Goal: Task Accomplishment & Management: Use online tool/utility

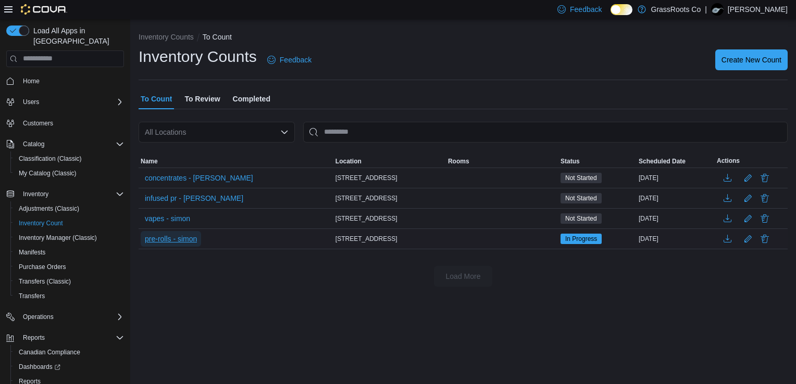
click at [193, 244] on span "pre-rolls - simon" at bounding box center [171, 239] width 52 height 10
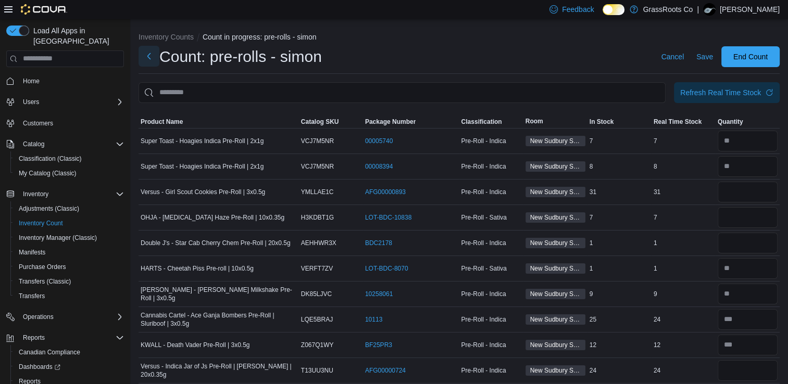
click at [152, 55] on button "Next" at bounding box center [149, 56] width 21 height 21
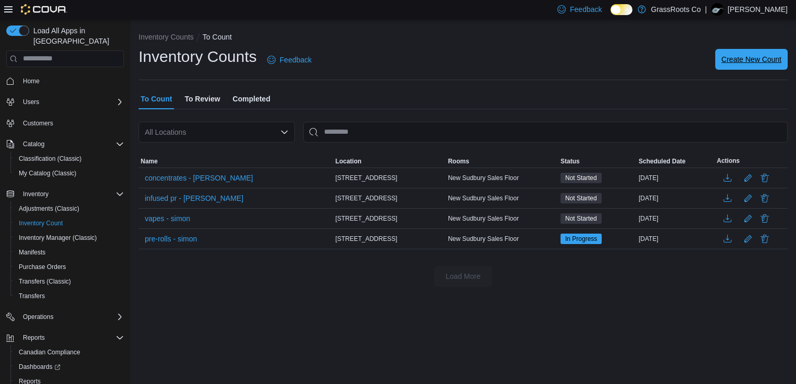
click at [763, 63] on span "Create New Count" at bounding box center [752, 59] width 60 height 10
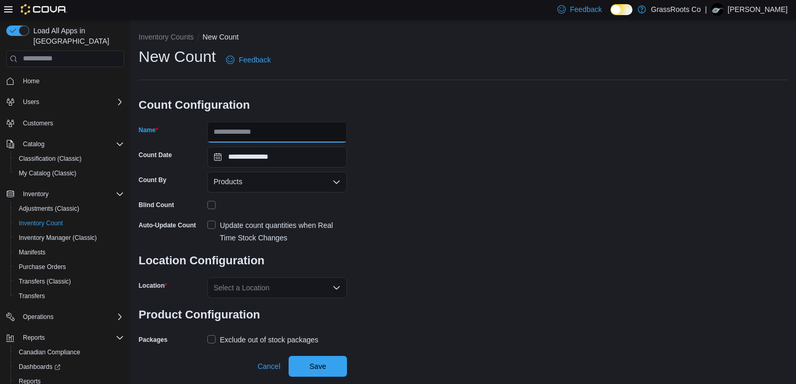
click at [270, 135] on input "Name" at bounding box center [277, 132] width 140 height 21
type input "**********"
click at [242, 296] on div "Select a Location" at bounding box center [277, 288] width 140 height 21
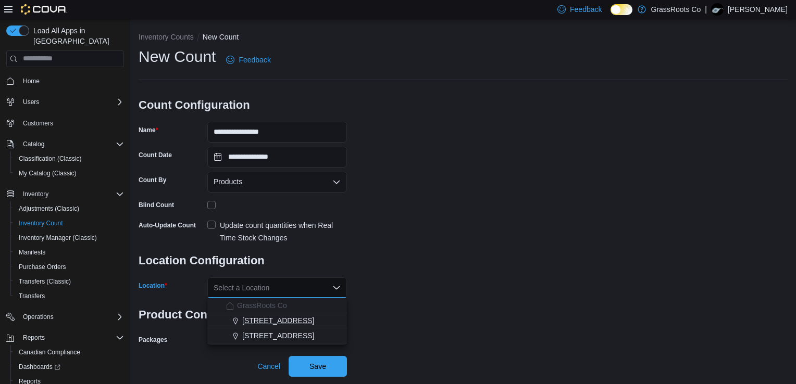
click at [252, 318] on span "[STREET_ADDRESS]" at bounding box center [278, 321] width 72 height 10
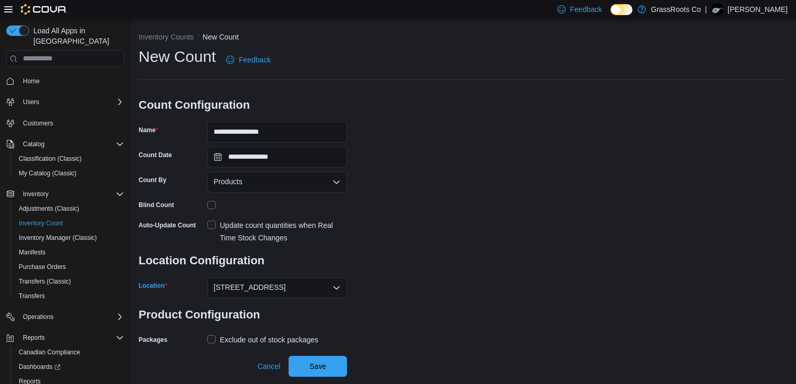
click at [258, 339] on div "Exclude out of stock packages" at bounding box center [269, 340] width 98 height 13
click at [212, 222] on label "Update count quantities when Real Time Stock Changes" at bounding box center [277, 231] width 140 height 25
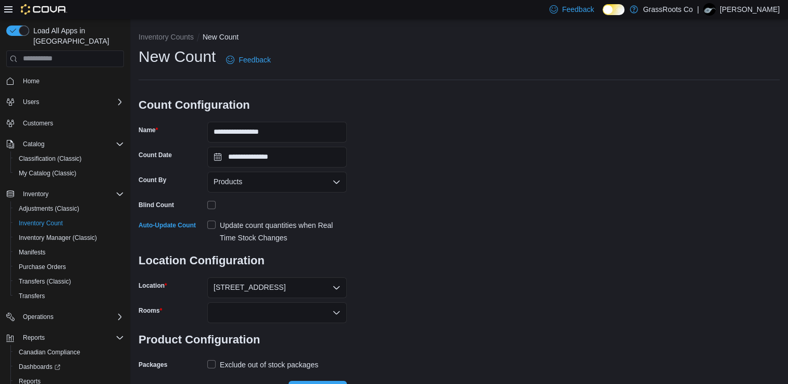
click at [269, 316] on div at bounding box center [277, 313] width 140 height 21
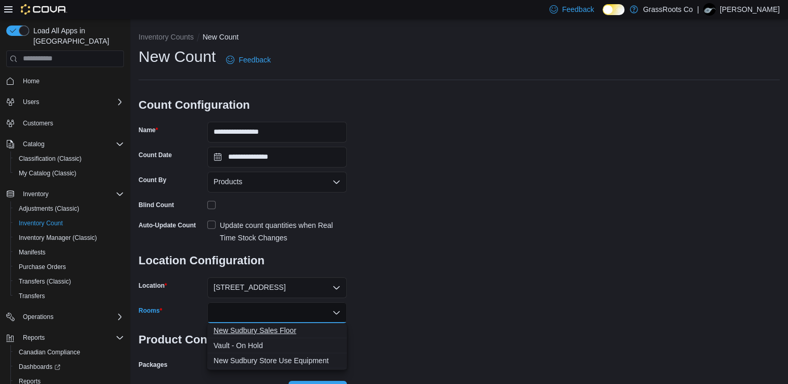
click at [262, 331] on span "New Sudbury Sales Floor" at bounding box center [277, 331] width 127 height 10
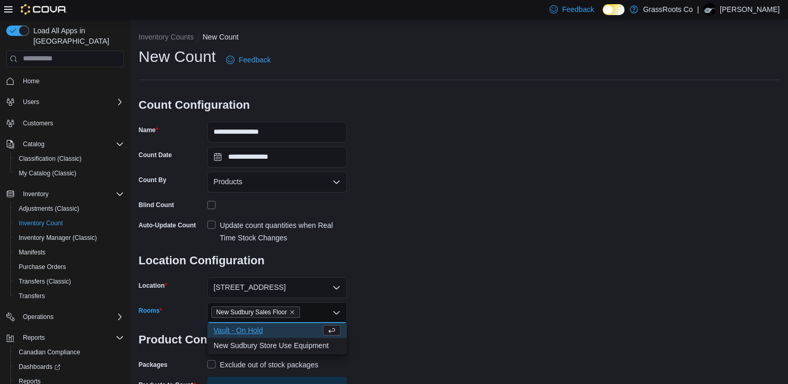
scroll to position [42, 0]
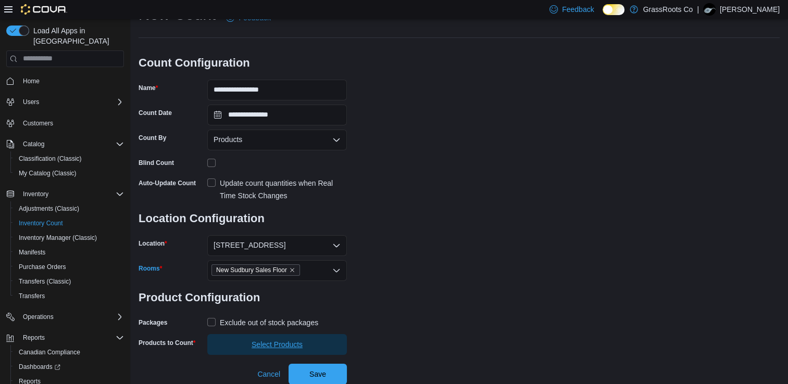
click at [268, 344] on span "Select Products" at bounding box center [277, 345] width 51 height 10
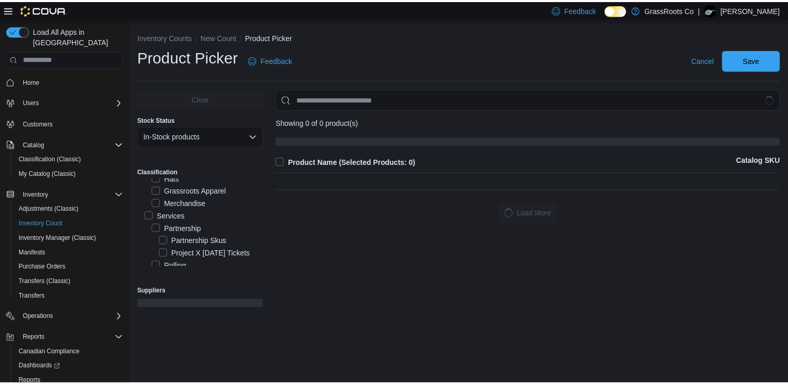
scroll to position [294, 0]
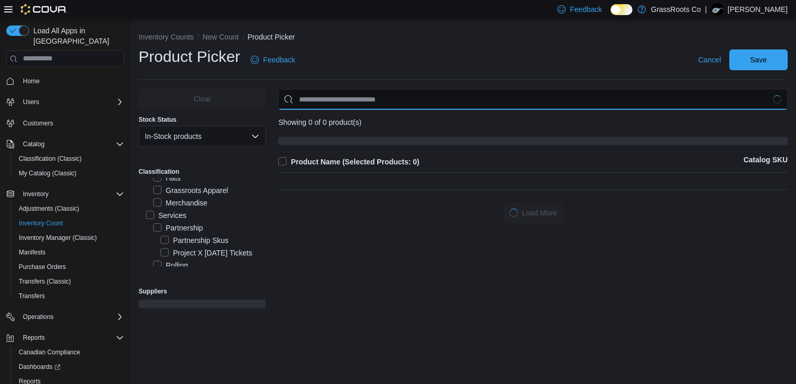
click at [329, 103] on input "Use aria labels when no actual label is in use" at bounding box center [533, 99] width 510 height 21
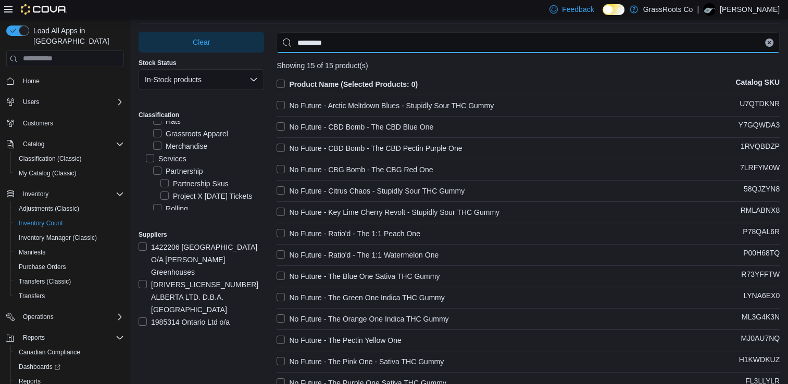
scroll to position [55, 0]
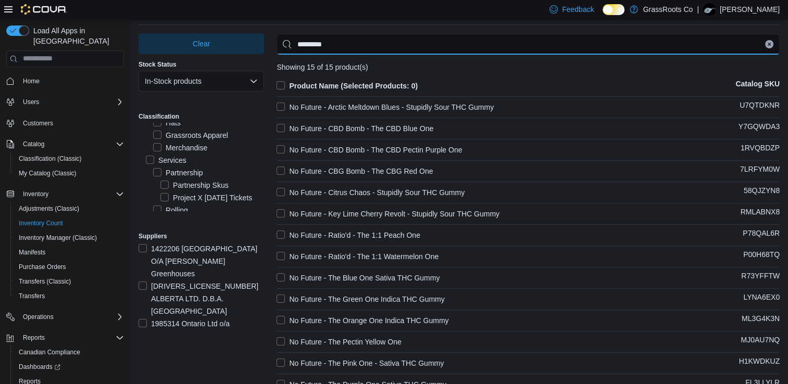
type input "*********"
click at [283, 84] on label "Product Name (Selected Products: 0)" at bounding box center [347, 86] width 141 height 13
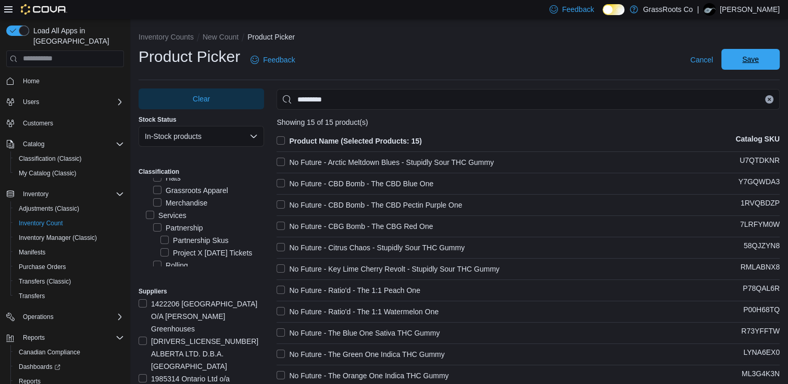
click at [773, 68] on span "Save" at bounding box center [751, 59] width 46 height 21
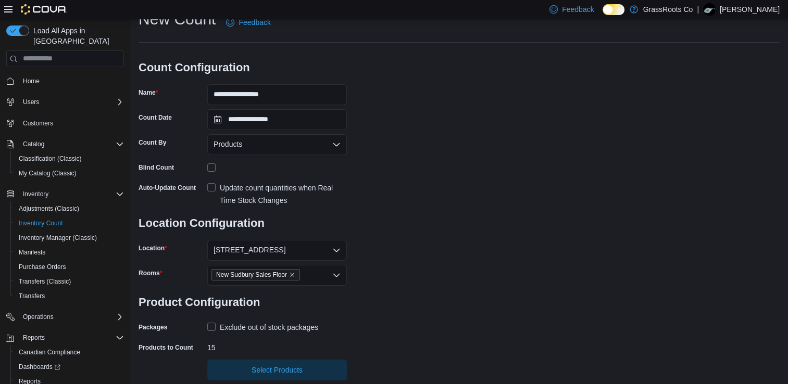
scroll to position [63, 0]
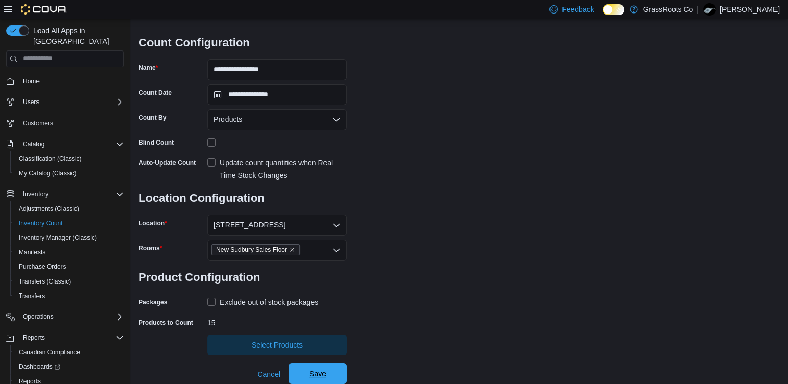
click at [310, 375] on span "Save" at bounding box center [317, 374] width 17 height 10
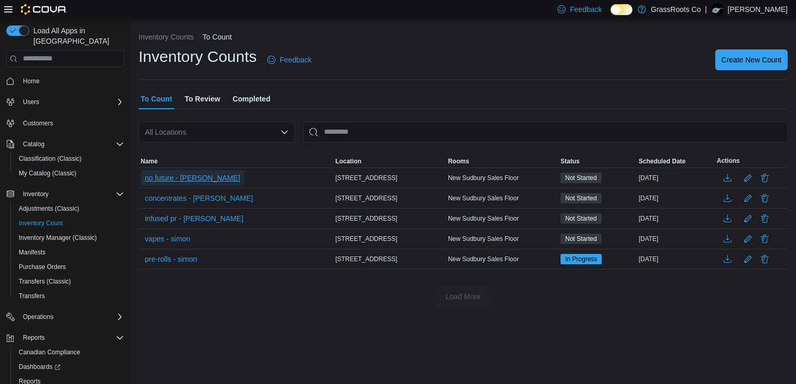
click at [192, 182] on span "no future - [PERSON_NAME]" at bounding box center [192, 178] width 95 height 10
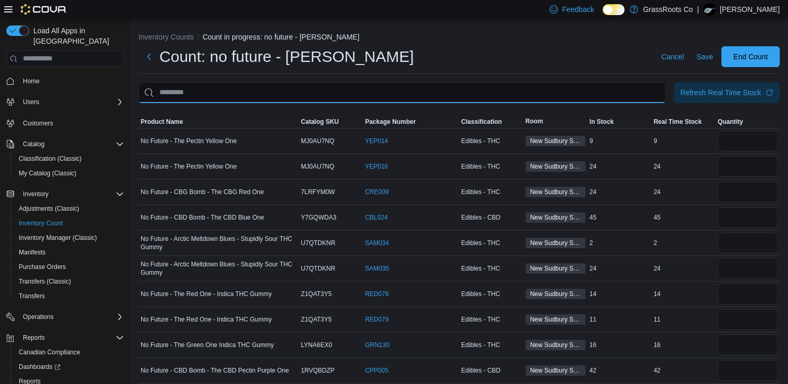
click at [225, 93] on input "This is a search bar. After typing your query, hit enter to filter the results …" at bounding box center [402, 92] width 527 height 21
type input "******"
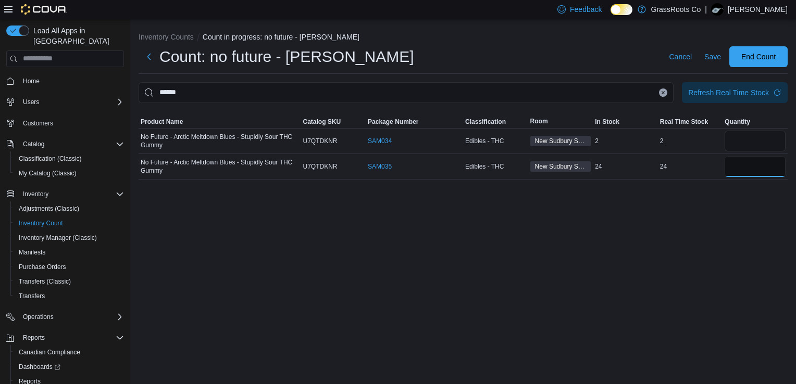
click at [748, 164] on input "number" at bounding box center [755, 166] width 61 height 21
type input "**"
click at [750, 145] on input "number" at bounding box center [755, 141] width 61 height 21
type input "*"
click at [665, 93] on icon "Clear input" at bounding box center [663, 93] width 4 height 4
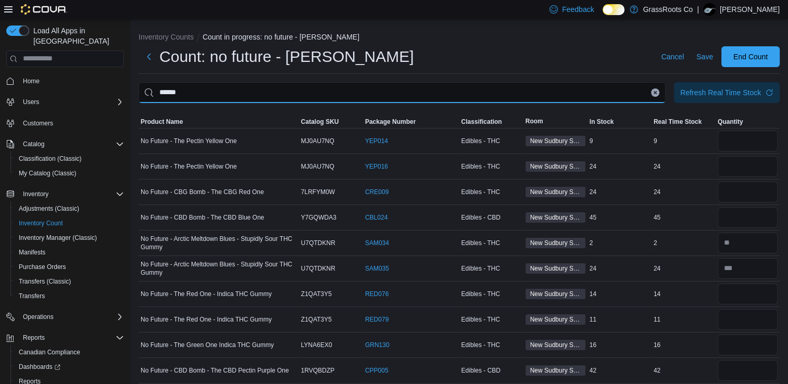
type input "******"
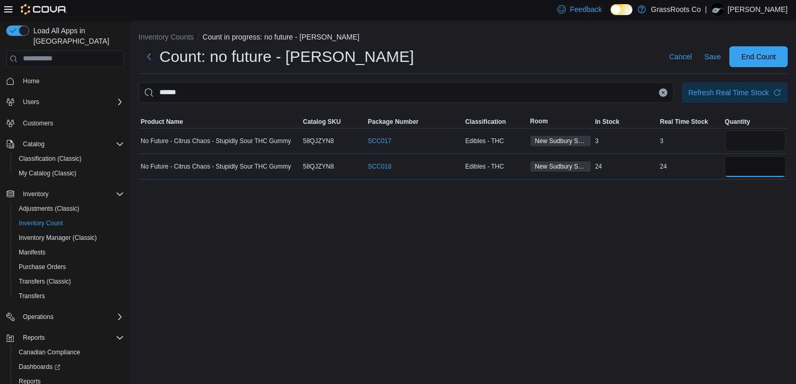
click at [763, 170] on input "number" at bounding box center [755, 166] width 61 height 21
click at [744, 130] on div at bounding box center [755, 141] width 65 height 25
click at [743, 139] on input "number" at bounding box center [755, 141] width 61 height 21
type input "*"
click at [664, 92] on icon "Clear input" at bounding box center [663, 92] width 3 height 3
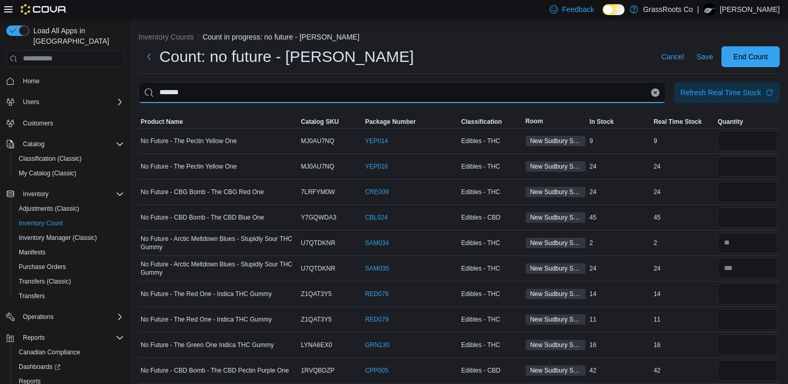
type input "*******"
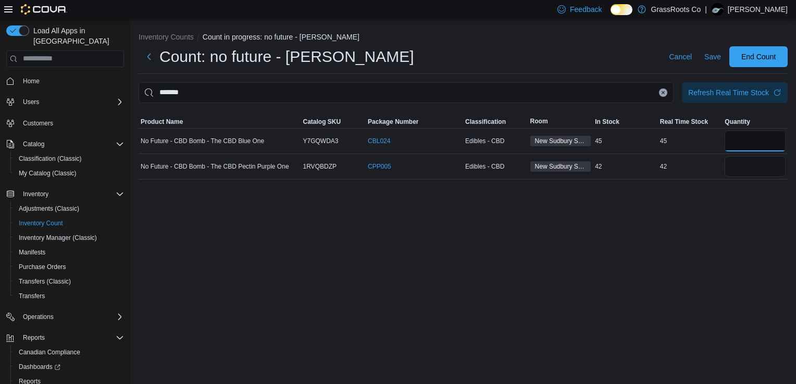
click at [740, 141] on input "number" at bounding box center [755, 141] width 61 height 21
type input "**"
click at [665, 92] on icon "Clear input" at bounding box center [663, 93] width 4 height 4
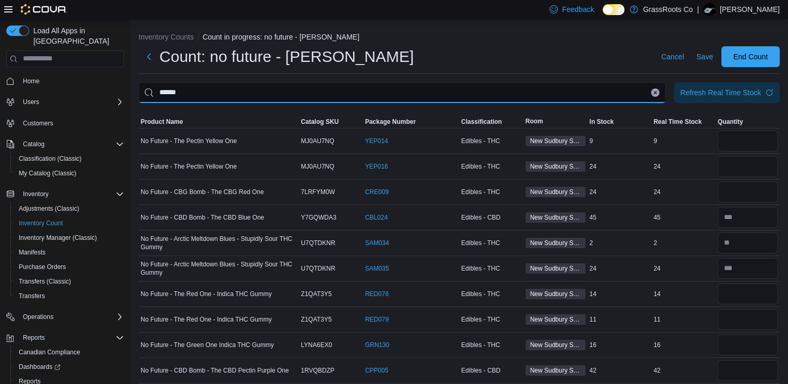
type input "******"
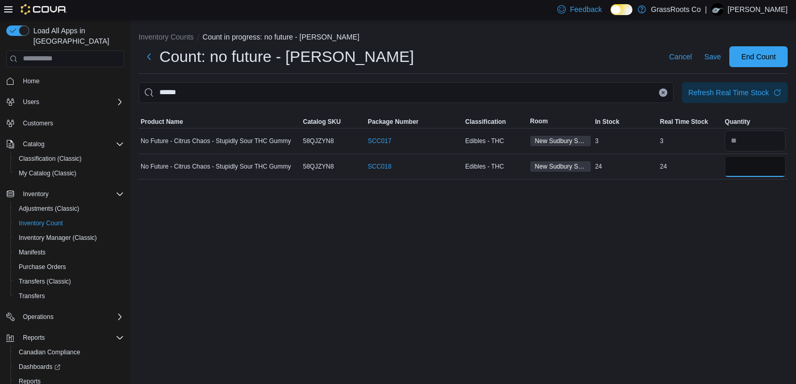
click at [742, 161] on input "number" at bounding box center [755, 166] width 61 height 21
type input "**"
click at [663, 96] on button "Clear input" at bounding box center [663, 93] width 8 height 8
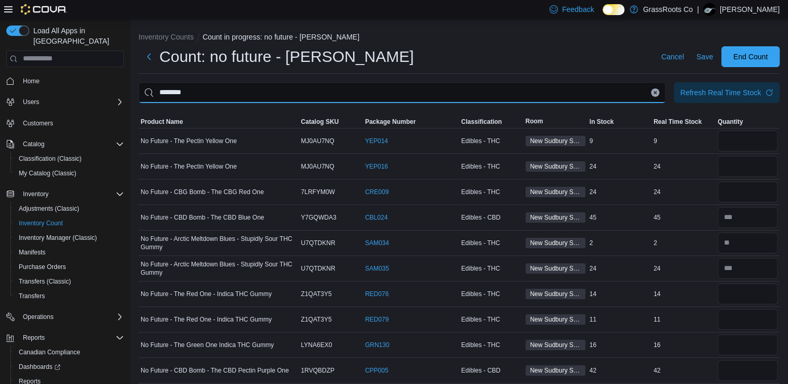
type input "********"
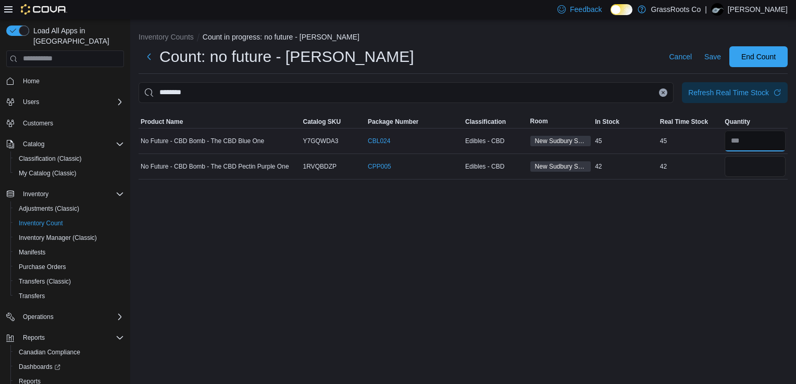
click at [765, 146] on input "number" at bounding box center [755, 141] width 61 height 21
type input "**"
click at [665, 93] on icon "Clear input" at bounding box center [663, 93] width 4 height 4
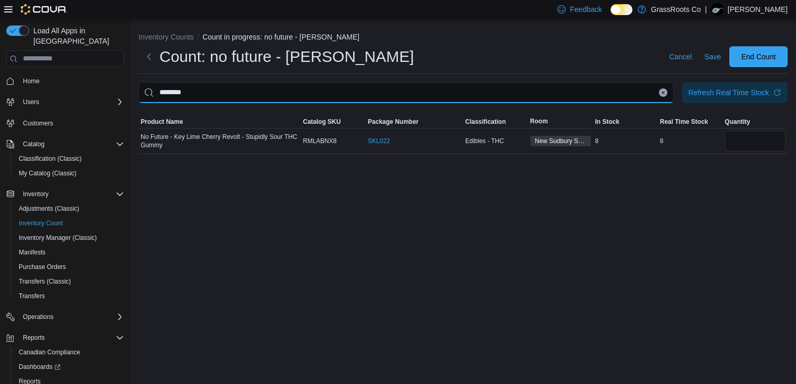
type input "*******"
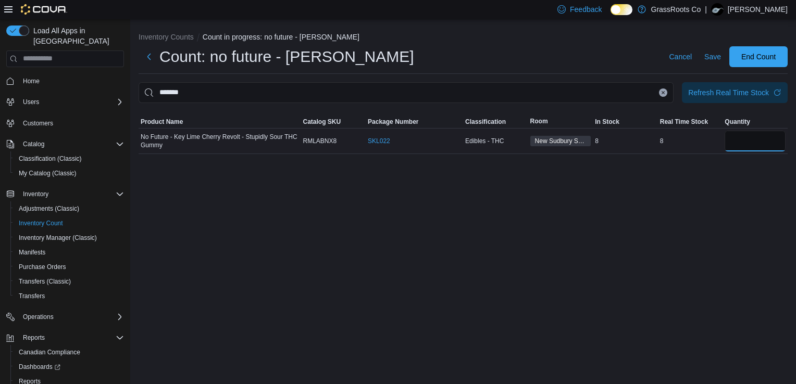
click at [737, 145] on input "number" at bounding box center [755, 141] width 61 height 21
type input "*"
click at [662, 91] on icon "Clear input" at bounding box center [663, 92] width 3 height 3
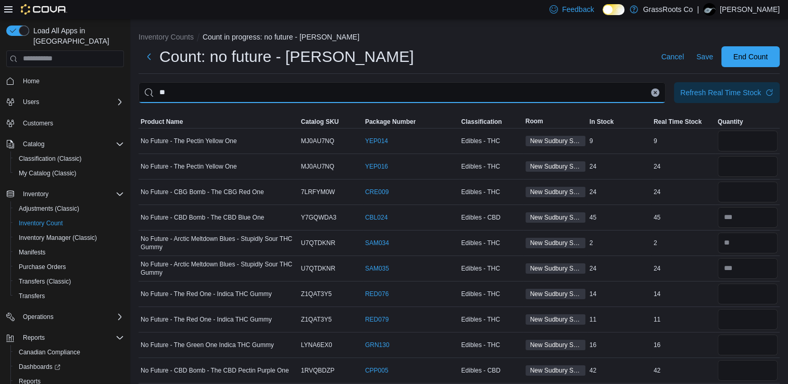
type input "*"
type input "*********"
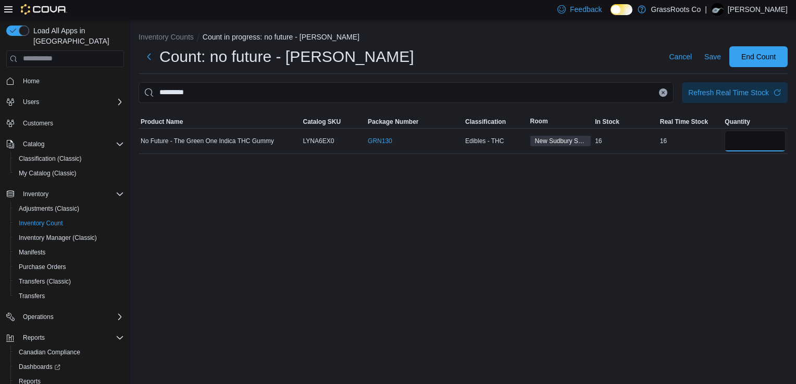
click at [753, 135] on input "number" at bounding box center [755, 141] width 61 height 21
type input "**"
click at [664, 93] on icon "Clear input" at bounding box center [663, 93] width 4 height 4
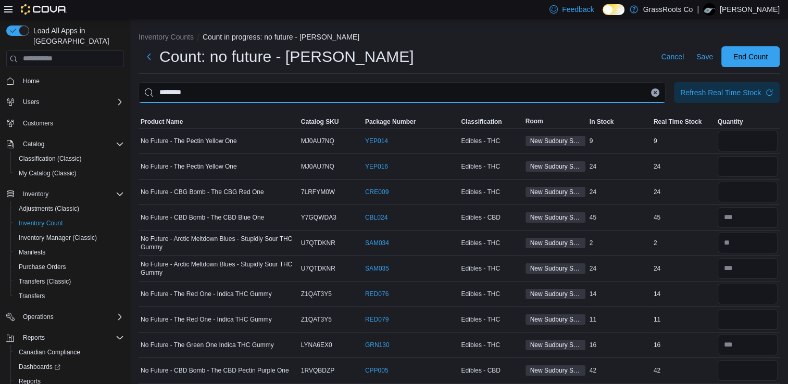
type input "********"
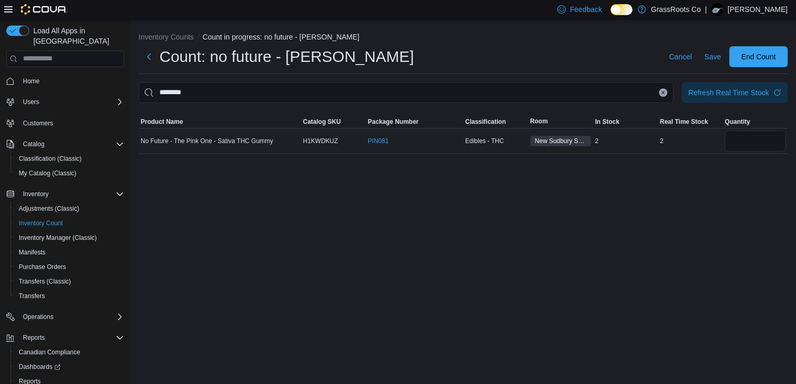
click at [752, 153] on td at bounding box center [755, 141] width 65 height 26
drag, startPoint x: 738, startPoint y: 143, endPoint x: 737, endPoint y: 136, distance: 6.3
click at [737, 136] on input "number" at bounding box center [755, 141] width 61 height 21
type input "*"
click at [662, 93] on icon "Clear input" at bounding box center [663, 93] width 4 height 4
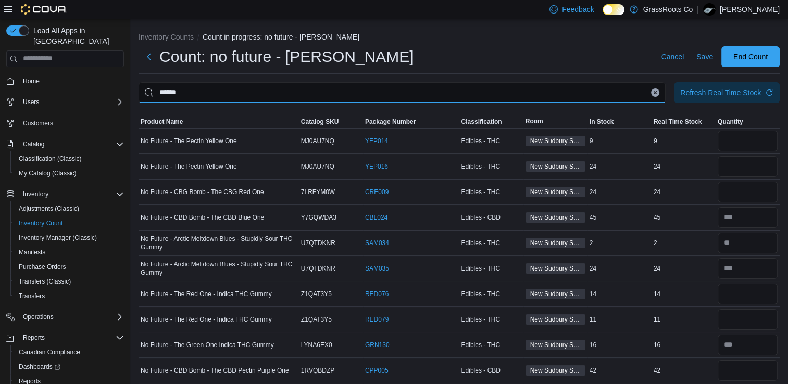
type input "******"
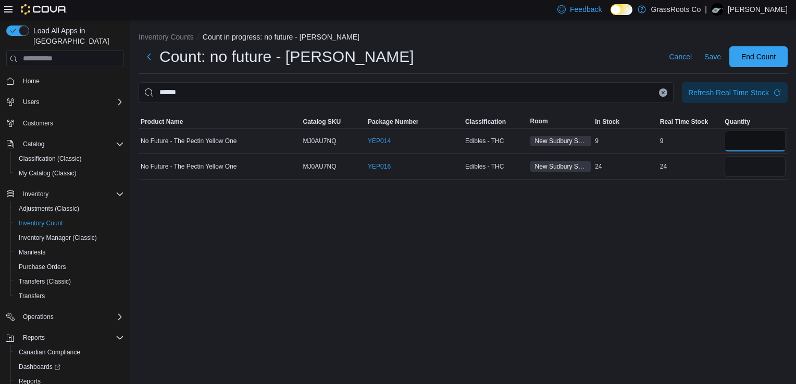
click at [754, 132] on input "number" at bounding box center [755, 141] width 61 height 21
type input "*"
click at [763, 161] on input "number" at bounding box center [755, 166] width 61 height 21
type input "**"
click at [665, 92] on icon "Clear input" at bounding box center [663, 93] width 4 height 4
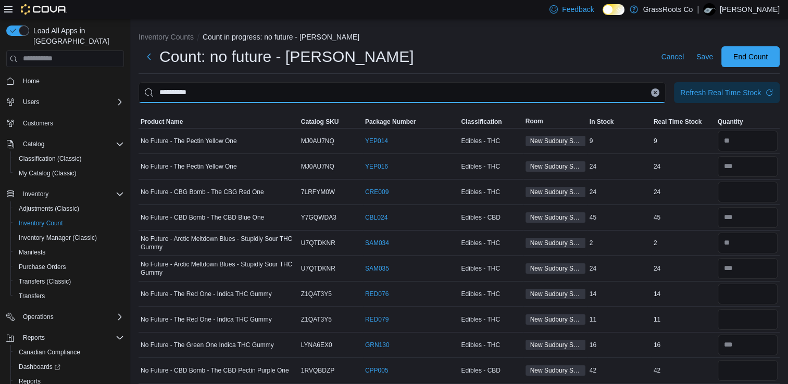
type input "**********"
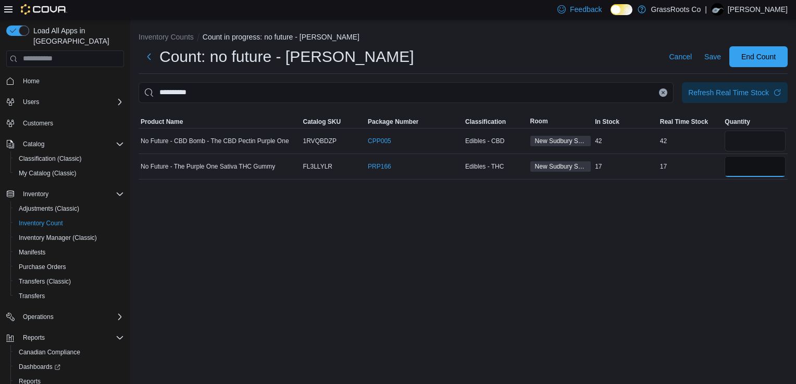
click at [745, 171] on input "number" at bounding box center [755, 166] width 61 height 21
type input "**"
click at [662, 90] on button "Clear input" at bounding box center [663, 93] width 8 height 8
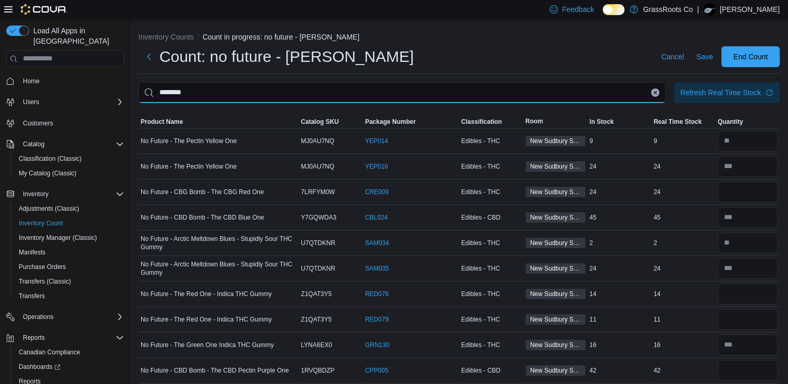
type input "********"
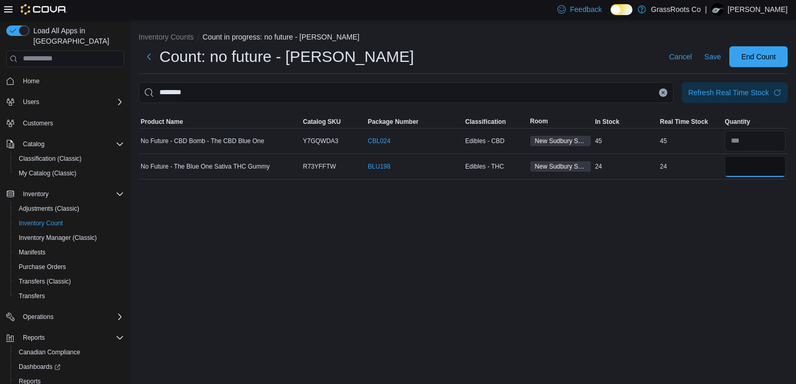
click at [750, 166] on input "number" at bounding box center [755, 166] width 61 height 21
type input "**"
click at [663, 92] on icon "Clear input" at bounding box center [663, 92] width 3 height 3
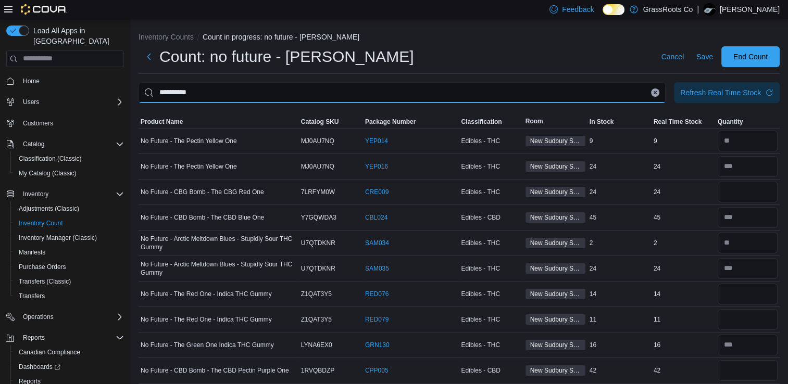
type input "**********"
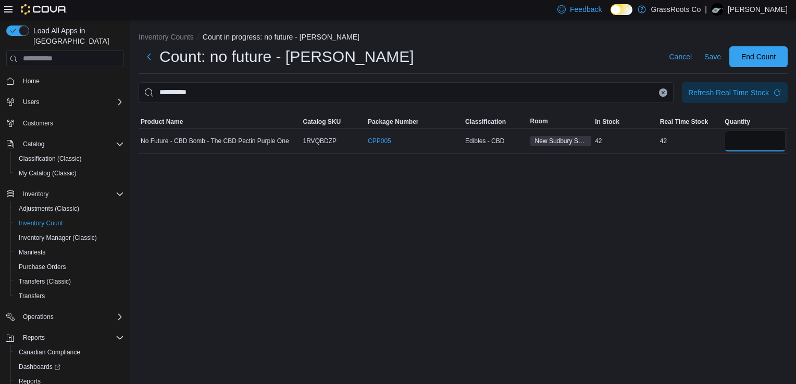
click at [742, 149] on input "number" at bounding box center [755, 141] width 61 height 21
type input "*"
type input "**"
click at [665, 92] on icon "Clear input" at bounding box center [663, 93] width 4 height 4
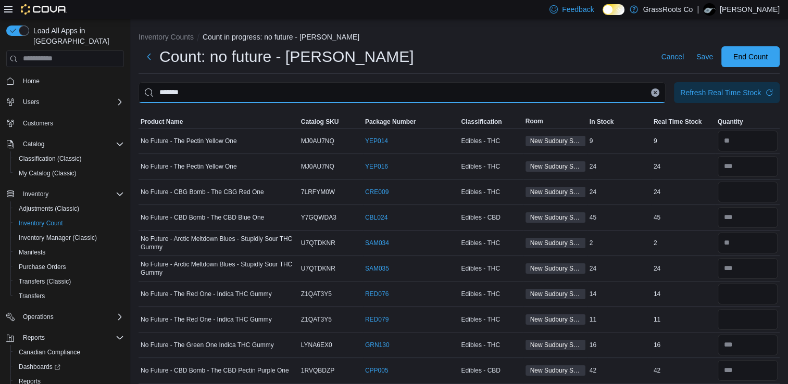
type input "******"
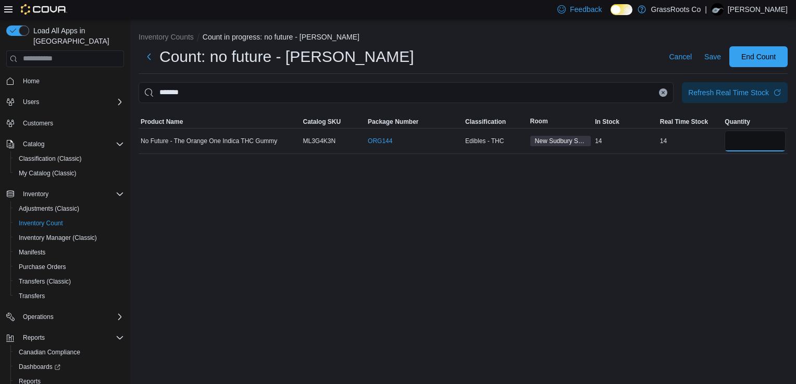
click at [738, 141] on input "number" at bounding box center [755, 141] width 61 height 21
type input "**"
click at [664, 91] on icon "Clear input" at bounding box center [663, 93] width 4 height 4
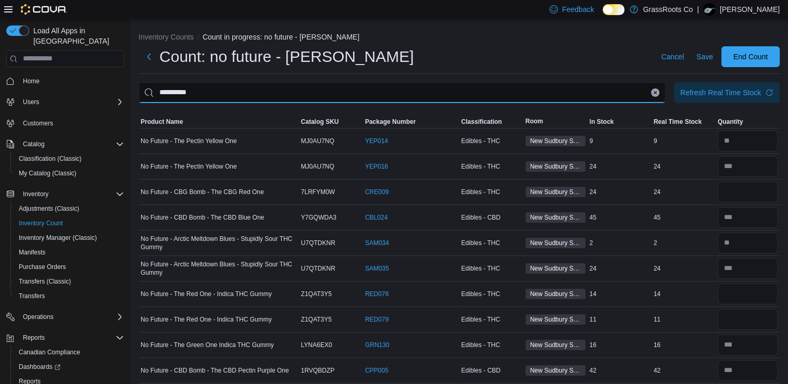
type input "**********"
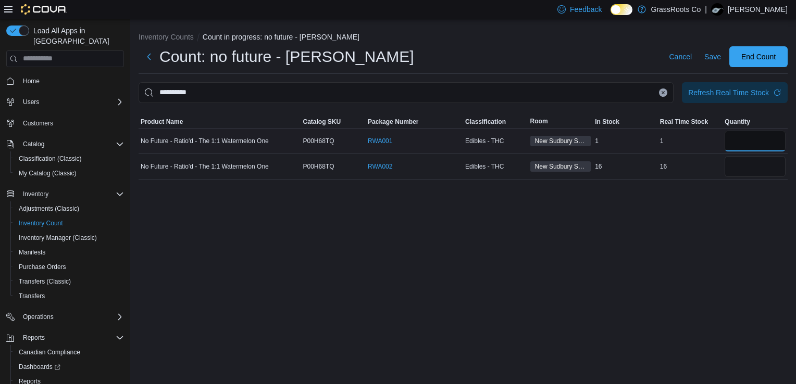
click at [741, 145] on input "number" at bounding box center [755, 141] width 61 height 21
type input "*"
type input "**"
click at [665, 93] on icon "Clear input" at bounding box center [663, 93] width 4 height 4
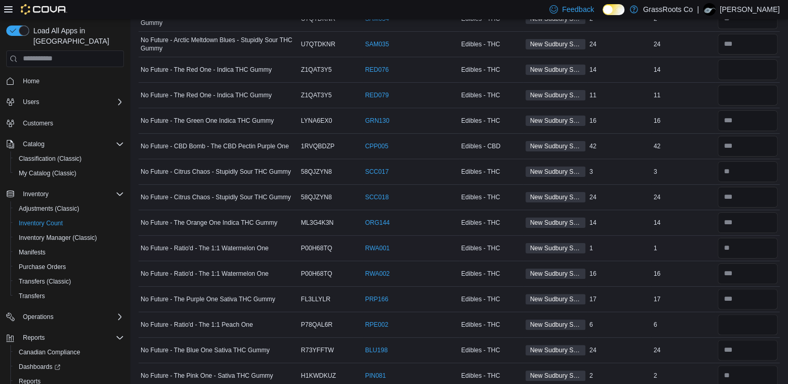
scroll to position [223, 0]
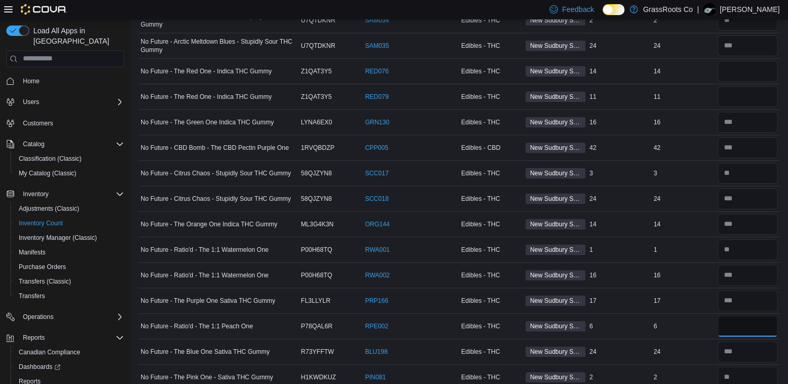
click at [734, 325] on input "number" at bounding box center [748, 326] width 60 height 21
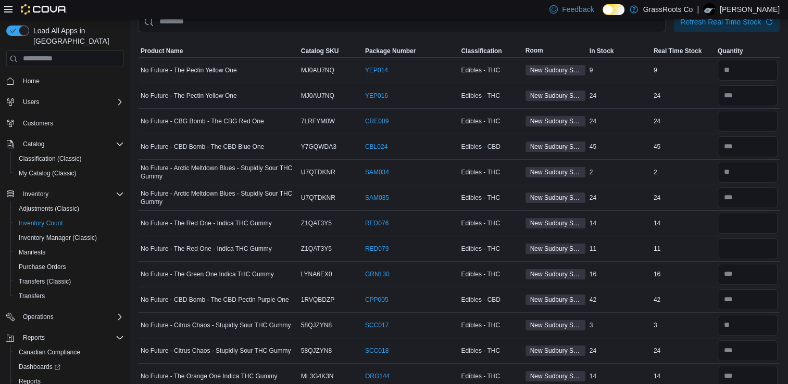
scroll to position [0, 0]
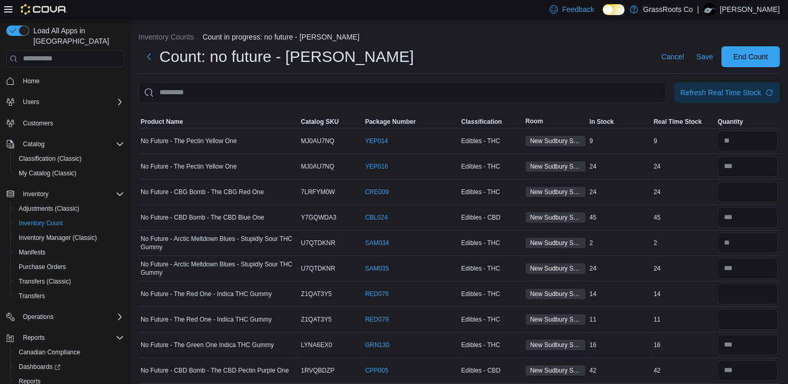
type input "*"
click at [630, 84] on input "This is a search bar. After typing your query, hit enter to filter the results …" at bounding box center [402, 92] width 527 height 21
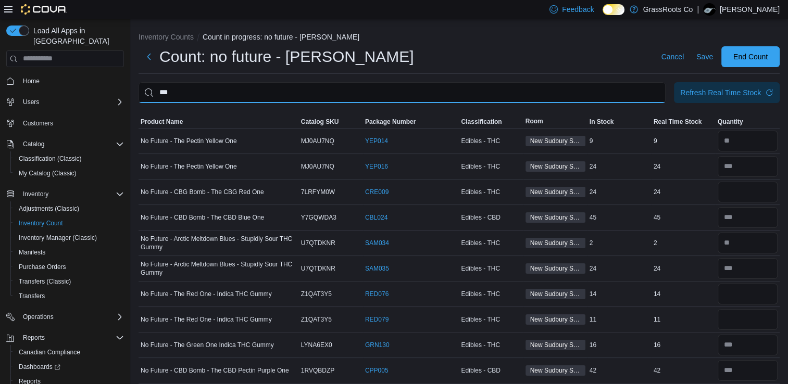
type input "***"
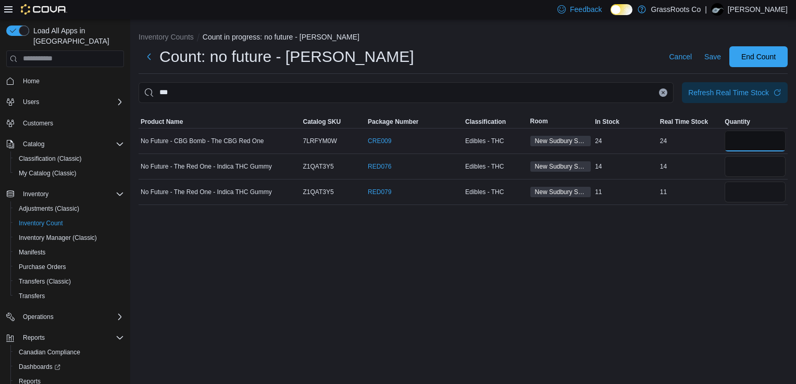
click at [753, 147] on input "number" at bounding box center [755, 141] width 61 height 21
click at [747, 170] on input "number" at bounding box center [755, 166] width 61 height 21
type input "**"
click at [752, 202] on input "number" at bounding box center [755, 192] width 61 height 21
type input "**"
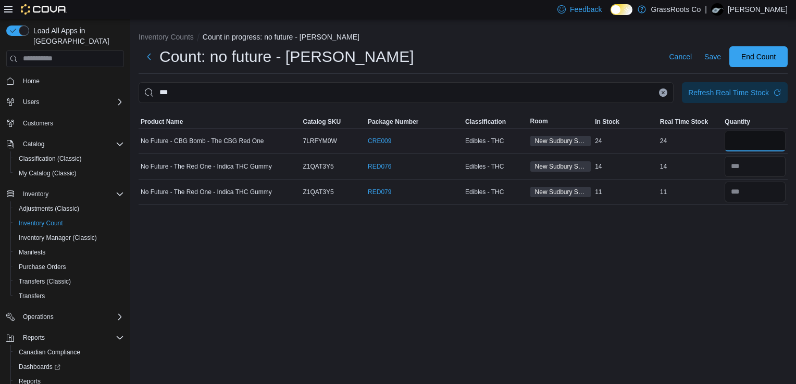
click at [729, 136] on input "number" at bounding box center [755, 141] width 61 height 21
type input "**"
click at [661, 91] on button "Clear input" at bounding box center [663, 93] width 8 height 8
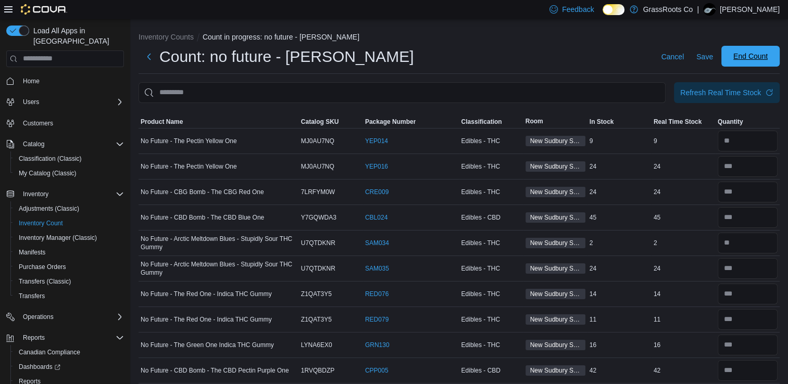
click at [768, 59] on span "End Count" at bounding box center [751, 56] width 34 height 10
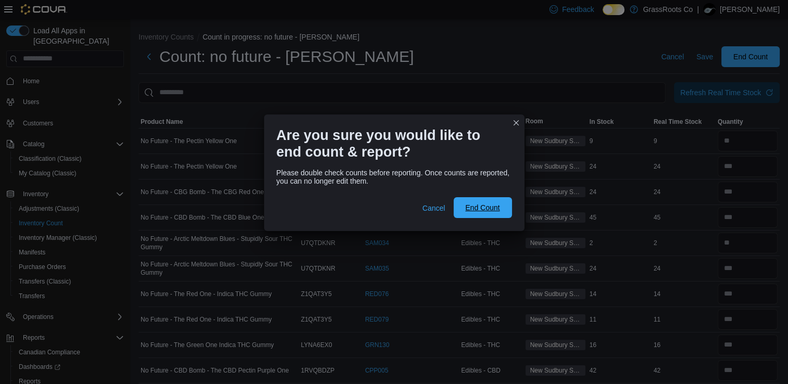
click at [501, 212] on span "End Count" at bounding box center [483, 207] width 46 height 21
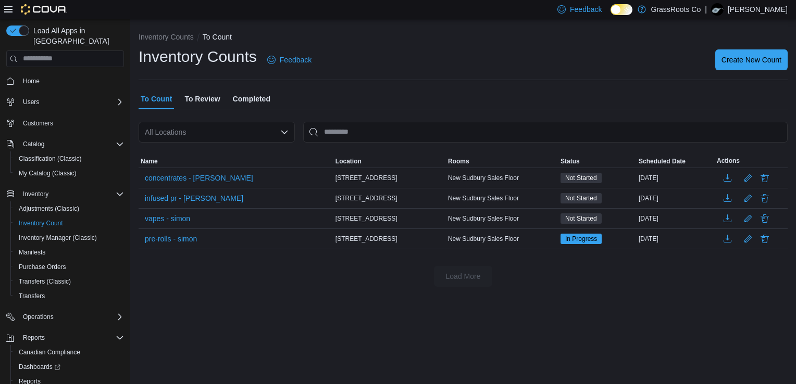
click at [204, 101] on span "To Review" at bounding box center [201, 99] width 35 height 21
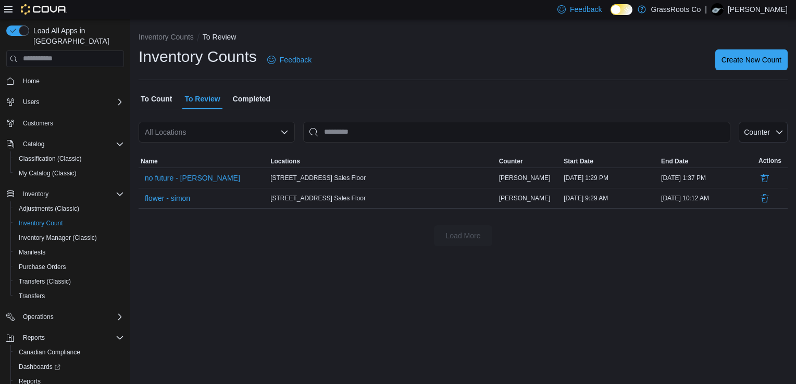
click at [172, 101] on button "To Count" at bounding box center [156, 99] width 35 height 21
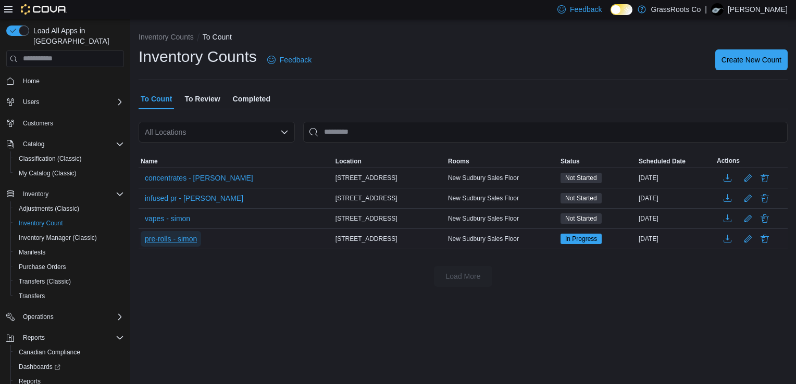
click at [173, 243] on span "pre-rolls - simon" at bounding box center [171, 239] width 52 height 10
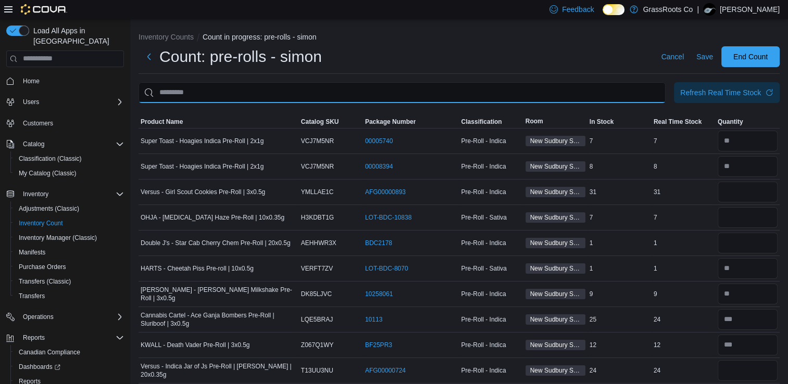
click at [222, 91] on input "This is a search bar. After typing your query, hit enter to filter the results …" at bounding box center [402, 92] width 527 height 21
type input "*****"
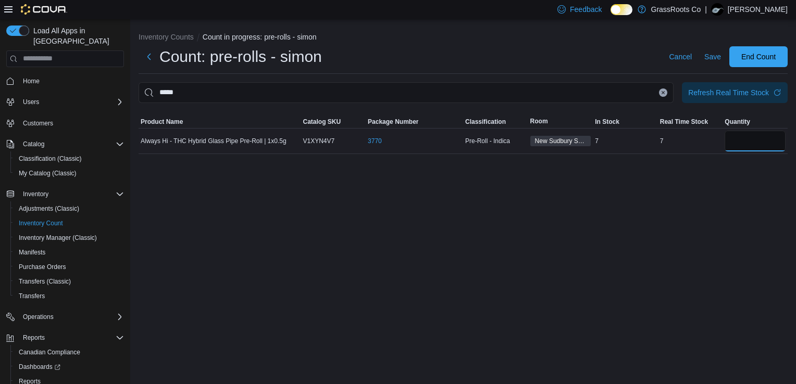
click at [759, 143] on input "number" at bounding box center [755, 141] width 61 height 21
type input "*"
click at [664, 95] on button "Clear input" at bounding box center [663, 93] width 8 height 8
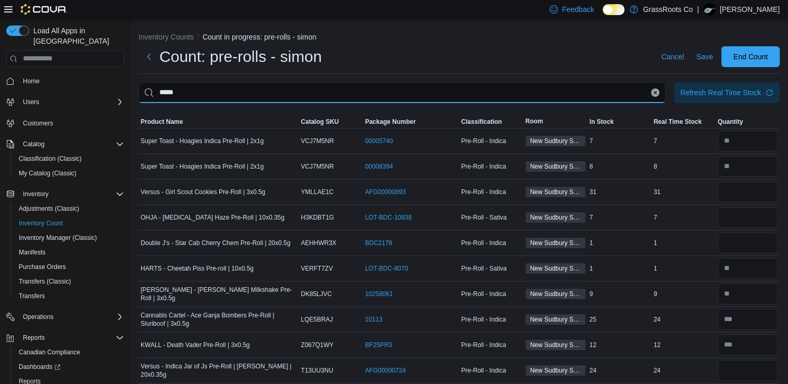
type input "*****"
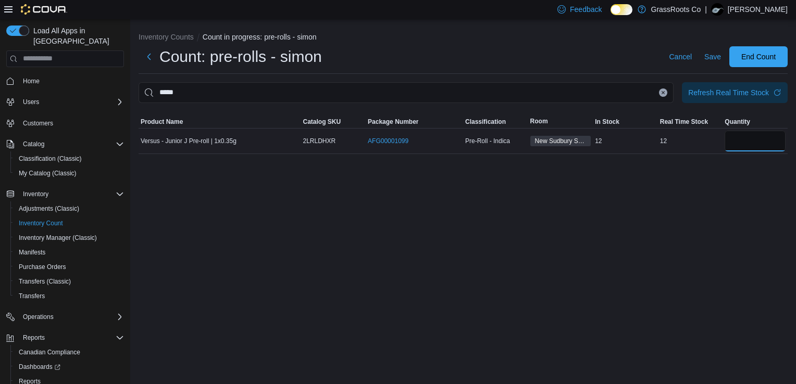
click at [759, 146] on input "number" at bounding box center [755, 141] width 61 height 21
type input "**"
click at [663, 93] on icon "Clear input" at bounding box center [663, 92] width 3 height 3
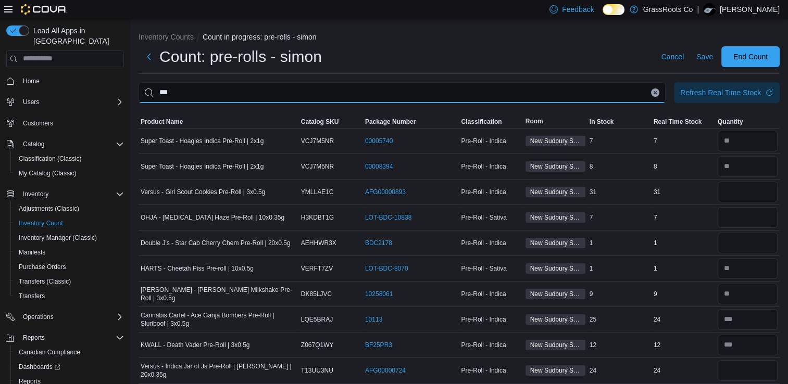
type input "***"
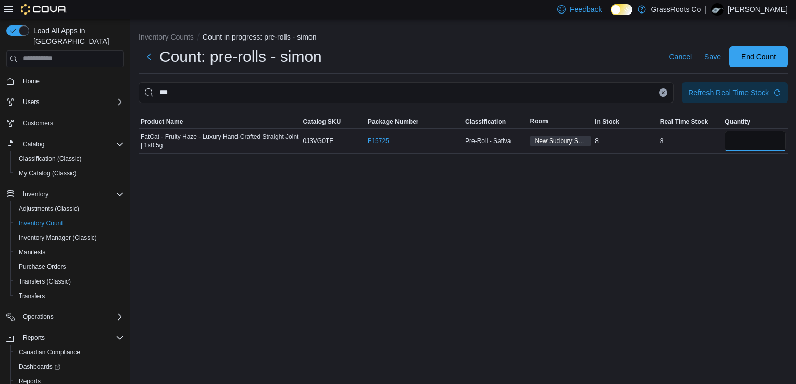
click at [759, 137] on input "number" at bounding box center [755, 141] width 61 height 21
type input "*"
click at [663, 91] on icon "Clear input" at bounding box center [663, 93] width 4 height 4
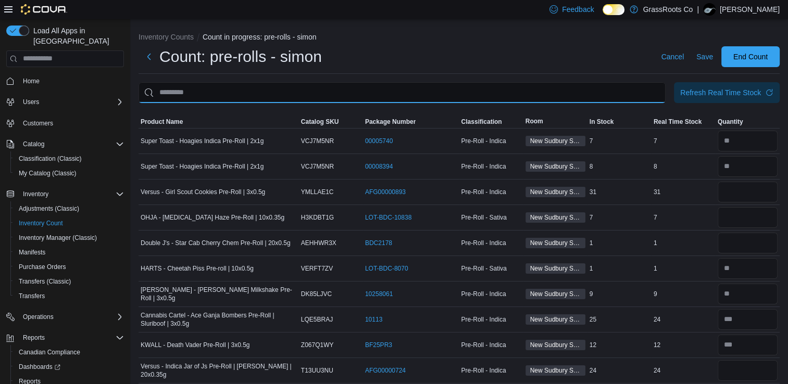
click at [632, 88] on input "This is a search bar. After typing your query, hit enter to filter the results …" at bounding box center [402, 92] width 527 height 21
type input "***"
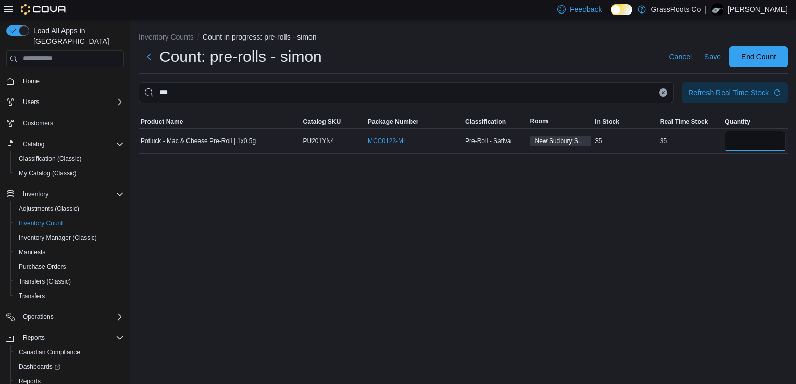
click at [745, 142] on input "number" at bounding box center [755, 141] width 61 height 21
type input "**"
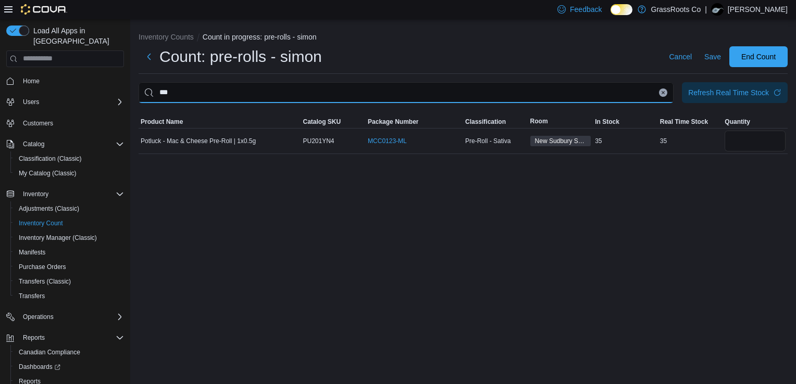
click at [658, 88] on input "***" at bounding box center [406, 92] width 535 height 21
click at [663, 92] on icon "Clear input" at bounding box center [663, 93] width 4 height 4
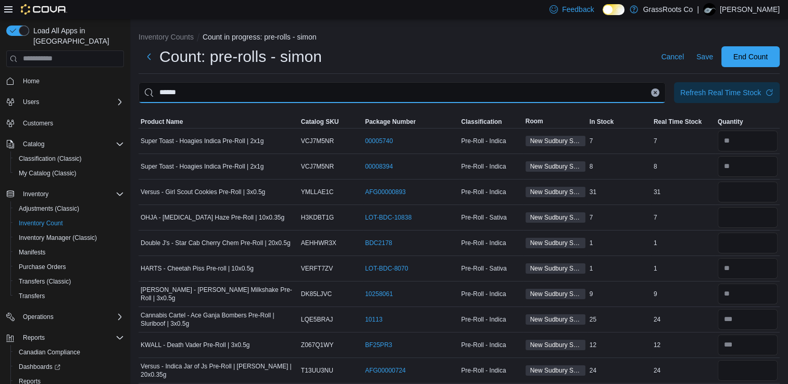
type input "******"
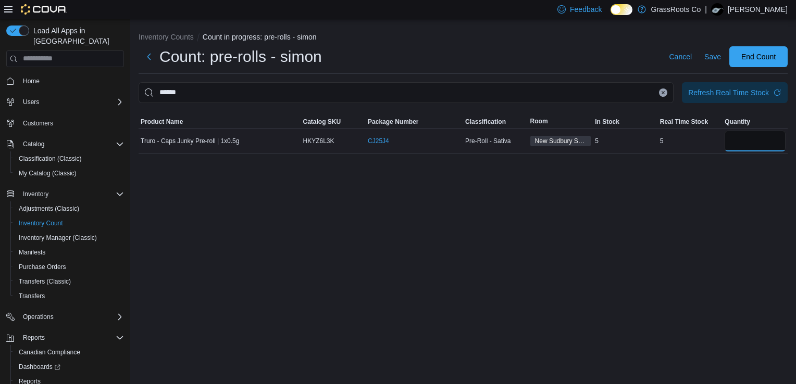
click at [750, 142] on input "number" at bounding box center [755, 141] width 61 height 21
type input "*"
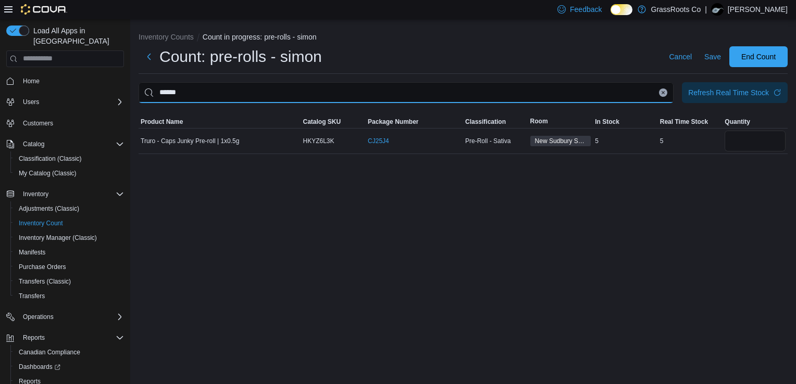
click at [661, 88] on input "******" at bounding box center [406, 92] width 535 height 21
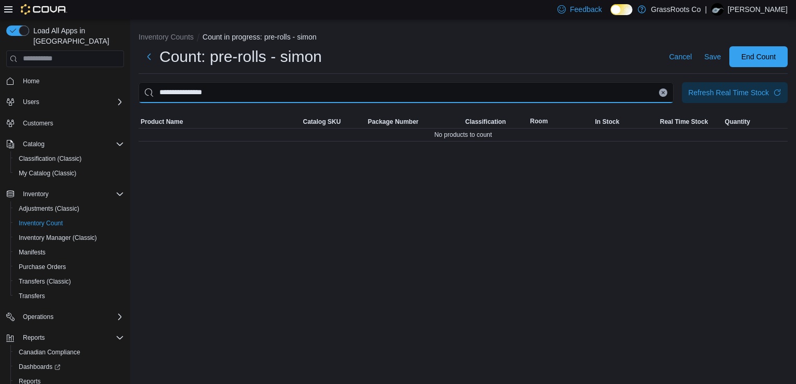
click at [177, 93] on input "**********" at bounding box center [406, 92] width 535 height 21
type input "**********"
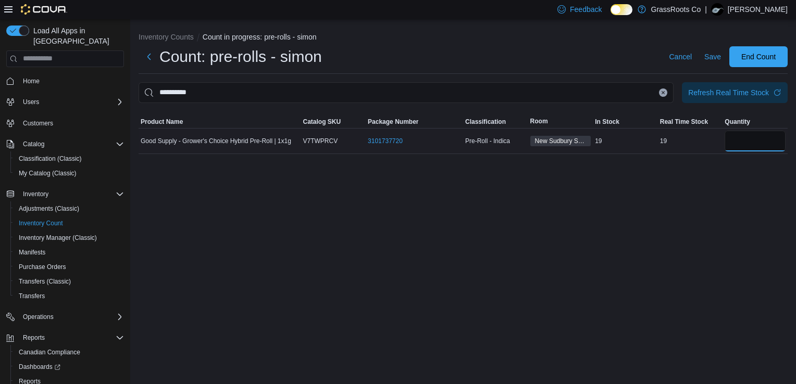
click at [743, 141] on input "number" at bounding box center [755, 141] width 61 height 21
type input "**"
click at [663, 95] on button "Clear input" at bounding box center [663, 93] width 8 height 8
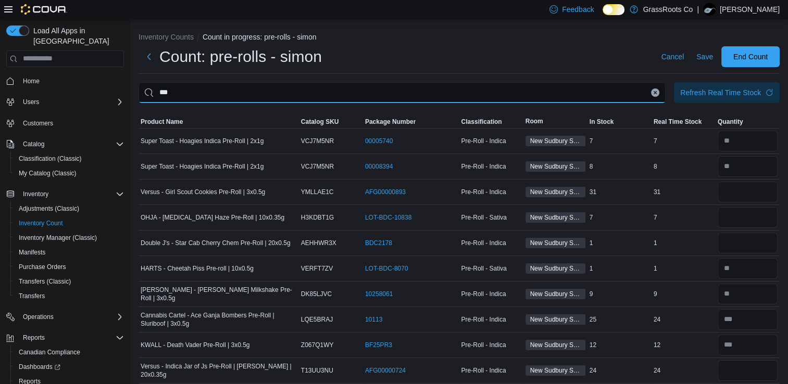
type input "***"
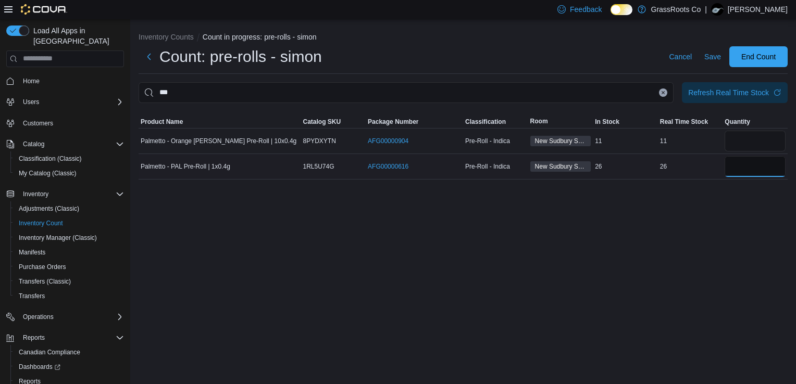
click at [753, 164] on input "number" at bounding box center [755, 166] width 61 height 21
type input "**"
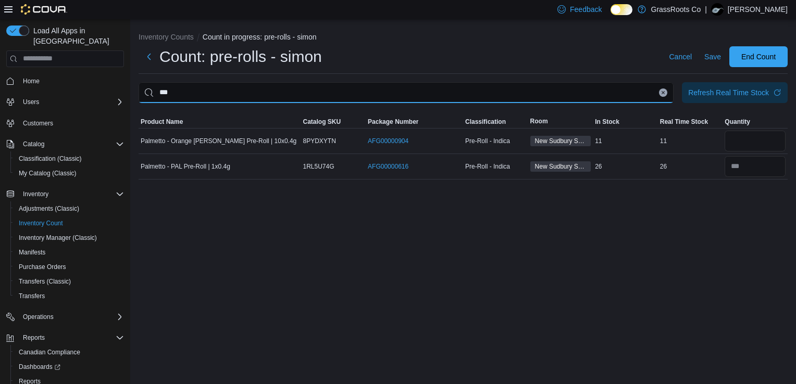
click at [658, 93] on input "***" at bounding box center [406, 92] width 535 height 21
click at [663, 93] on icon "Clear input" at bounding box center [663, 92] width 3 height 3
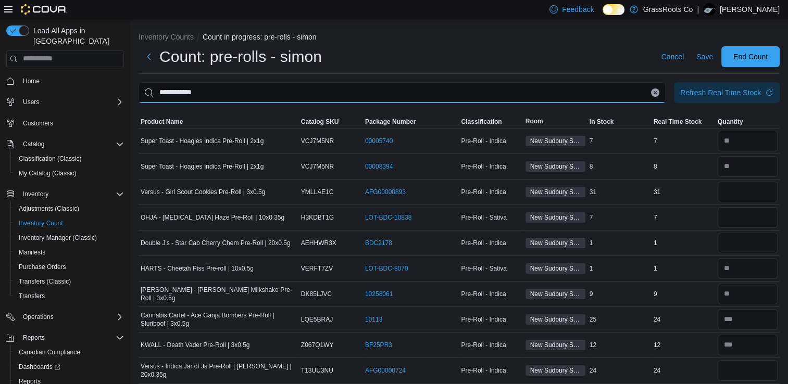
type input "**********"
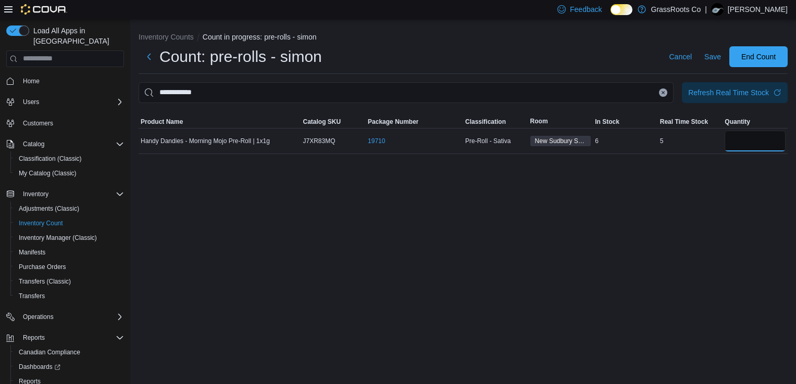
click at [738, 146] on input "number" at bounding box center [755, 141] width 61 height 21
type input "*"
click at [663, 89] on button "Clear input" at bounding box center [663, 93] width 8 height 8
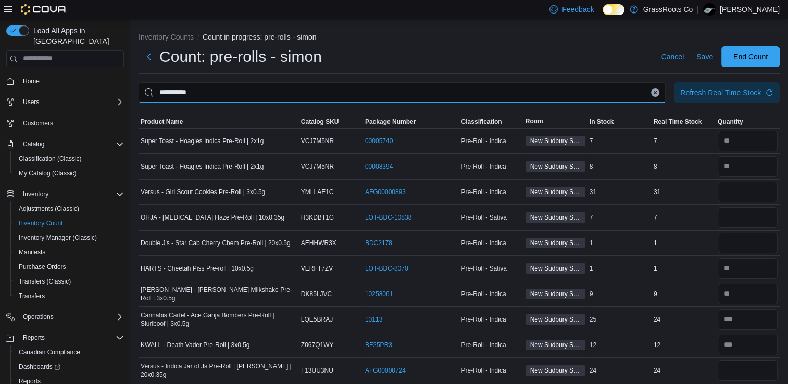
type input "**********"
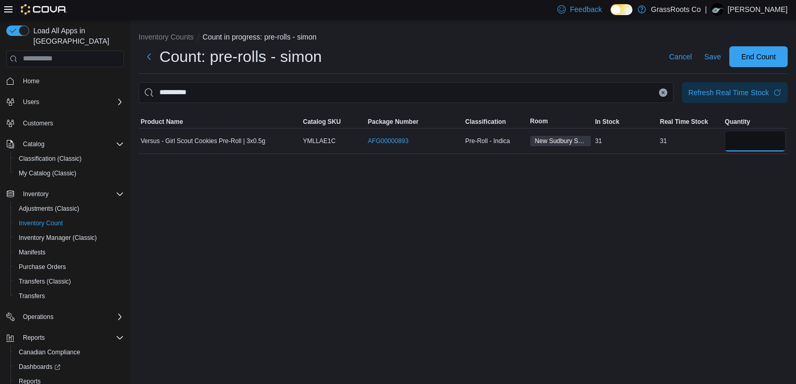
click at [746, 139] on input "number" at bounding box center [755, 141] width 61 height 21
type input "*"
type input "**"
click at [665, 92] on icon "Clear input" at bounding box center [663, 93] width 4 height 4
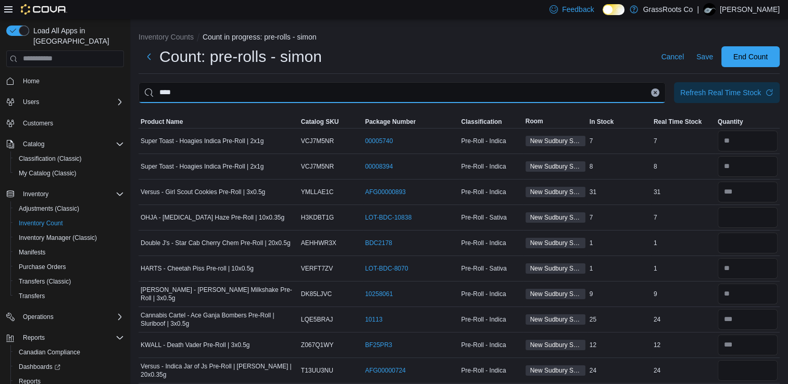
type input "****"
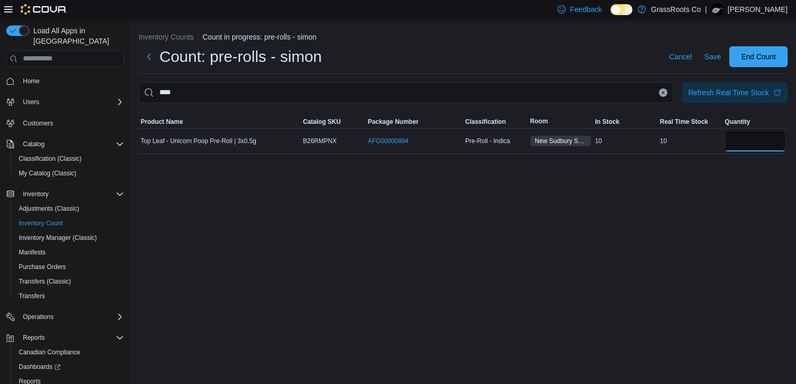
click at [751, 146] on input "number" at bounding box center [755, 141] width 61 height 21
type input "**"
click at [665, 92] on icon "Clear input" at bounding box center [663, 93] width 4 height 4
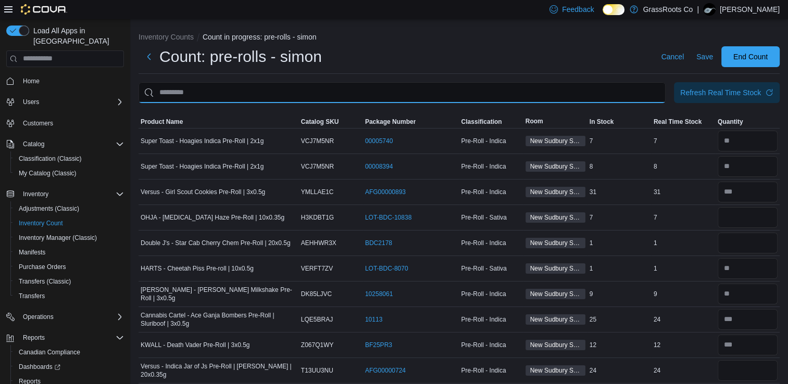
click at [633, 94] on input "This is a search bar. After typing your query, hit enter to filter the results …" at bounding box center [402, 92] width 527 height 21
type input "*****"
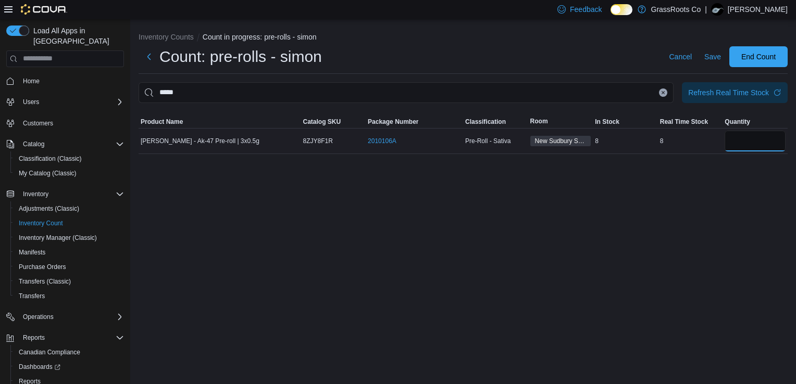
click at [737, 136] on input "number" at bounding box center [755, 141] width 61 height 21
type input "*"
click at [660, 93] on button "Clear input" at bounding box center [663, 93] width 8 height 8
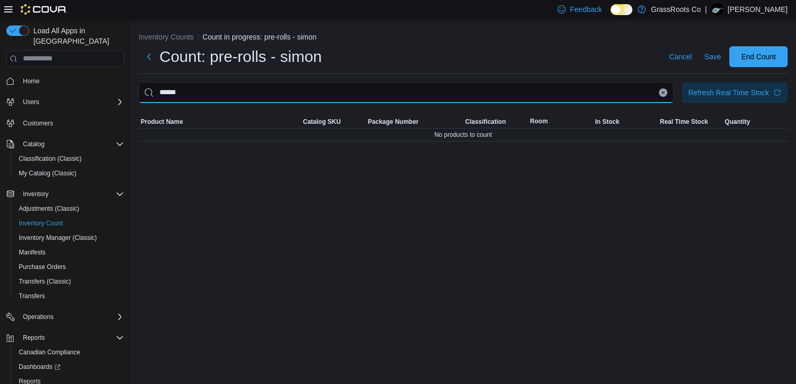
type input "*****"
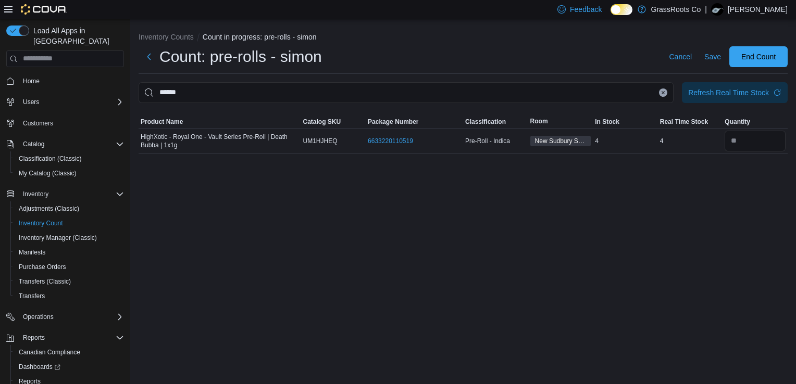
click at [665, 93] on button "Clear input" at bounding box center [663, 93] width 8 height 8
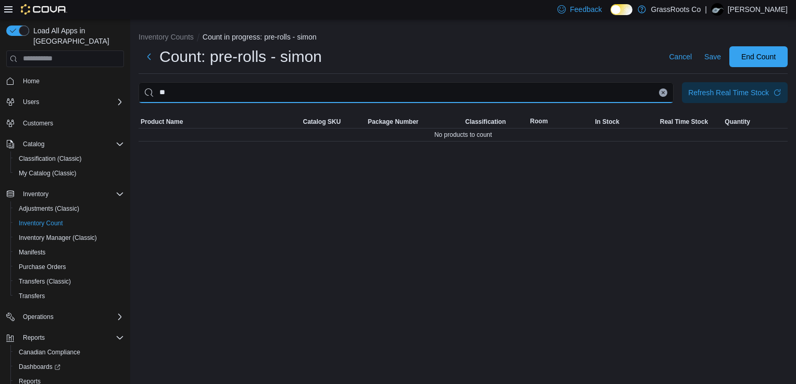
type input "*"
type input "*****"
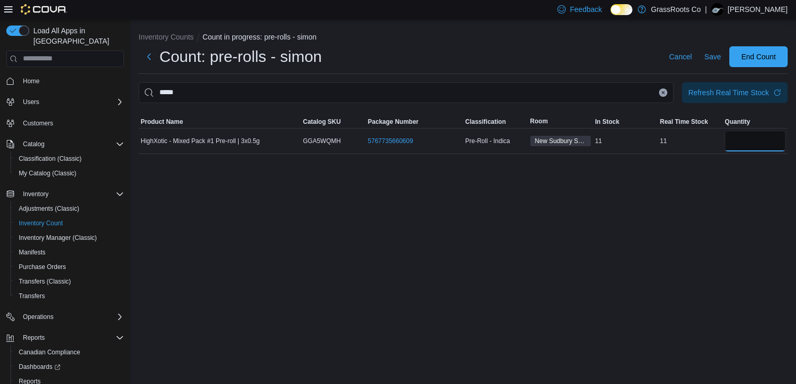
click at [749, 140] on input "number" at bounding box center [755, 141] width 61 height 21
type input "**"
click at [664, 92] on icon "Clear input" at bounding box center [663, 92] width 3 height 3
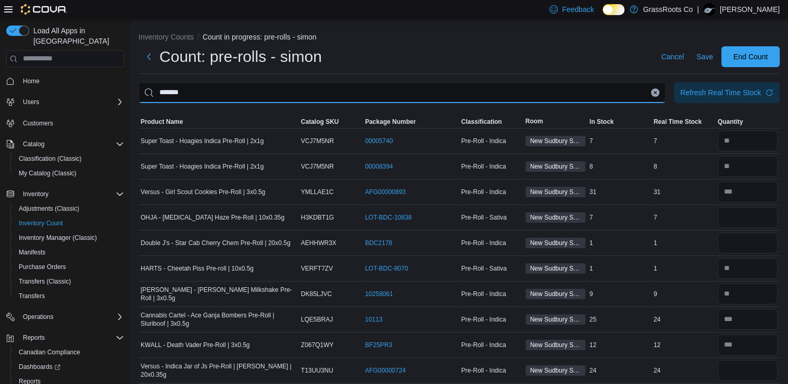
type input "*******"
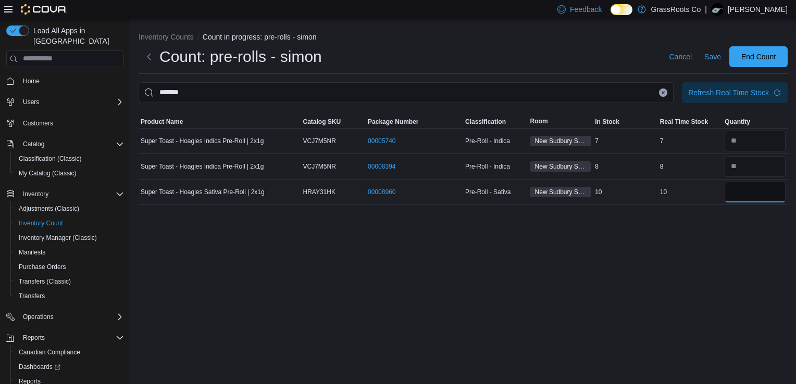
click at [766, 196] on input "number" at bounding box center [755, 192] width 61 height 21
type input "**"
click at [664, 93] on icon "Clear input" at bounding box center [663, 93] width 4 height 4
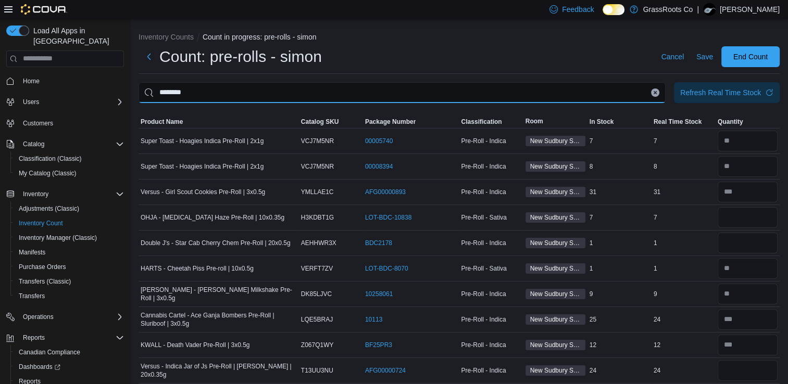
type input "********"
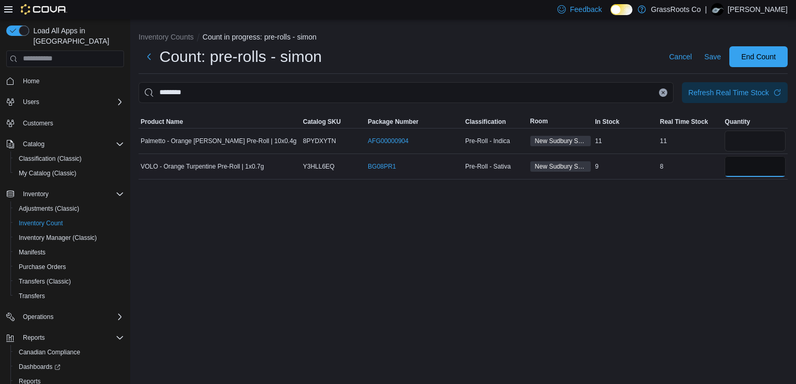
click at [748, 166] on input "number" at bounding box center [755, 166] width 61 height 21
type input "*"
click at [663, 92] on icon "Clear input" at bounding box center [663, 92] width 3 height 3
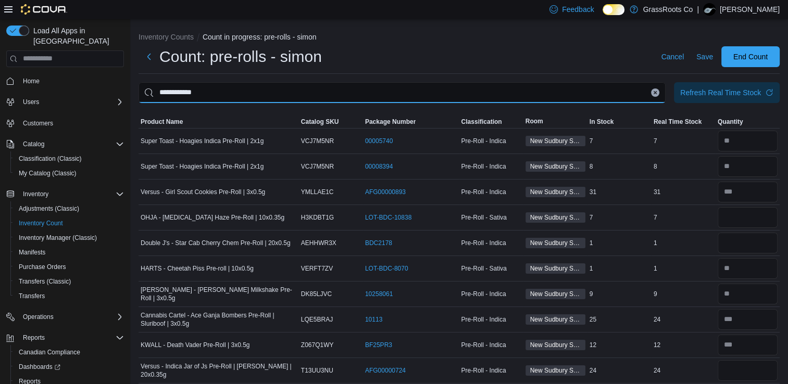
type input "**********"
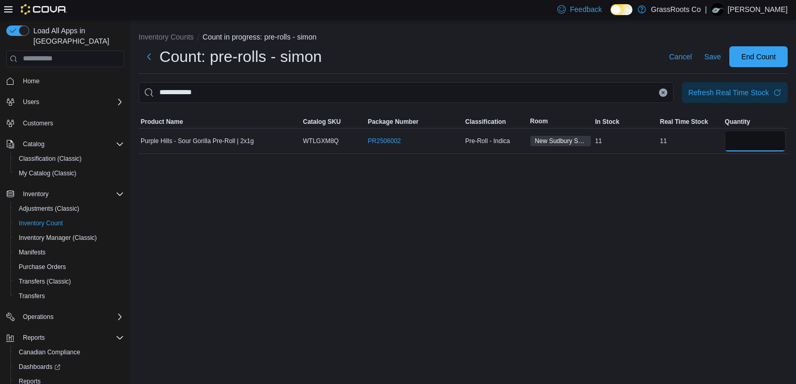
click at [742, 135] on input "number" at bounding box center [755, 141] width 61 height 21
type input "**"
click at [663, 94] on icon "Clear input" at bounding box center [663, 93] width 4 height 4
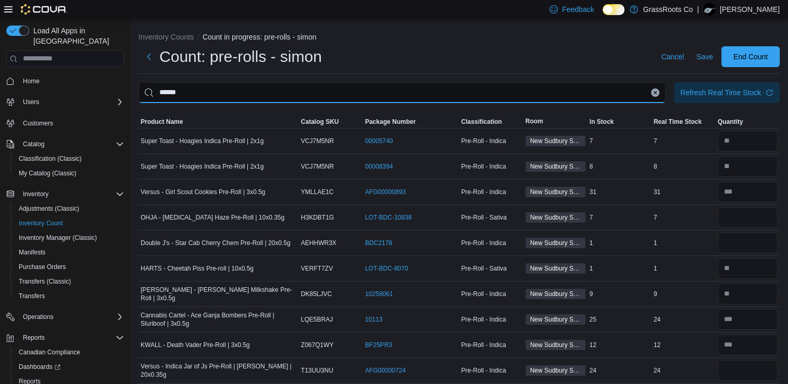
type input "******"
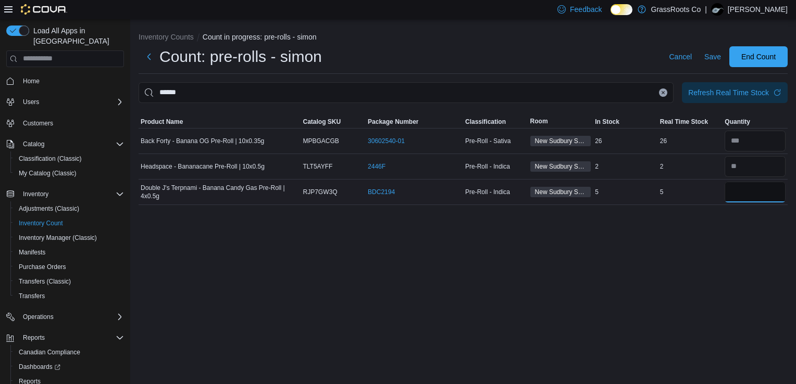
click at [741, 193] on input "number" at bounding box center [755, 192] width 61 height 21
type input "*"
click at [663, 94] on icon "Clear input" at bounding box center [663, 93] width 4 height 4
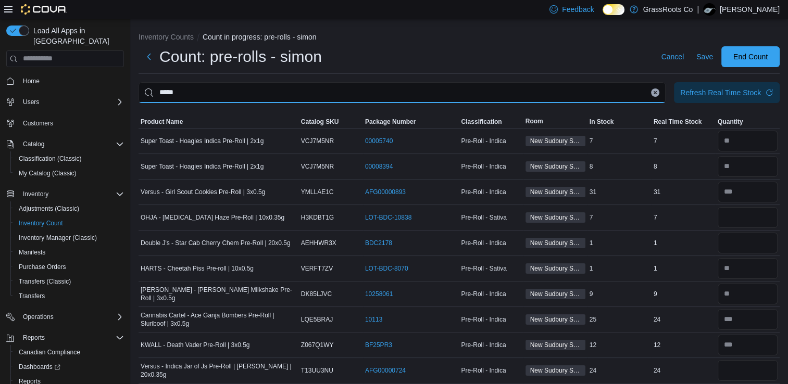
type input "*****"
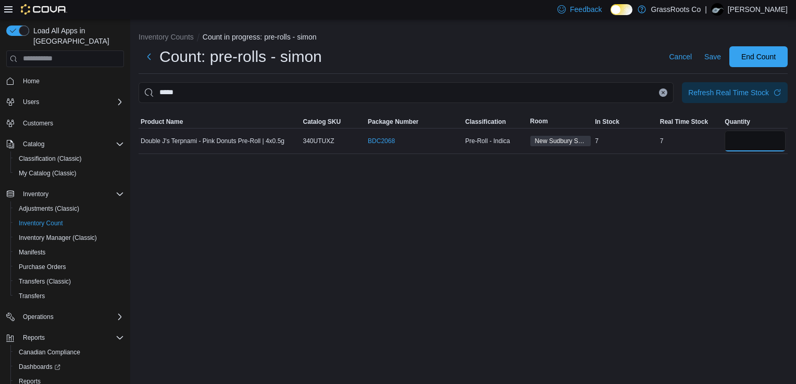
click at [752, 150] on input "number" at bounding box center [755, 141] width 61 height 21
type input "*"
click at [662, 96] on button "Clear input" at bounding box center [663, 93] width 8 height 8
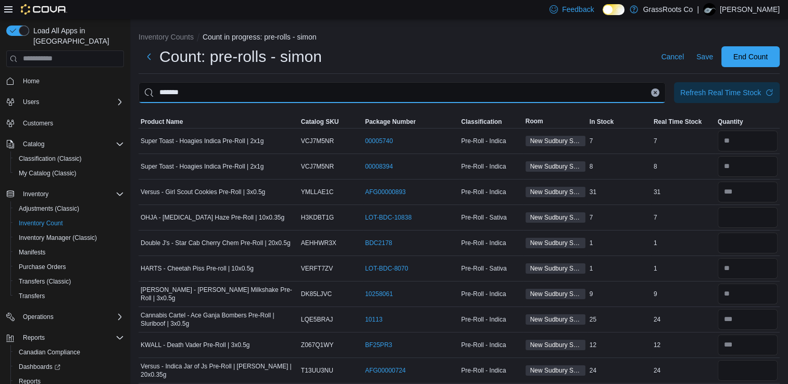
type input "*******"
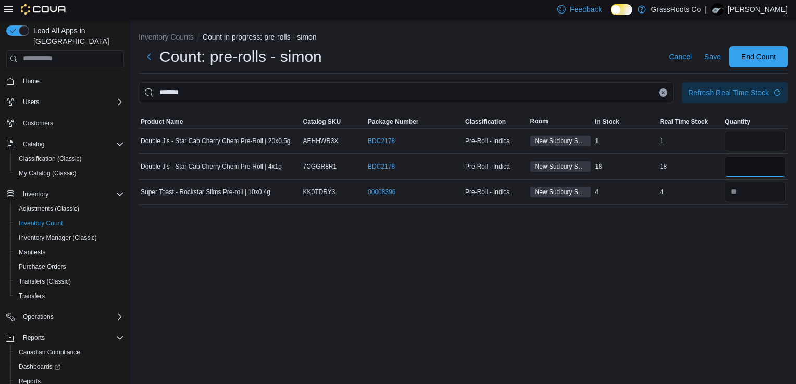
click at [739, 169] on input "number" at bounding box center [755, 166] width 61 height 21
type input "**"
click at [663, 93] on icon "Clear input" at bounding box center [663, 92] width 3 height 3
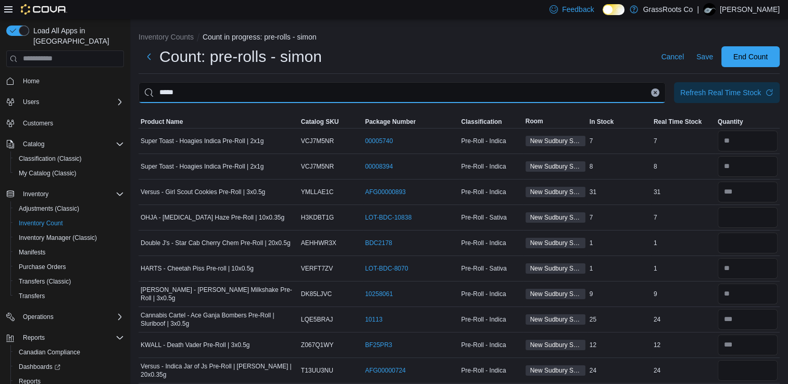
type input "*****"
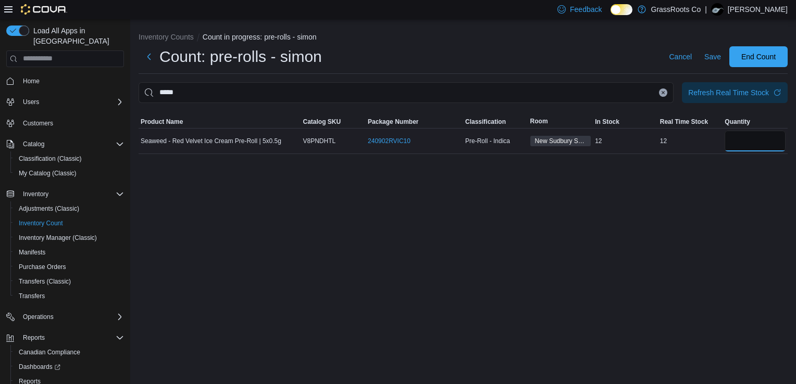
click at [745, 141] on input "number" at bounding box center [755, 141] width 61 height 21
type input "**"
click at [662, 92] on icon "Clear input" at bounding box center [663, 93] width 4 height 4
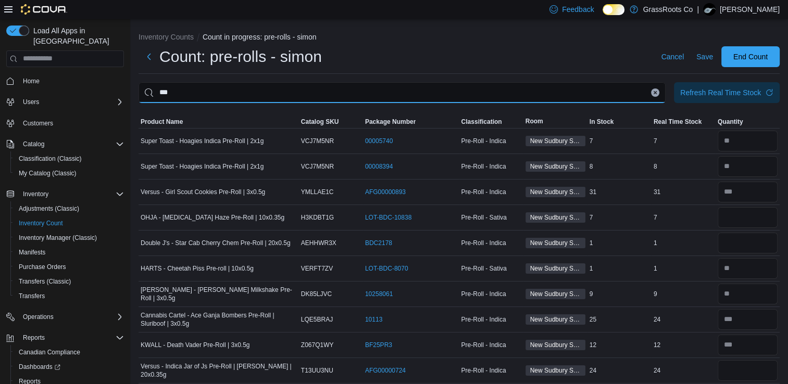
type input "***"
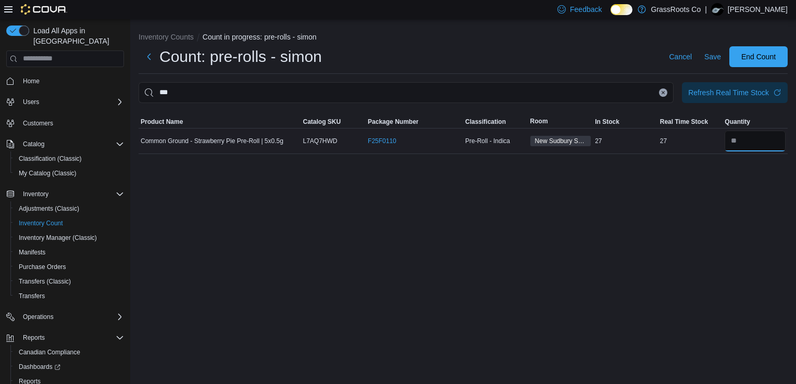
click at [752, 151] on input "number" at bounding box center [755, 141] width 61 height 21
type input "**"
click at [662, 91] on icon "Clear input" at bounding box center [663, 92] width 3 height 3
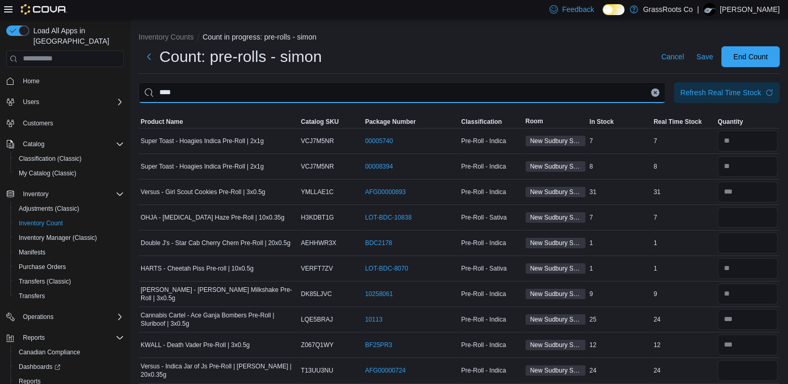
type input "****"
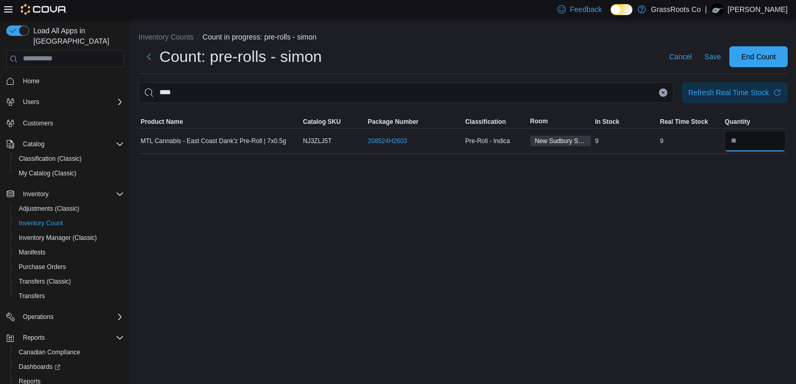
click at [755, 139] on input "number" at bounding box center [755, 141] width 61 height 21
type input "*"
click at [663, 93] on icon "Clear input" at bounding box center [663, 93] width 4 height 4
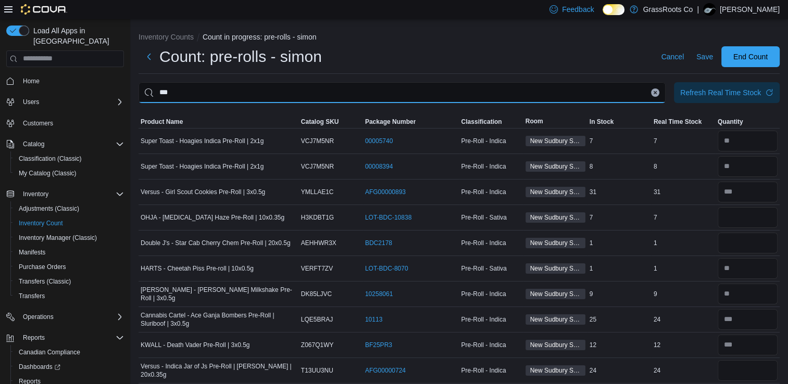
type input "***"
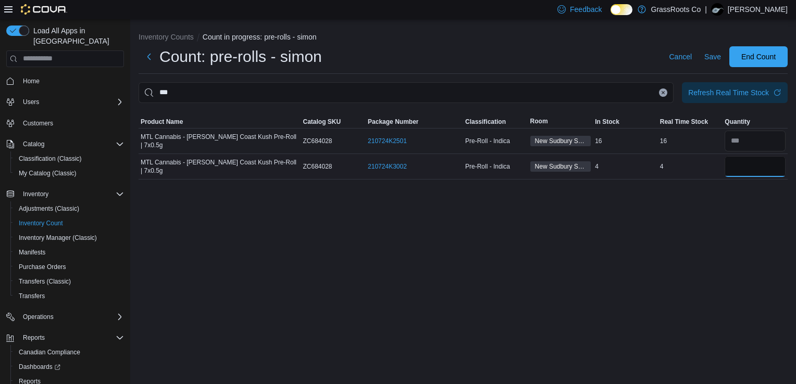
click at [757, 167] on input "number" at bounding box center [755, 166] width 61 height 21
click at [771, 144] on input "number" at bounding box center [755, 141] width 61 height 21
type input "**"
click at [774, 161] on input "number" at bounding box center [755, 166] width 61 height 21
type input "*"
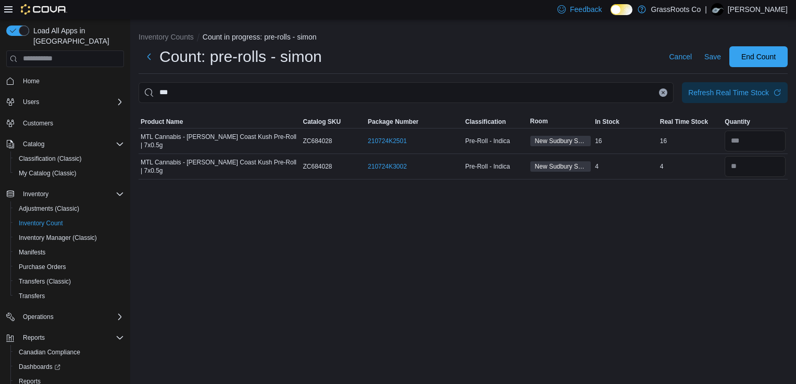
click at [664, 92] on icon "Clear input" at bounding box center [663, 92] width 3 height 3
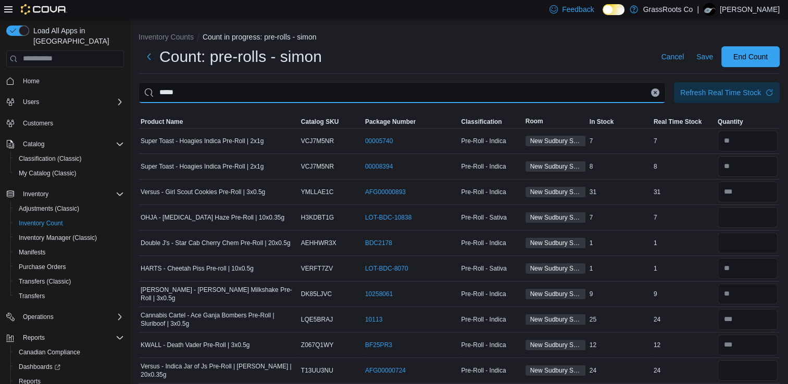
type input "*****"
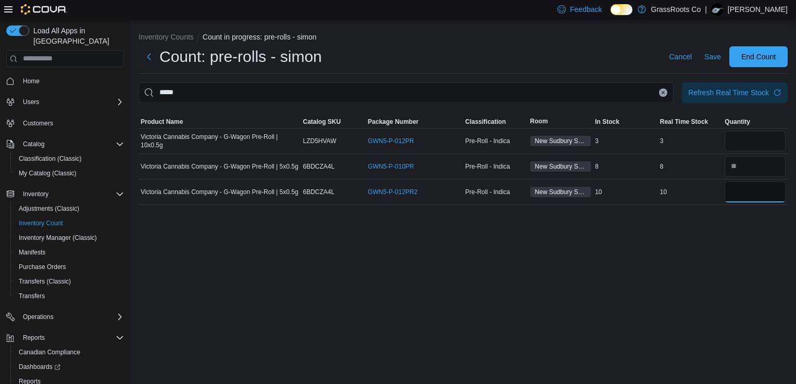
click at [761, 192] on input "number" at bounding box center [755, 192] width 61 height 21
type input "**"
click at [759, 173] on input "number" at bounding box center [755, 166] width 61 height 21
type input "*"
click at [662, 93] on icon "Clear input" at bounding box center [663, 93] width 4 height 4
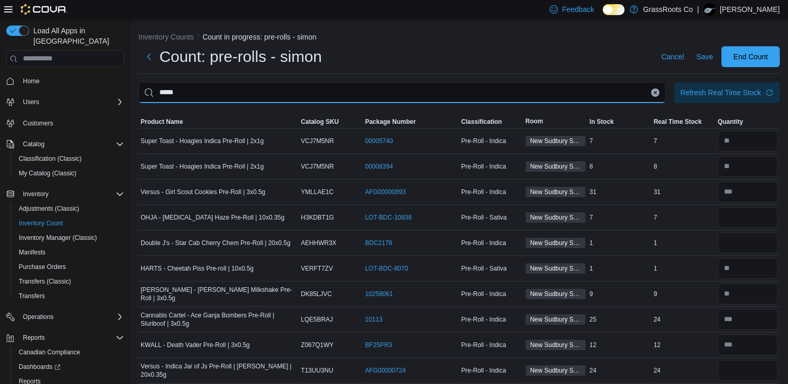
type input "*****"
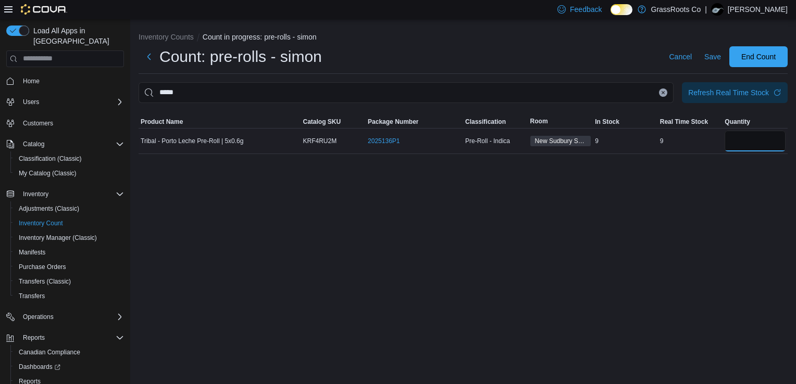
click at [741, 147] on input "number" at bounding box center [755, 141] width 61 height 21
type input "*"
click at [663, 93] on icon "Clear input" at bounding box center [663, 92] width 3 height 3
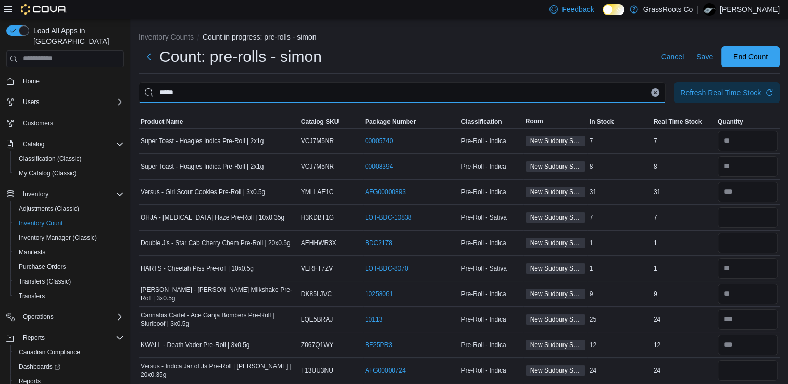
type input "*****"
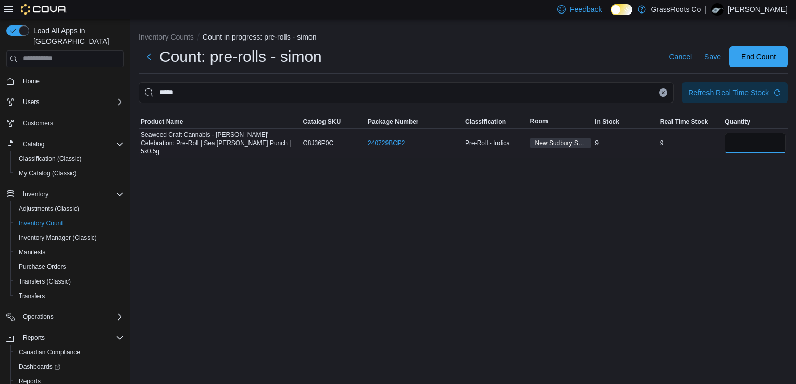
click at [749, 139] on input "number" at bounding box center [755, 143] width 61 height 21
type input "*"
click at [663, 91] on icon "Clear input" at bounding box center [663, 93] width 4 height 4
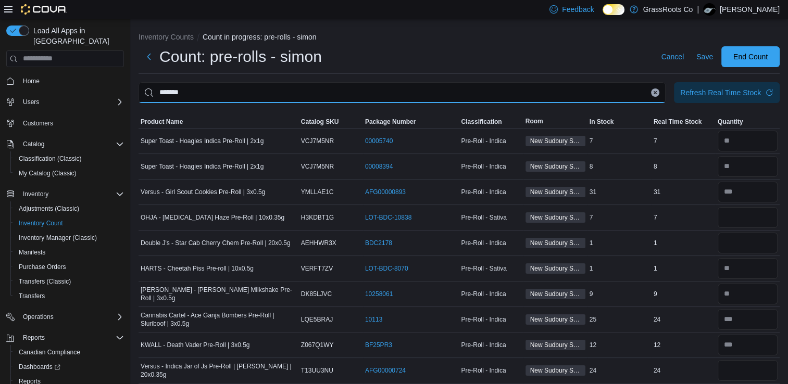
type input "*******"
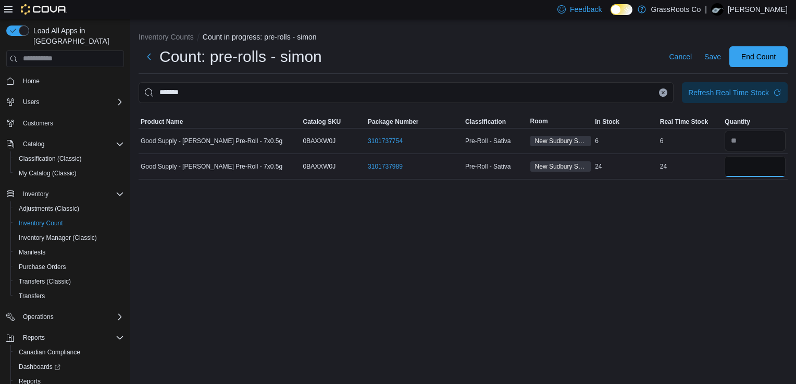
click at [767, 170] on input "number" at bounding box center [755, 166] width 61 height 21
type input "**"
click at [664, 94] on icon "Clear input" at bounding box center [663, 93] width 4 height 4
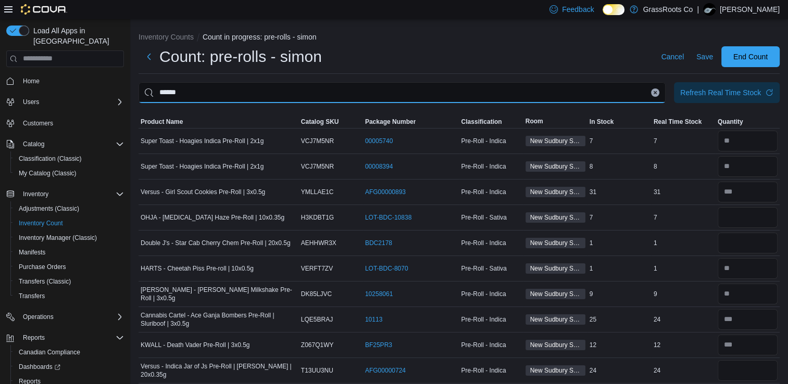
type input "******"
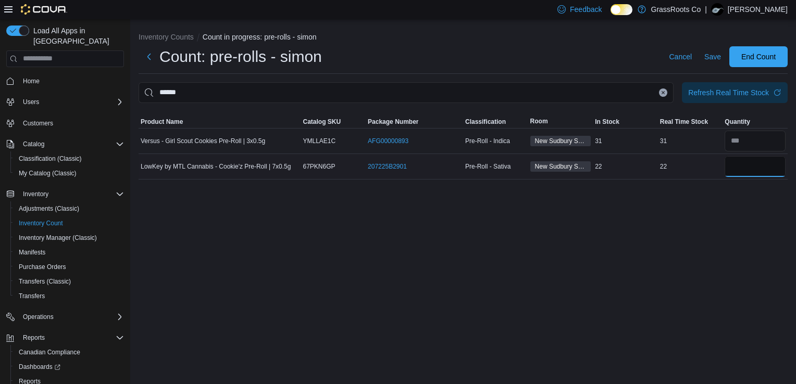
click at [752, 169] on input "number" at bounding box center [755, 166] width 61 height 21
type input "**"
click at [664, 94] on icon "Clear input" at bounding box center [663, 92] width 3 height 3
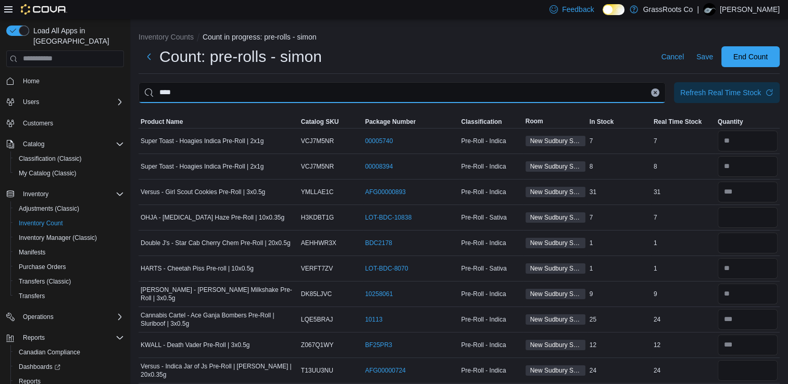
type input "****"
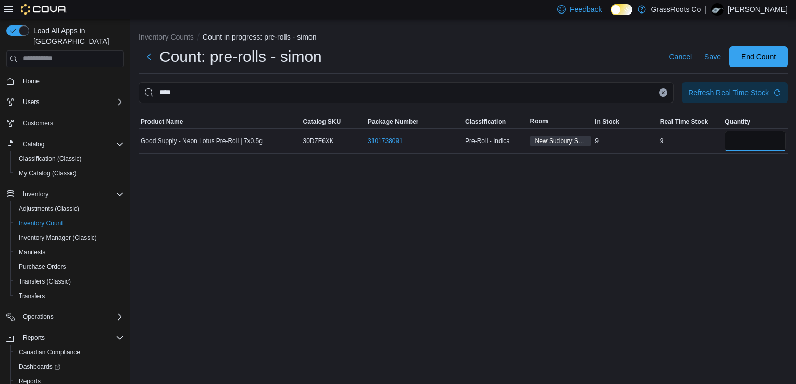
click at [762, 151] on input "number" at bounding box center [755, 141] width 61 height 21
type input "*"
click at [665, 96] on button "Clear input" at bounding box center [663, 93] width 8 height 8
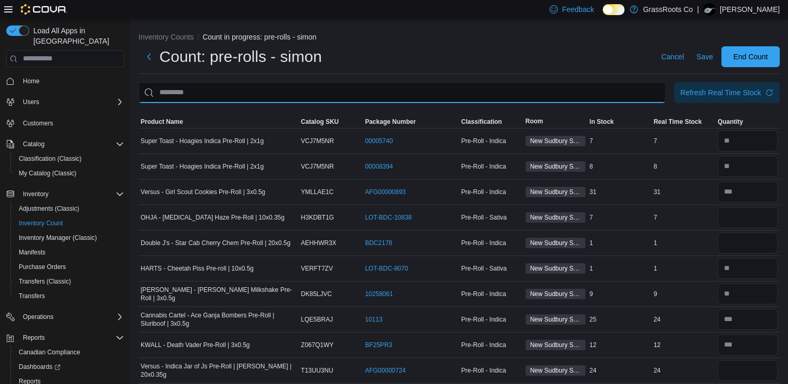
click at [663, 96] on input "This is a search bar. After typing your query, hit enter to filter the results …" at bounding box center [402, 92] width 527 height 21
type input "*******"
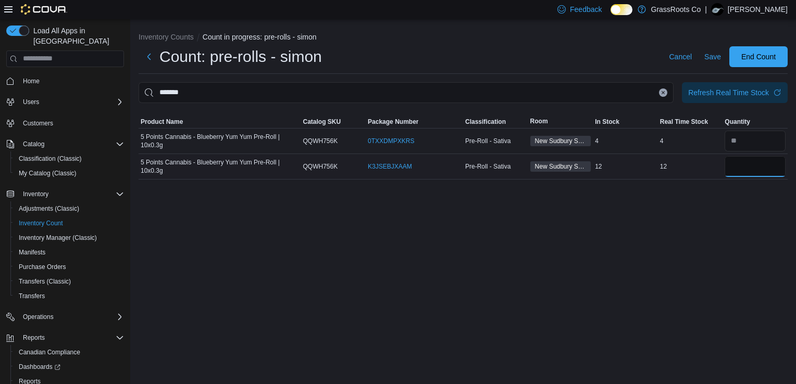
click at [761, 168] on input "number" at bounding box center [755, 166] width 61 height 21
click at [756, 143] on input "number" at bounding box center [755, 141] width 61 height 21
type input "*"
type input "**"
click at [662, 93] on icon "Clear input" at bounding box center [663, 92] width 3 height 3
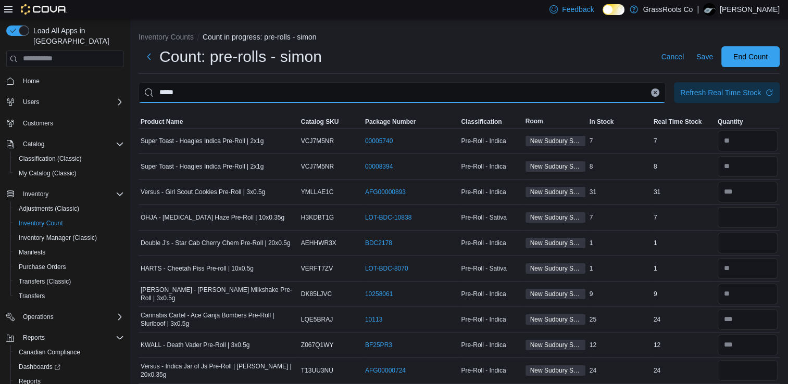
type input "*****"
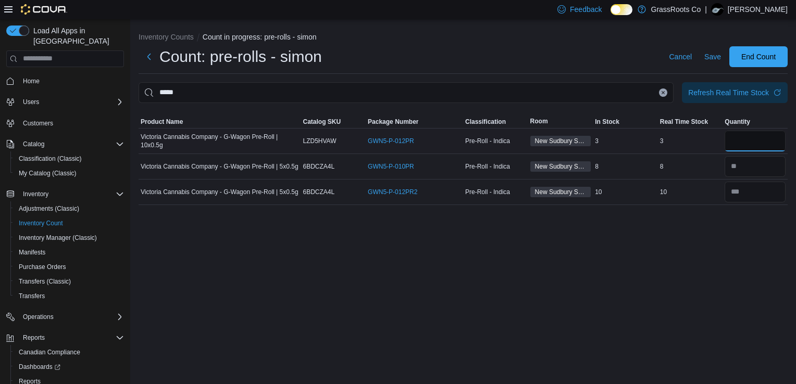
click at [741, 147] on input "number" at bounding box center [755, 141] width 61 height 21
type input "*"
click at [662, 93] on icon "Clear input" at bounding box center [663, 93] width 4 height 4
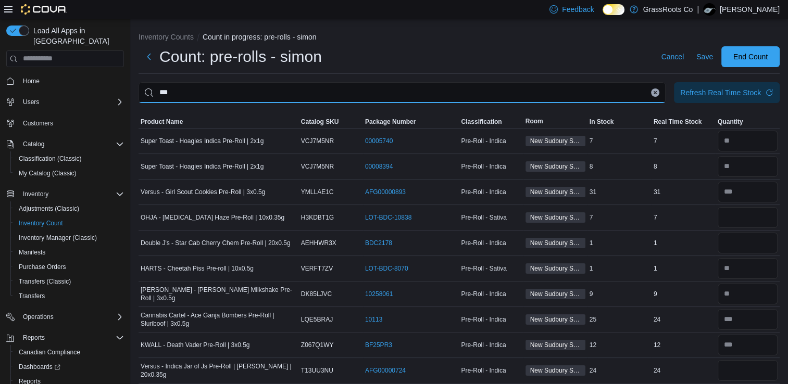
type input "***"
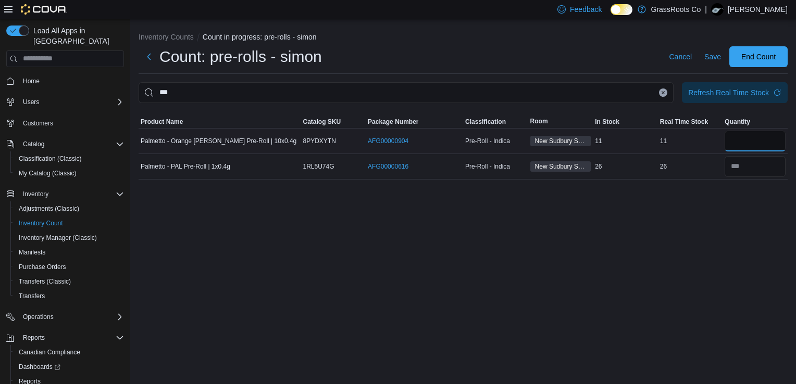
click at [744, 135] on input "number" at bounding box center [755, 141] width 61 height 21
type input "**"
click at [663, 91] on icon "Clear input" at bounding box center [663, 93] width 4 height 4
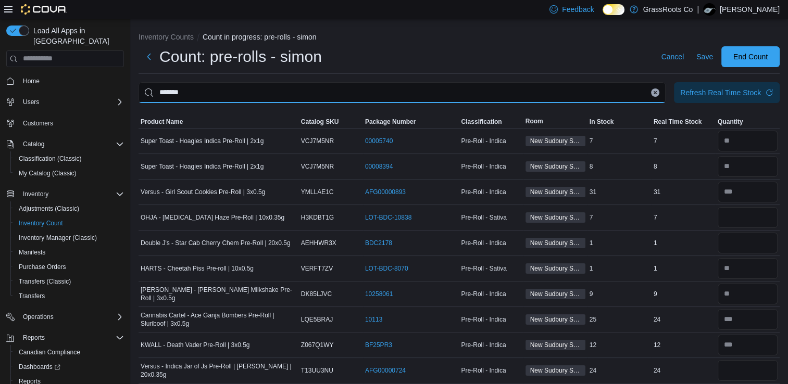
type input "*******"
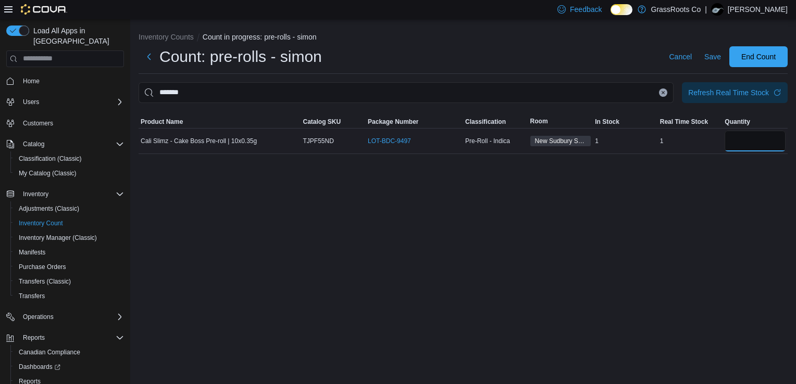
click at [744, 135] on input "number" at bounding box center [755, 141] width 61 height 21
type input "*"
click at [660, 93] on button "Clear input" at bounding box center [663, 93] width 8 height 8
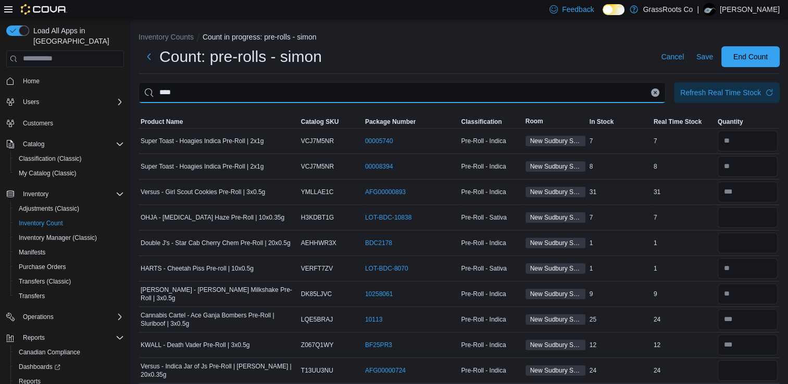
type input "****"
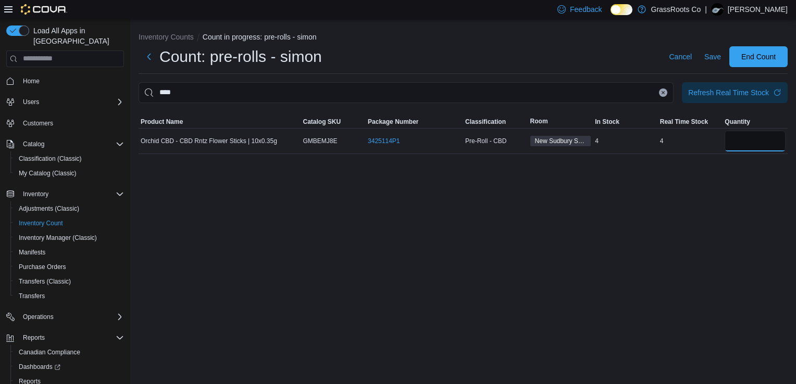
click at [743, 138] on input "number" at bounding box center [755, 141] width 61 height 21
type input "*"
click at [664, 94] on icon "Clear input" at bounding box center [663, 92] width 3 height 3
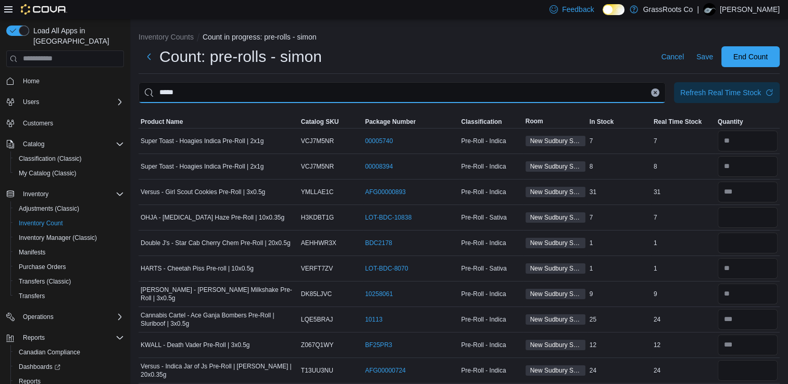
type input "*****"
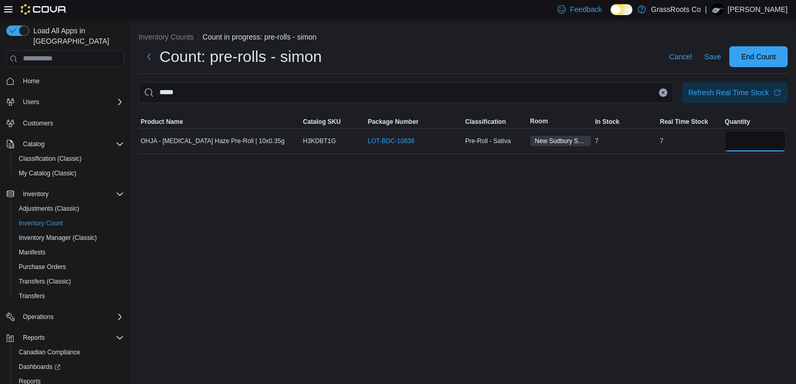
click at [737, 141] on input "number" at bounding box center [755, 141] width 61 height 21
type input "*"
click at [663, 92] on icon "Clear input" at bounding box center [663, 93] width 4 height 4
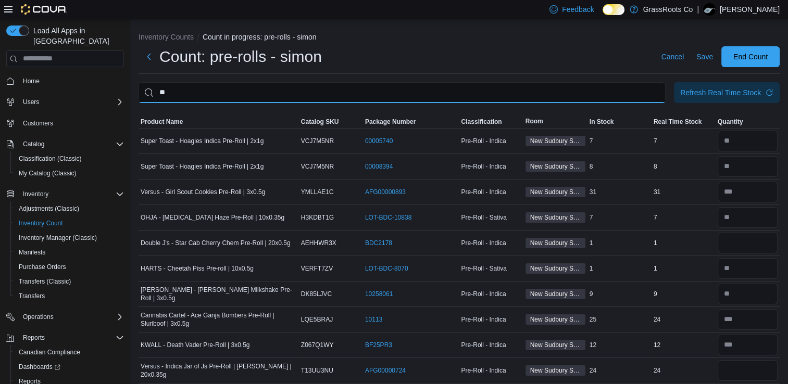
type input "**"
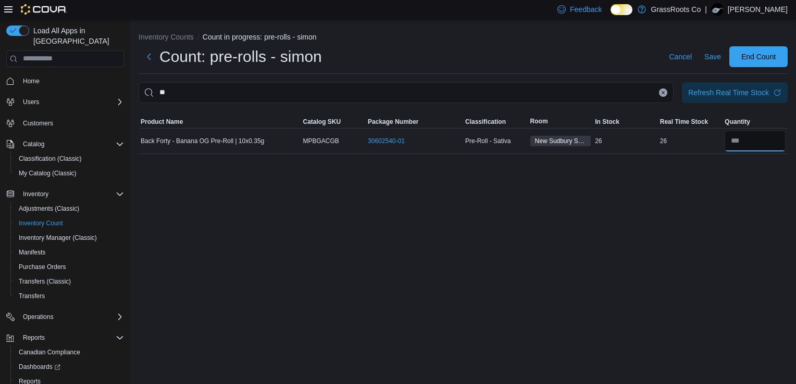
click at [756, 137] on input "number" at bounding box center [755, 141] width 61 height 21
type input "**"
click at [661, 89] on button "Clear input" at bounding box center [663, 93] width 8 height 8
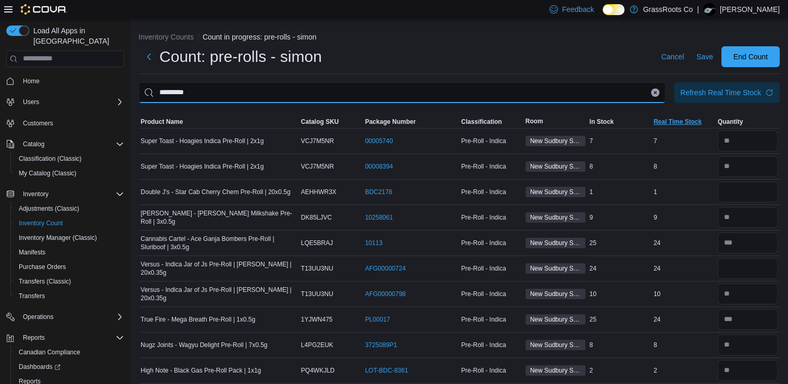
type input "*********"
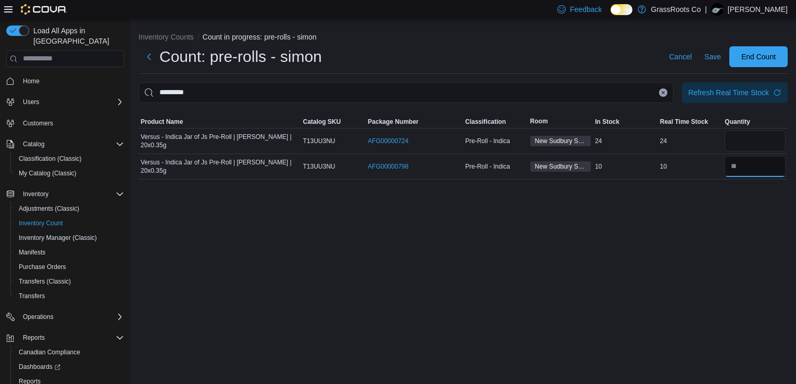
click at [754, 170] on input "number" at bounding box center [755, 166] width 61 height 21
type input "**"
click at [746, 148] on input "number" at bounding box center [755, 141] width 61 height 21
type input "**"
click at [663, 90] on button "Clear input" at bounding box center [663, 93] width 8 height 8
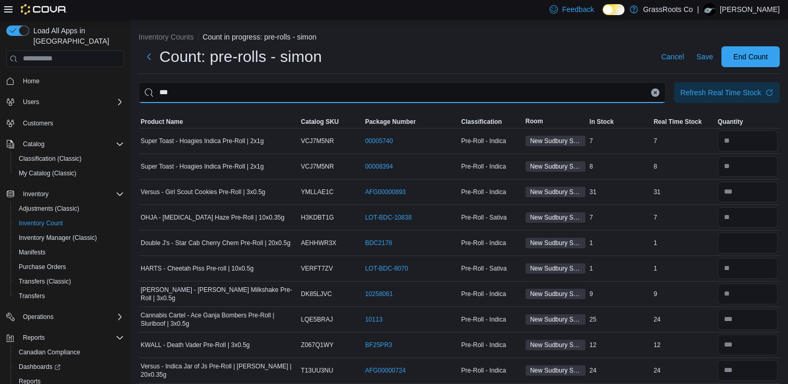
type input "***"
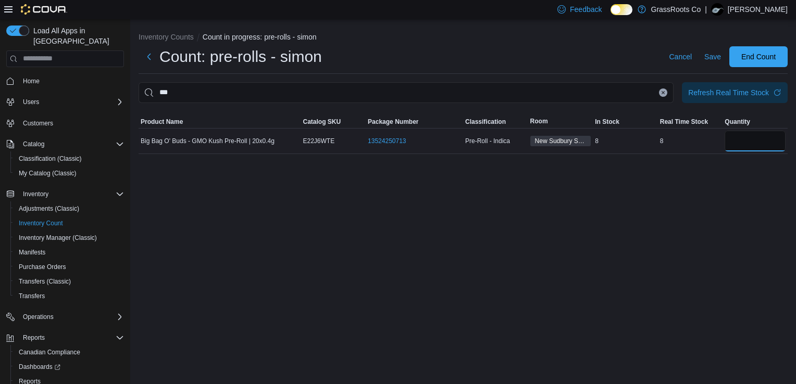
click at [749, 136] on input "number" at bounding box center [755, 141] width 61 height 21
type input "*"
click at [661, 93] on button "Clear input" at bounding box center [663, 93] width 8 height 8
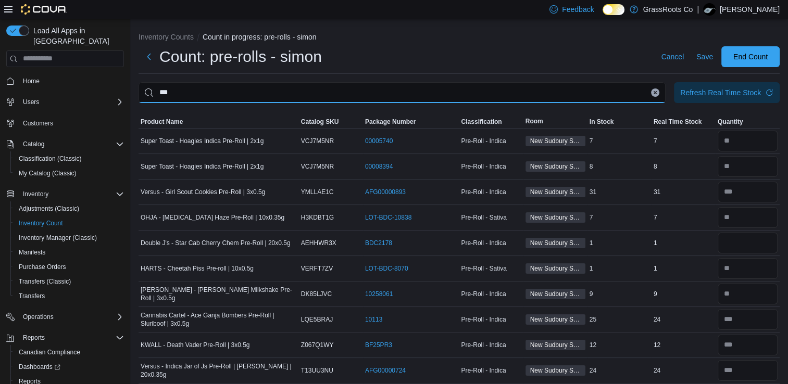
type input "***"
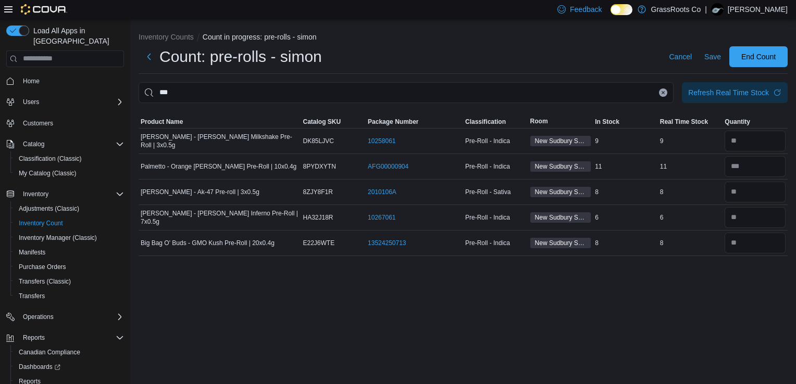
click at [663, 95] on button "Clear input" at bounding box center [663, 93] width 8 height 8
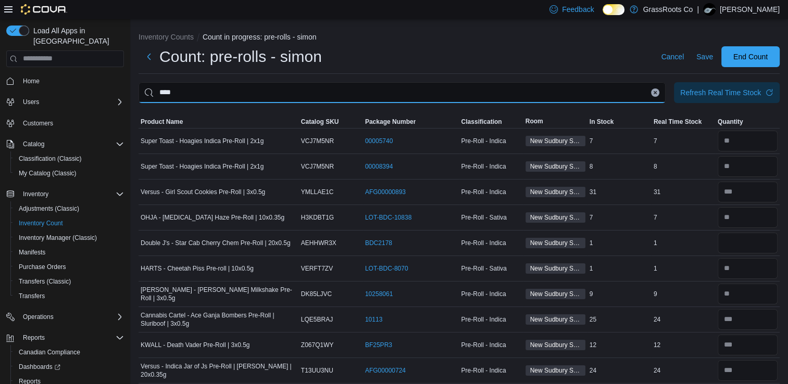
type input "****"
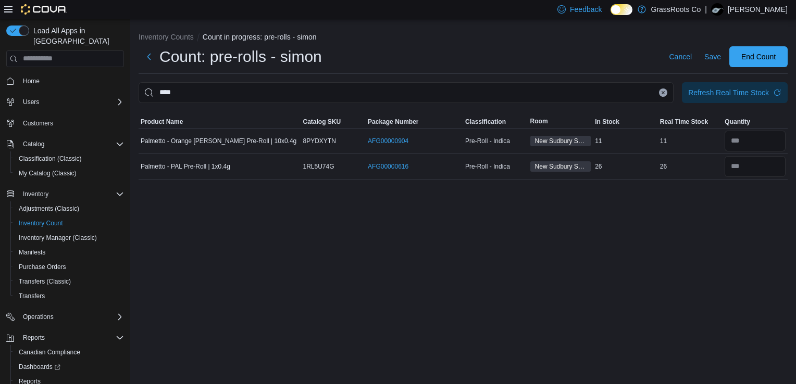
click at [662, 95] on button "Clear input" at bounding box center [663, 93] width 8 height 8
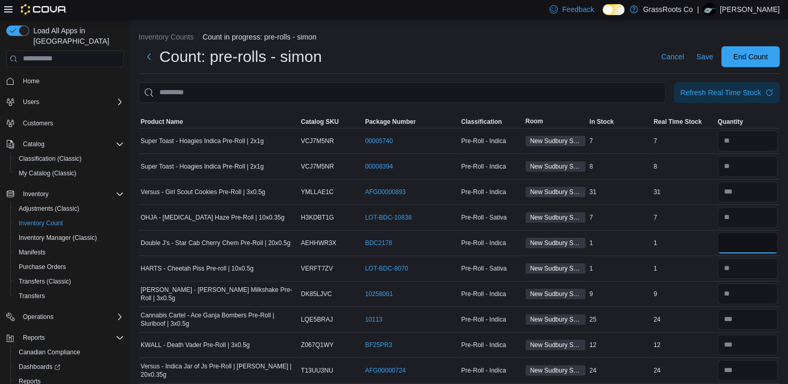
click at [744, 245] on input "number" at bounding box center [748, 243] width 60 height 21
type input "*"
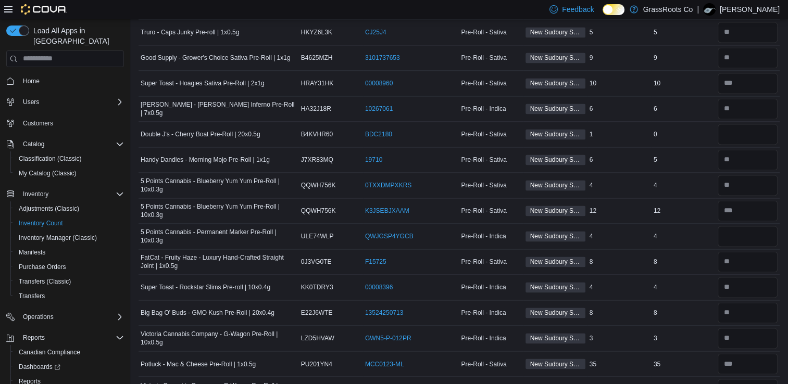
scroll to position [1620, 0]
click at [732, 123] on input "number" at bounding box center [748, 133] width 60 height 21
type input "*"
click at [735, 225] on input "number" at bounding box center [748, 235] width 60 height 21
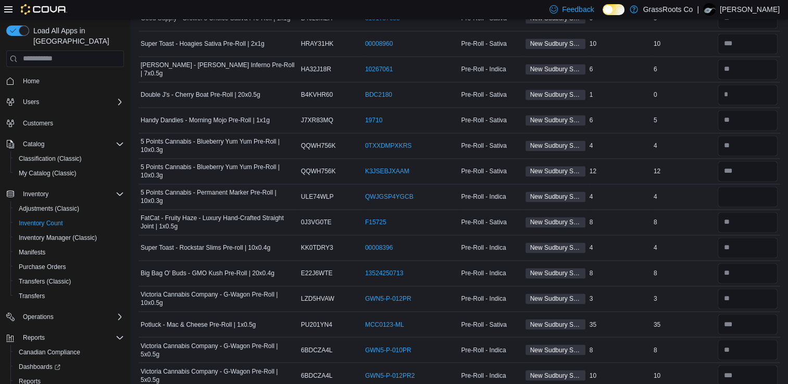
click at [726, 184] on div at bounding box center [748, 196] width 64 height 25
click at [733, 187] on input "number" at bounding box center [748, 197] width 60 height 21
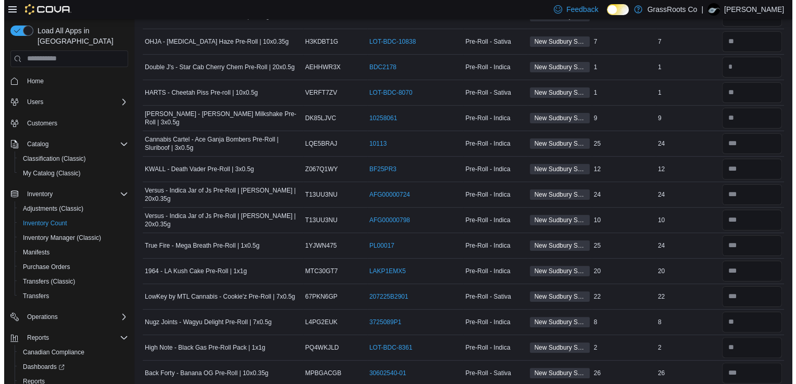
scroll to position [0, 0]
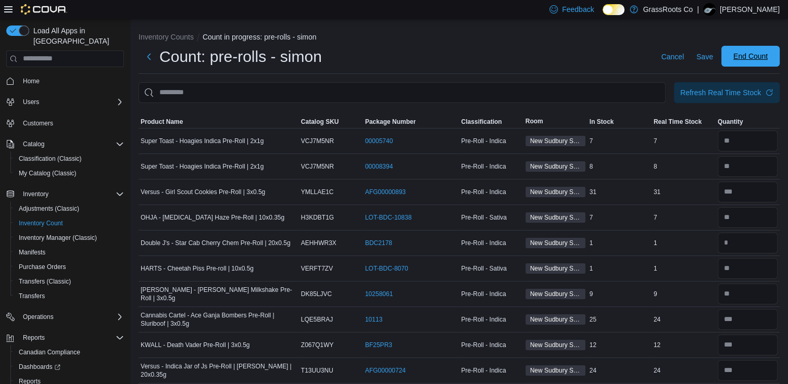
type input "*"
click at [750, 53] on span "End Count" at bounding box center [751, 56] width 34 height 10
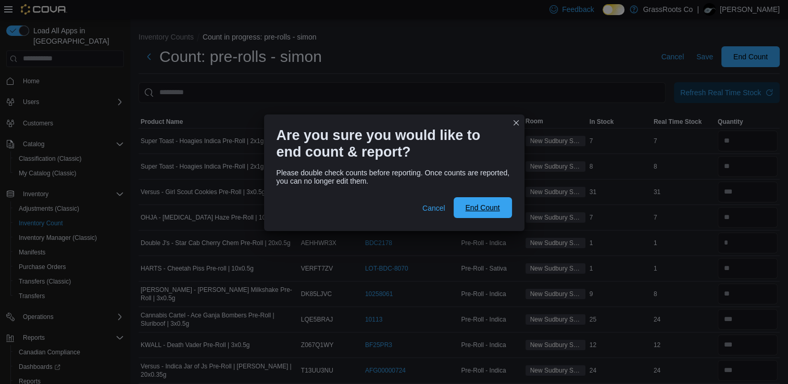
click at [474, 212] on span "End Count" at bounding box center [482, 208] width 34 height 10
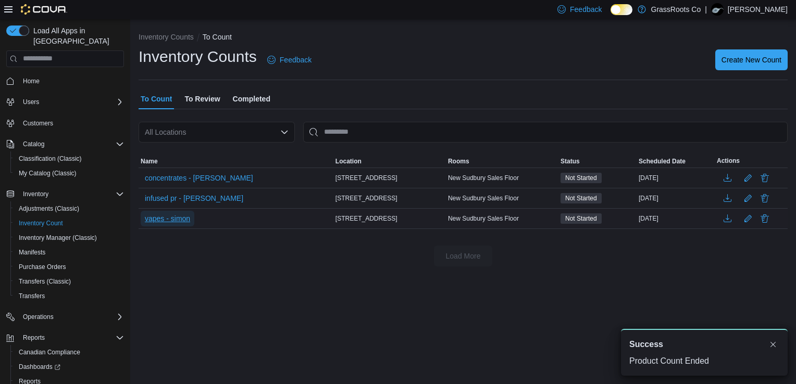
click at [176, 220] on span "vapes - simon" at bounding box center [167, 219] width 45 height 10
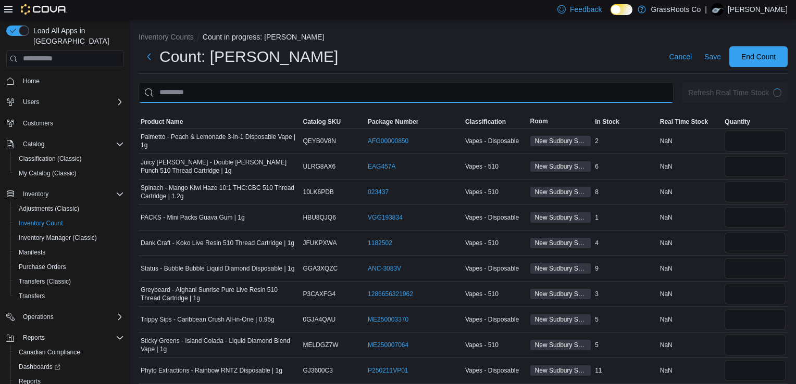
click at [289, 95] on input "This is a search bar. After typing your query, hit enter to filter the results …" at bounding box center [406, 92] width 535 height 21
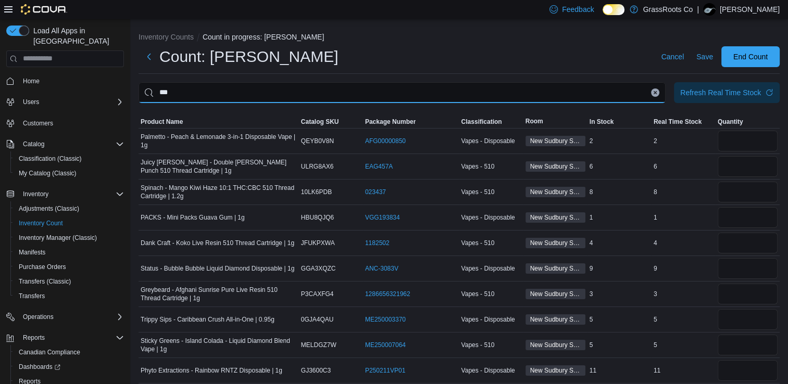
type input "***"
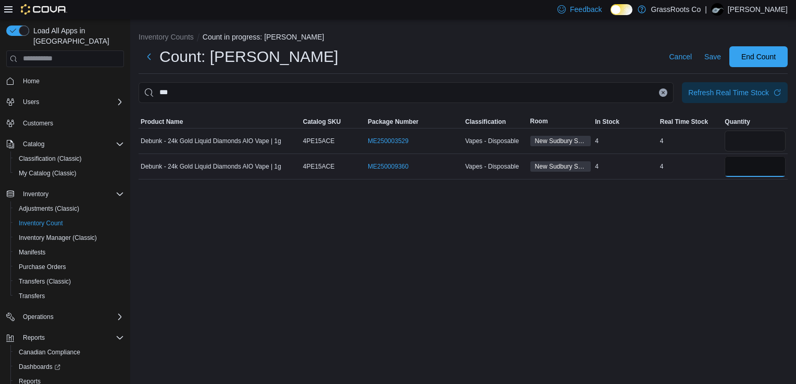
click at [769, 161] on input "number" at bounding box center [755, 166] width 61 height 21
click at [764, 143] on input "number" at bounding box center [755, 141] width 61 height 21
type input "*"
click at [662, 92] on icon "Clear input" at bounding box center [663, 93] width 4 height 4
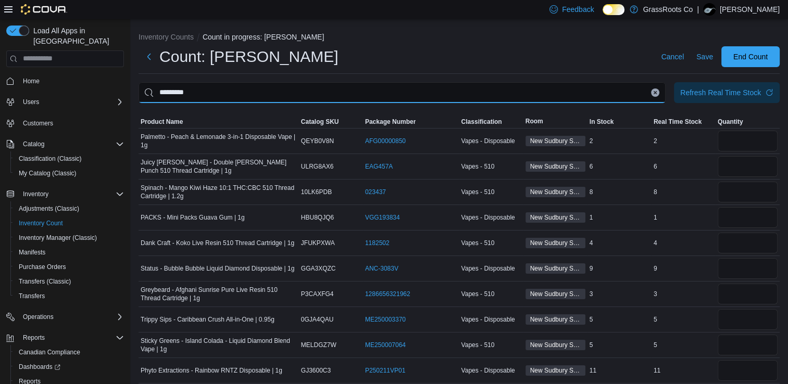
type input "*********"
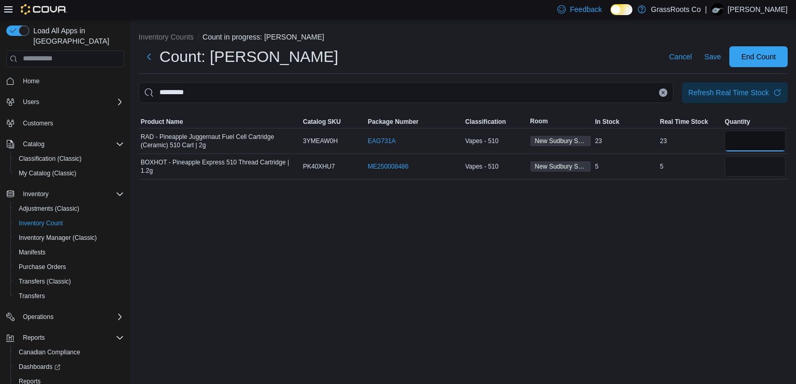
click at [735, 144] on input "number" at bounding box center [755, 141] width 61 height 21
type input "**"
click at [663, 93] on icon "Clear input" at bounding box center [663, 92] width 3 height 3
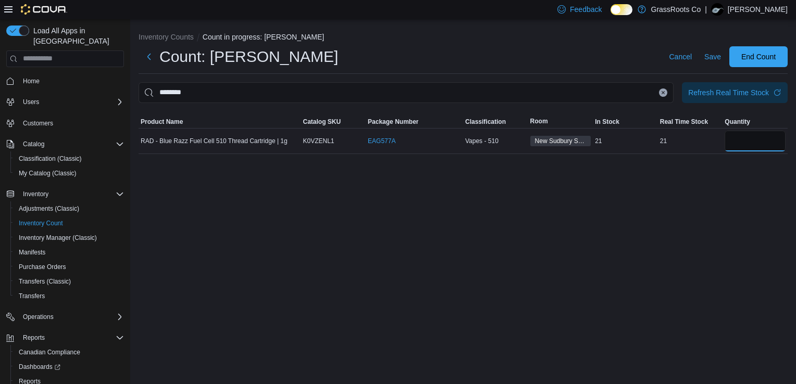
click at [752, 139] on input "number" at bounding box center [755, 141] width 61 height 21
click at [665, 93] on icon "Clear input" at bounding box center [663, 93] width 4 height 4
click at [755, 145] on input "number" at bounding box center [755, 141] width 61 height 21
click at [663, 94] on icon "Clear input" at bounding box center [663, 93] width 4 height 4
click at [759, 155] on div "Inventory Counts Count in progress: vapes - [PERSON_NAME]: vapes - [PERSON_NAME…" at bounding box center [463, 90] width 666 height 143
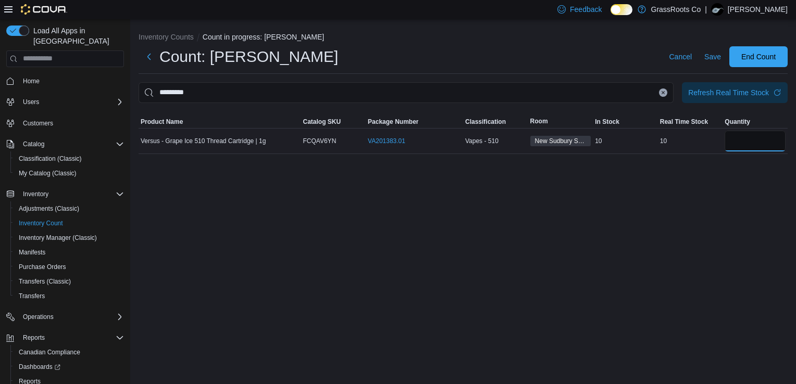
click at [749, 142] on input "number" at bounding box center [755, 141] width 61 height 21
click at [661, 91] on button "Clear input" at bounding box center [663, 93] width 8 height 8
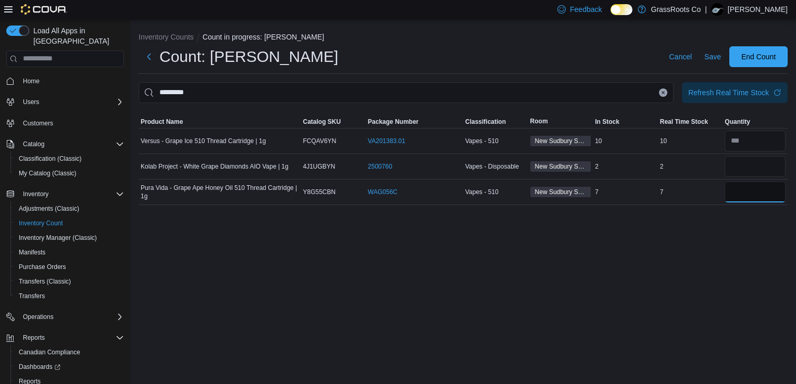
click at [752, 182] on input "number" at bounding box center [755, 192] width 61 height 21
click at [661, 92] on icon "Clear input" at bounding box center [663, 93] width 4 height 4
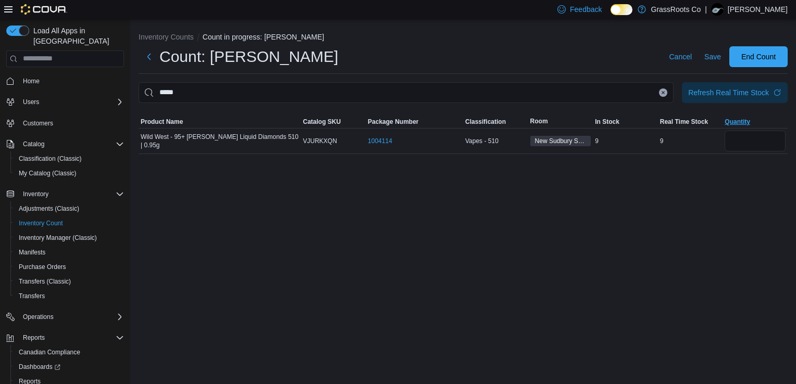
click at [750, 127] on span "Quantity" at bounding box center [755, 122] width 65 height 13
click at [208, 129] on td "Wild West - 95+ [PERSON_NAME] Liquid Diamonds 510 | 0.95g" at bounding box center [220, 141] width 163 height 26
click at [204, 125] on span "Product Name" at bounding box center [220, 122] width 163 height 13
click at [738, 139] on input "number" at bounding box center [755, 141] width 61 height 21
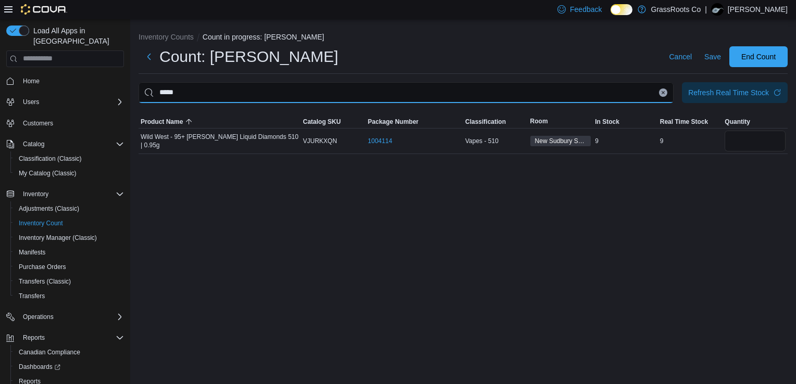
click at [661, 87] on input "*****" at bounding box center [406, 92] width 535 height 21
click at [664, 95] on button "Clear input" at bounding box center [663, 93] width 8 height 8
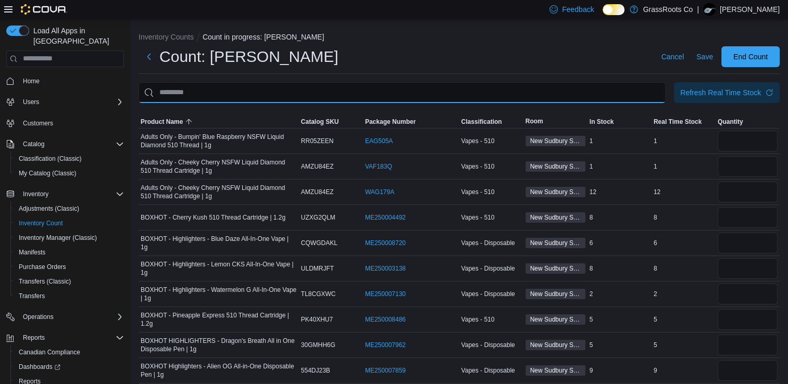
click at [662, 91] on input "This is a search bar. After typing your query, hit enter to filter the results …" at bounding box center [402, 92] width 527 height 21
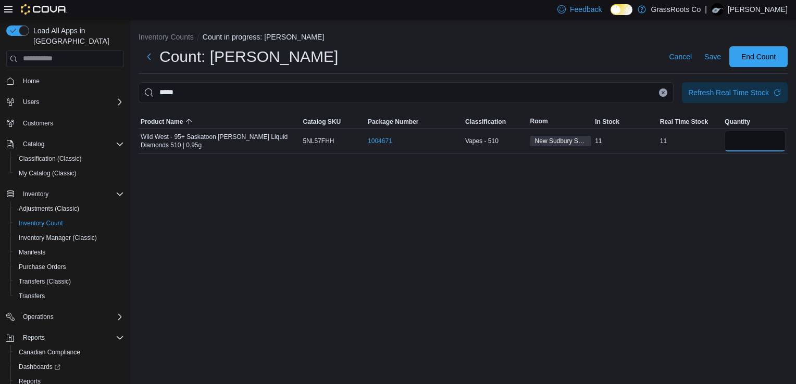
click at [739, 141] on input "number" at bounding box center [755, 141] width 61 height 21
click at [663, 93] on icon "Clear input" at bounding box center [663, 93] width 4 height 4
click at [756, 143] on input "number" at bounding box center [755, 141] width 61 height 21
click at [663, 92] on icon "Clear input" at bounding box center [663, 92] width 3 height 3
click at [763, 134] on input "number" at bounding box center [755, 141] width 61 height 21
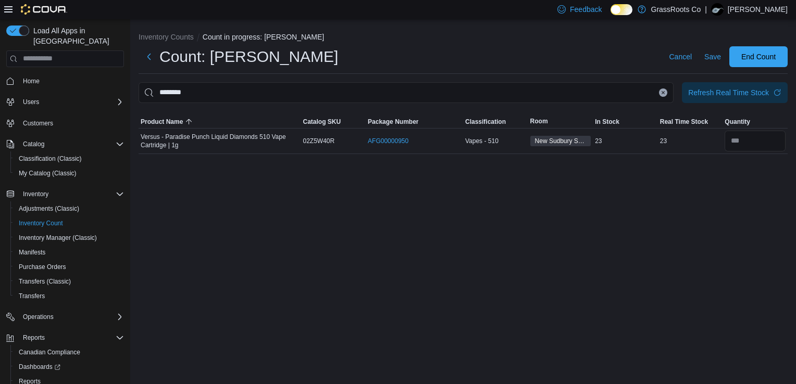
click at [663, 91] on icon "Clear input" at bounding box center [663, 93] width 4 height 4
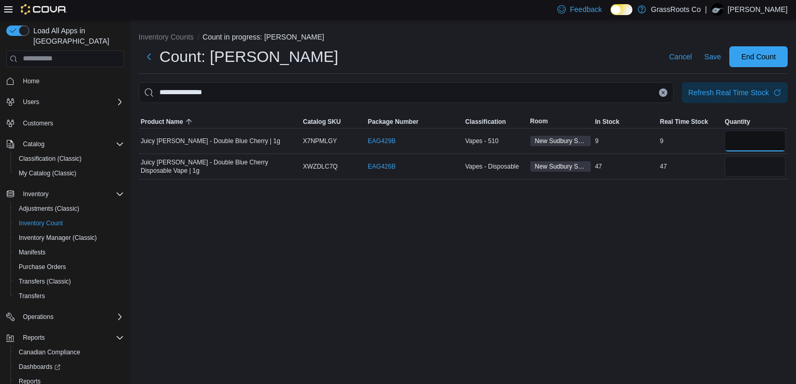
click at [743, 144] on input "number" at bounding box center [755, 141] width 61 height 21
click at [665, 93] on icon "Clear input" at bounding box center [663, 93] width 4 height 4
click at [751, 130] on div at bounding box center [755, 141] width 65 height 25
click at [754, 136] on input "number" at bounding box center [755, 141] width 61 height 21
click at [664, 93] on icon "Clear input" at bounding box center [663, 92] width 3 height 3
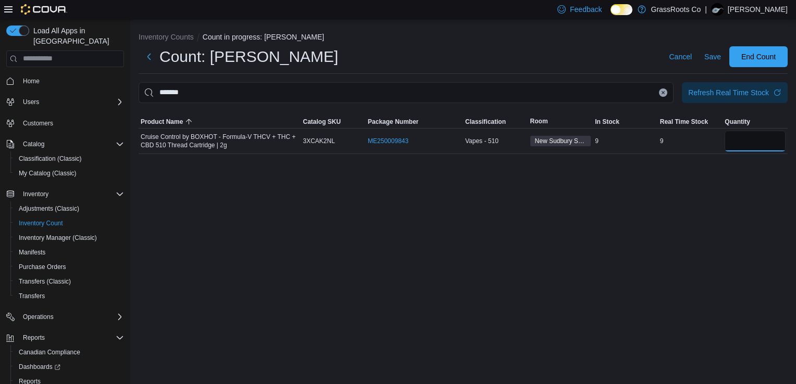
click at [737, 143] on input "number" at bounding box center [755, 141] width 61 height 21
click at [666, 92] on button "Clear input" at bounding box center [663, 93] width 8 height 8
click at [740, 140] on input "number" at bounding box center [755, 141] width 61 height 21
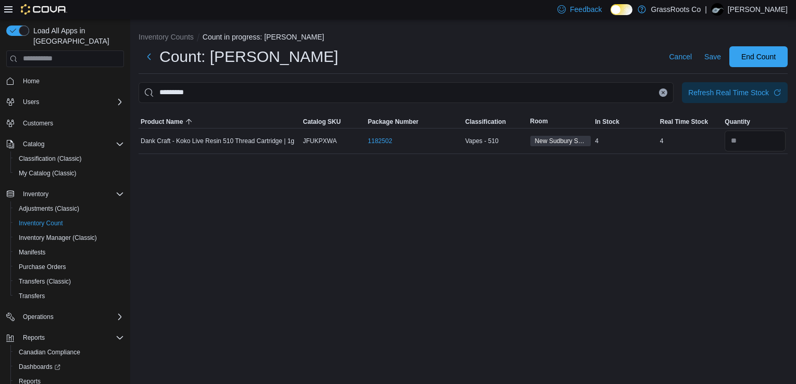
click at [663, 92] on icon "Clear input" at bounding box center [663, 92] width 3 height 3
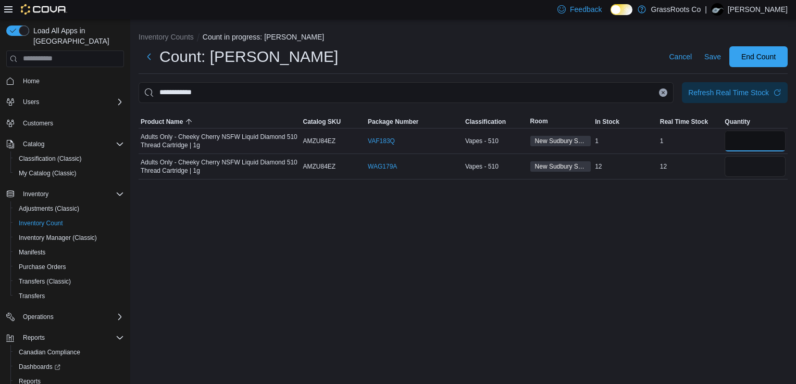
click at [750, 137] on input "number" at bounding box center [755, 141] width 61 height 21
click at [663, 93] on icon "Clear input" at bounding box center [663, 92] width 3 height 3
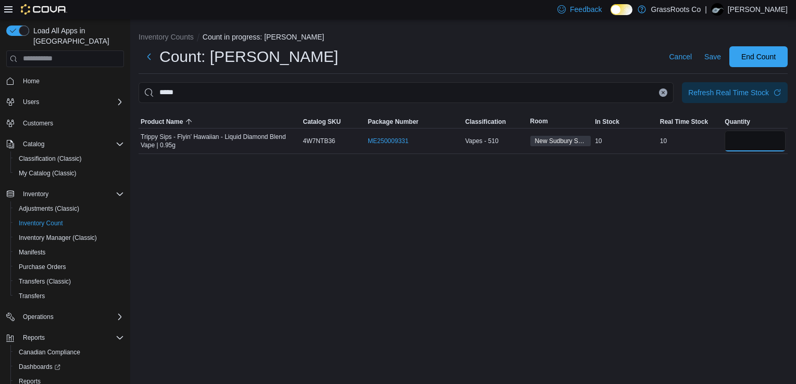
click at [742, 141] on input "number" at bounding box center [755, 141] width 61 height 21
click at [664, 91] on icon "Clear input" at bounding box center [663, 93] width 4 height 4
click at [750, 148] on input "number" at bounding box center [755, 141] width 61 height 21
click at [662, 91] on icon "Clear input" at bounding box center [663, 93] width 4 height 4
click at [744, 144] on input "number" at bounding box center [755, 141] width 61 height 21
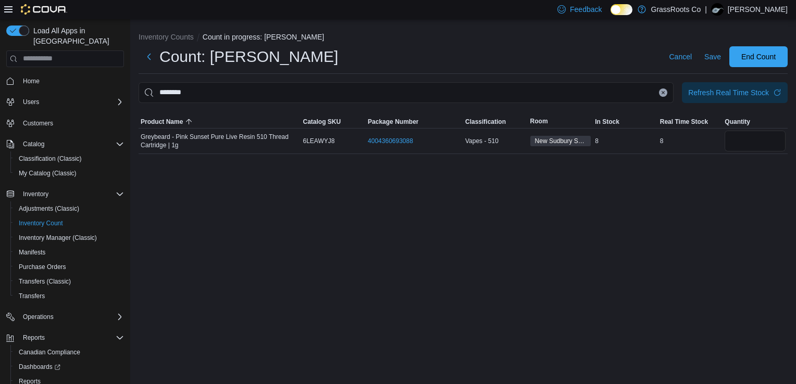
click at [662, 92] on icon "Clear input" at bounding box center [663, 93] width 4 height 4
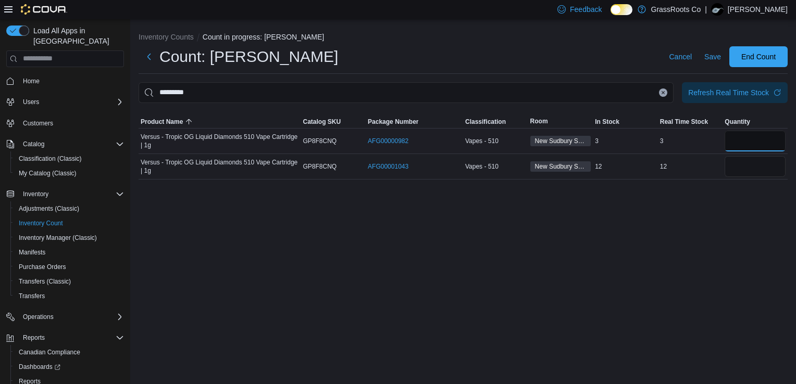
click at [745, 145] on input "number" at bounding box center [755, 141] width 61 height 21
click at [664, 92] on icon "Clear input" at bounding box center [663, 92] width 3 height 3
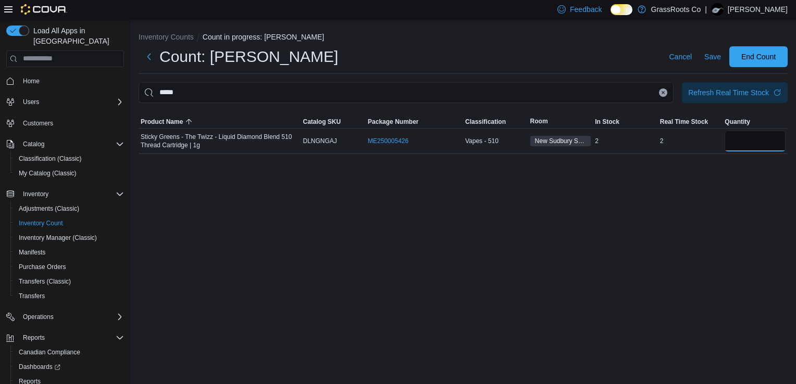
click at [750, 142] on input "number" at bounding box center [755, 141] width 61 height 21
click at [664, 91] on icon "Clear input" at bounding box center [663, 93] width 4 height 4
click at [744, 141] on input "number" at bounding box center [755, 141] width 61 height 21
click at [662, 93] on icon "Clear input" at bounding box center [663, 93] width 4 height 4
click at [747, 142] on input "number" at bounding box center [755, 141] width 61 height 21
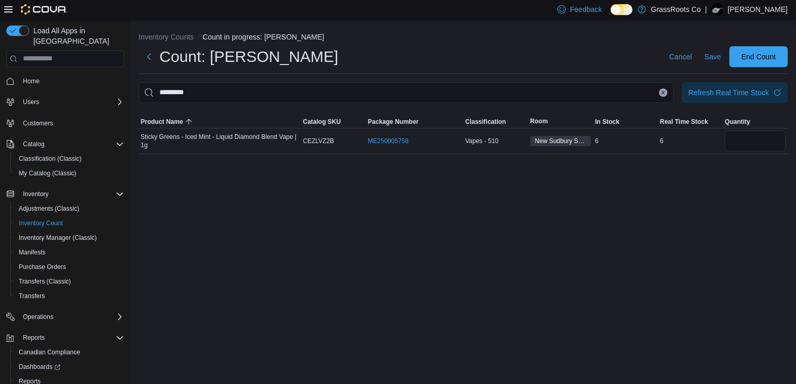
click at [665, 92] on icon "Clear input" at bounding box center [663, 93] width 4 height 4
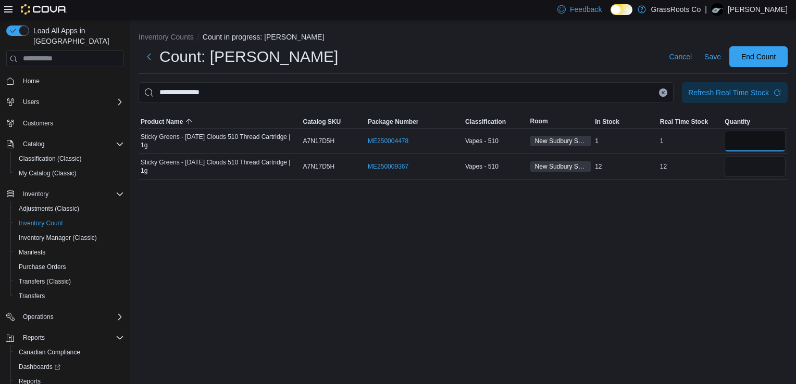
click at [748, 145] on input "number" at bounding box center [755, 141] width 61 height 21
click at [748, 160] on input "number" at bounding box center [755, 166] width 61 height 21
click at [663, 93] on icon "Clear input" at bounding box center [663, 92] width 3 height 3
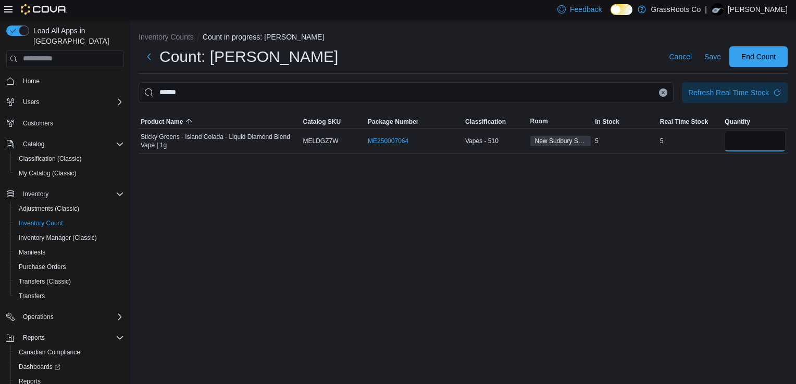
click at [740, 143] on input "number" at bounding box center [755, 141] width 61 height 21
click at [662, 94] on icon "Clear input" at bounding box center [663, 93] width 4 height 4
click at [743, 145] on input "number" at bounding box center [755, 141] width 61 height 21
click at [663, 91] on icon "Clear input" at bounding box center [663, 93] width 4 height 4
click at [739, 139] on input "number" at bounding box center [755, 141] width 61 height 21
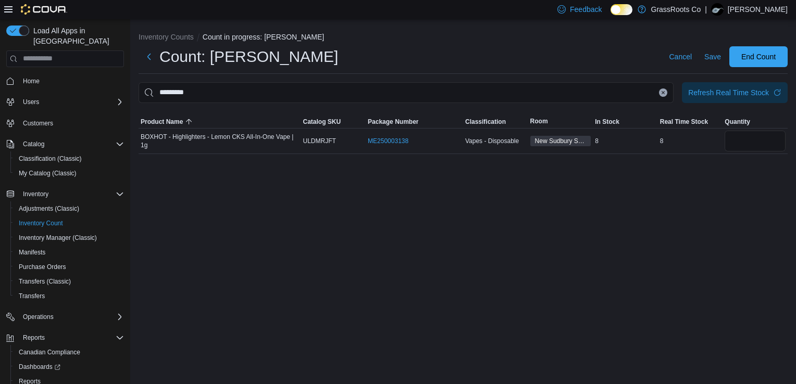
click at [659, 90] on button "Clear input" at bounding box center [663, 93] width 8 height 8
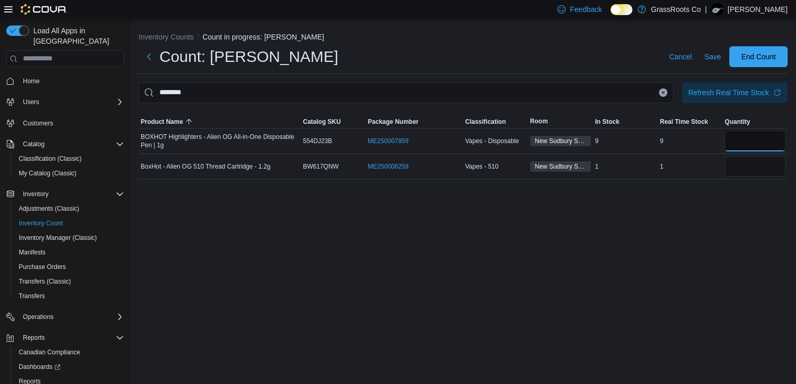
click at [752, 141] on input "number" at bounding box center [755, 141] width 61 height 21
click at [757, 174] on input "number" at bounding box center [755, 166] width 61 height 21
click at [663, 93] on icon "Clear input" at bounding box center [663, 92] width 3 height 3
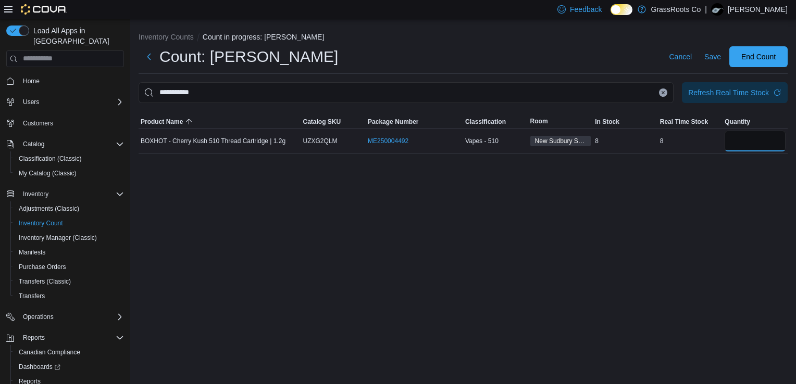
click at [740, 138] on input "number" at bounding box center [755, 141] width 61 height 21
click at [664, 91] on icon "Clear input" at bounding box center [663, 93] width 4 height 4
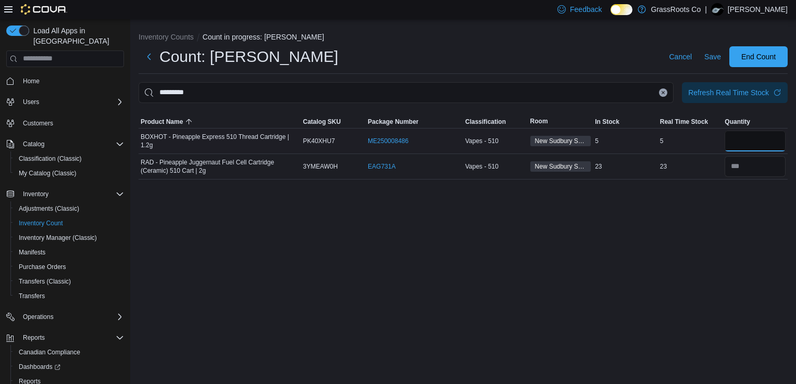
click at [744, 136] on input "number" at bounding box center [755, 141] width 61 height 21
click at [715, 90] on div "Refresh Real Time Stock" at bounding box center [728, 92] width 81 height 10
click at [750, 139] on input "number" at bounding box center [755, 141] width 61 height 21
click at [663, 95] on button "Clear input" at bounding box center [663, 93] width 8 height 8
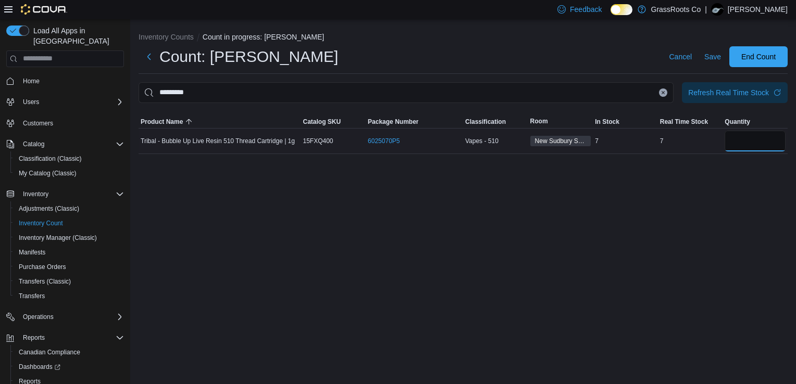
click at [748, 134] on input "number" at bounding box center [755, 141] width 61 height 21
click at [663, 93] on icon "Clear input" at bounding box center [663, 92] width 3 height 3
click at [749, 154] on div "**********" at bounding box center [463, 90] width 666 height 143
click at [747, 139] on input "number" at bounding box center [755, 141] width 61 height 21
click at [665, 92] on icon "Clear input" at bounding box center [663, 93] width 4 height 4
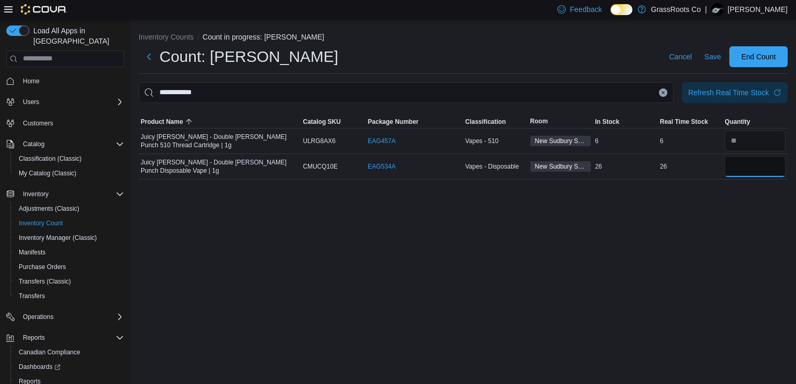
click at [749, 167] on input "number" at bounding box center [755, 166] width 61 height 21
click at [663, 91] on icon "Clear input" at bounding box center [663, 93] width 4 height 4
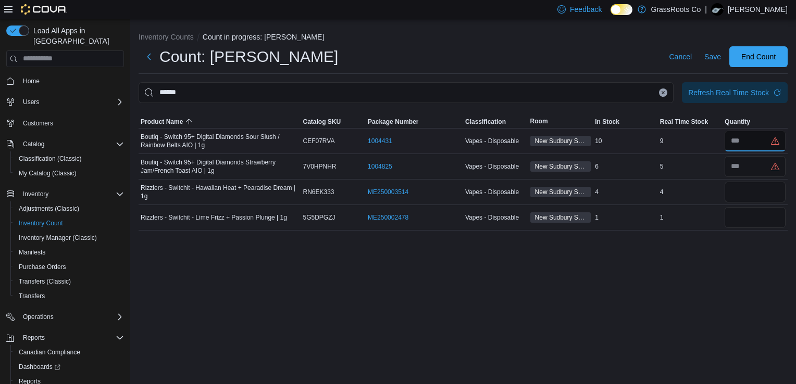
click at [748, 136] on input "number" at bounding box center [755, 141] width 61 height 21
click at [661, 90] on button "Clear input" at bounding box center [663, 93] width 8 height 8
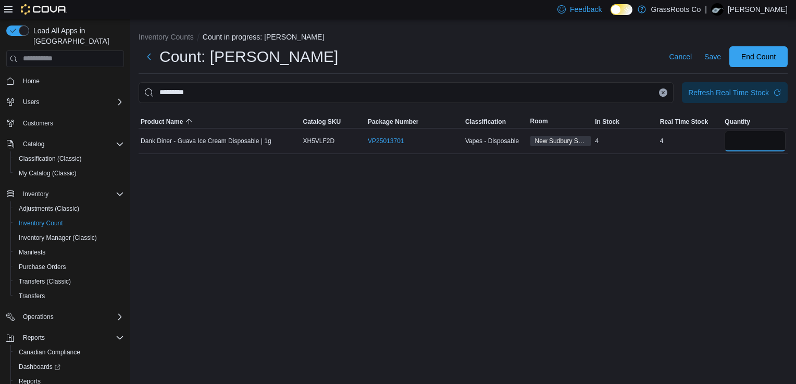
click at [748, 146] on input "number" at bounding box center [755, 141] width 61 height 21
click at [663, 95] on button "Clear input" at bounding box center [663, 93] width 8 height 8
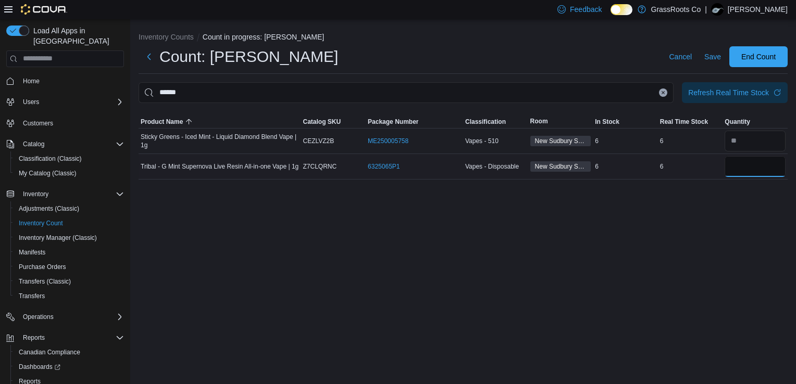
click at [740, 157] on input "number" at bounding box center [755, 166] width 61 height 21
click at [661, 91] on icon "Clear input" at bounding box center [663, 93] width 4 height 4
click at [756, 142] on input "number" at bounding box center [755, 141] width 61 height 21
click at [661, 94] on icon "Clear input" at bounding box center [663, 93] width 4 height 4
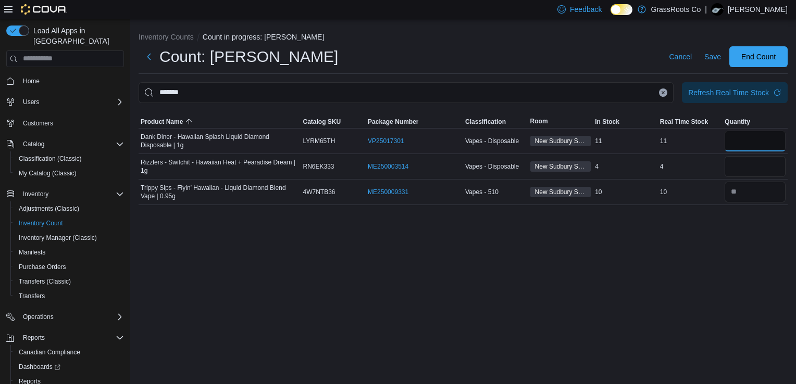
click at [744, 136] on input "number" at bounding box center [755, 141] width 61 height 21
click at [663, 93] on icon "Clear input" at bounding box center [663, 93] width 4 height 4
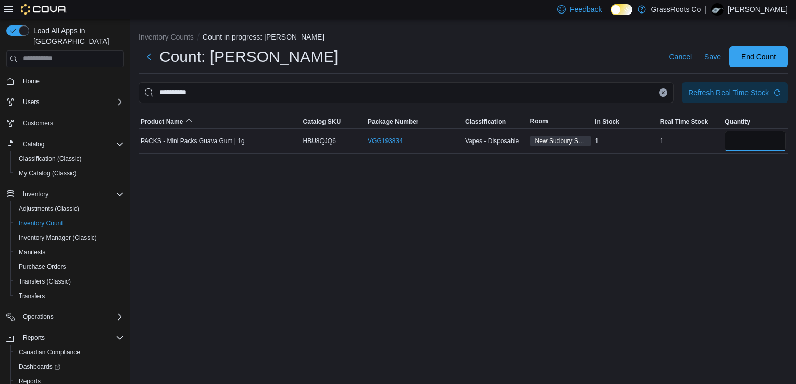
click at [752, 145] on input "number" at bounding box center [755, 141] width 61 height 21
click at [665, 94] on button "Clear input" at bounding box center [663, 93] width 8 height 8
click at [749, 142] on input "number" at bounding box center [755, 141] width 61 height 21
click at [662, 95] on button "Clear input" at bounding box center [663, 93] width 8 height 8
click at [748, 150] on input "number" at bounding box center [755, 141] width 61 height 21
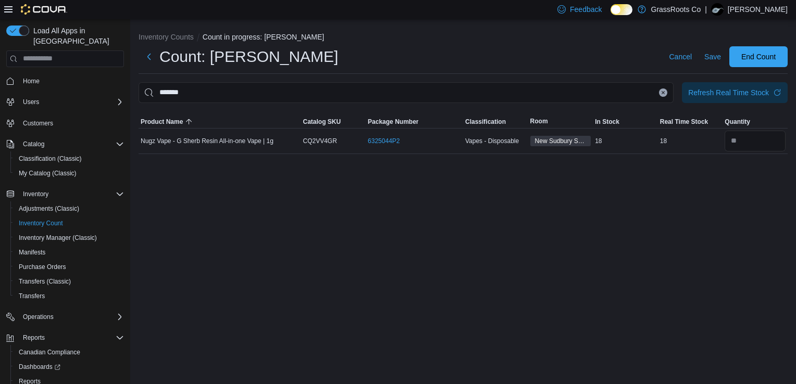
click at [663, 91] on icon "Clear input" at bounding box center [663, 93] width 4 height 4
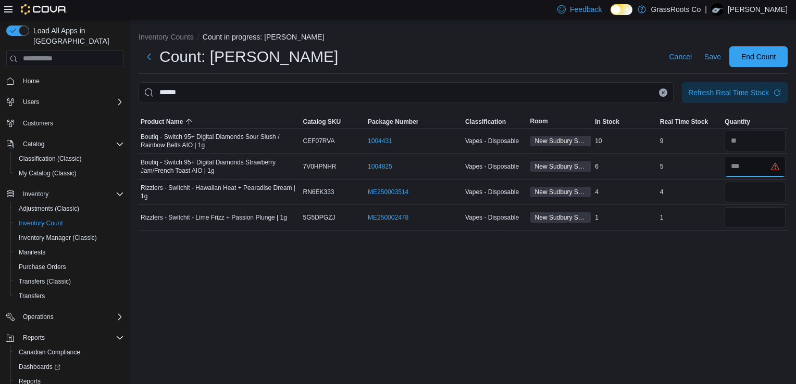
click at [750, 165] on input "number" at bounding box center [755, 166] width 61 height 21
click at [661, 92] on icon "Clear input" at bounding box center [663, 93] width 4 height 4
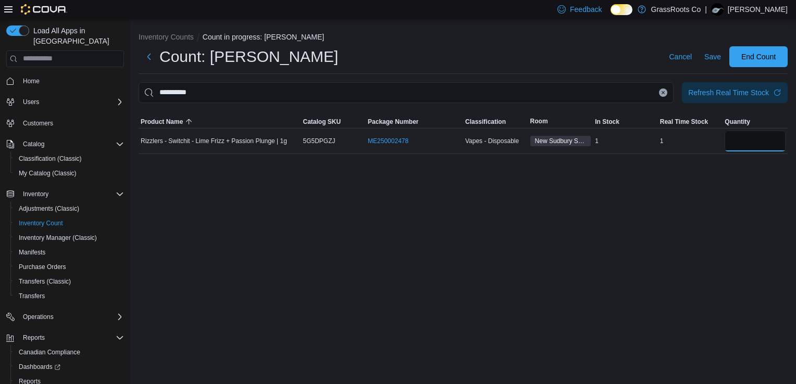
click at [742, 136] on input "number" at bounding box center [755, 141] width 61 height 21
click at [661, 91] on icon "Clear input" at bounding box center [663, 93] width 4 height 4
click at [738, 141] on input "number" at bounding box center [755, 141] width 61 height 21
click at [663, 93] on icon "Clear input" at bounding box center [663, 92] width 3 height 3
click at [751, 142] on input "number" at bounding box center [755, 141] width 61 height 21
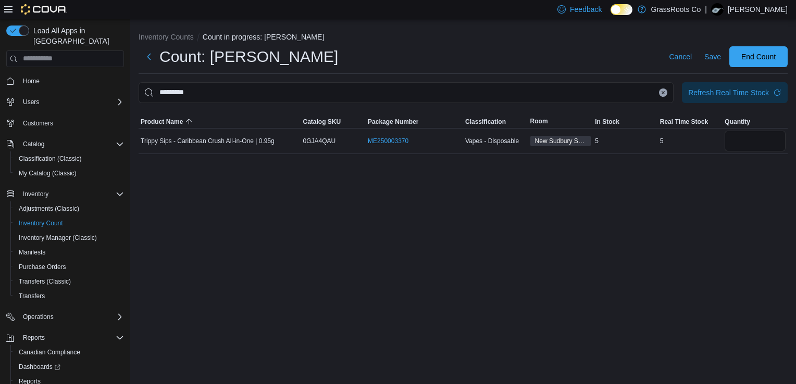
click at [665, 91] on icon "Clear input" at bounding box center [663, 93] width 4 height 4
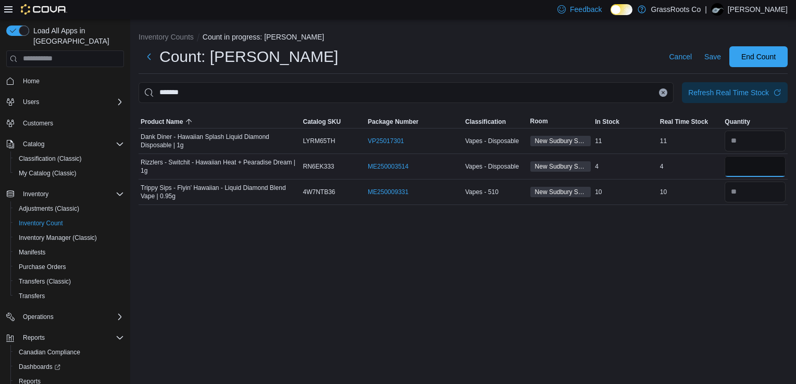
click at [755, 176] on input "number" at bounding box center [755, 166] width 61 height 21
click at [661, 91] on icon "Clear input" at bounding box center [663, 93] width 4 height 4
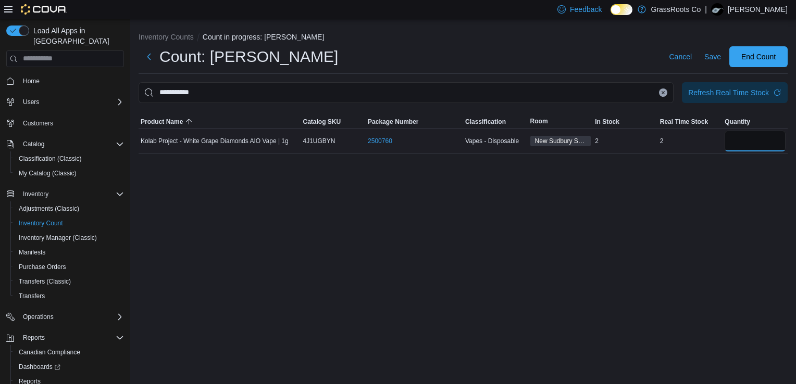
click at [742, 150] on input "number" at bounding box center [755, 141] width 61 height 21
click at [662, 91] on icon "Clear input" at bounding box center [663, 93] width 4 height 4
click at [746, 145] on input "number" at bounding box center [755, 141] width 61 height 21
click at [662, 92] on icon "Clear input" at bounding box center [663, 92] width 3 height 3
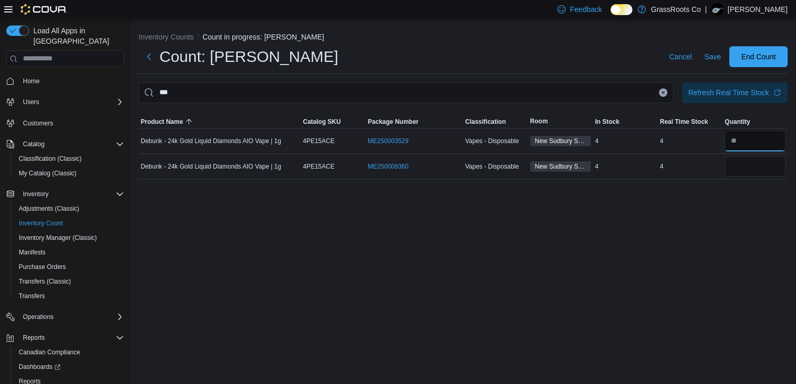
click at [761, 142] on input "number" at bounding box center [755, 141] width 61 height 21
click at [661, 91] on icon "Clear input" at bounding box center [663, 93] width 4 height 4
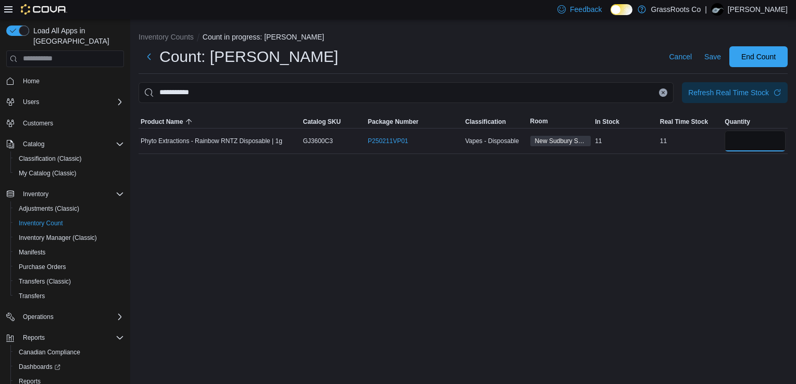
click at [742, 142] on input "number" at bounding box center [755, 141] width 61 height 21
click at [662, 89] on button "Clear input" at bounding box center [663, 93] width 8 height 8
click at [736, 131] on input "number" at bounding box center [755, 141] width 61 height 21
click at [664, 94] on icon "Clear input" at bounding box center [663, 93] width 4 height 4
click at [736, 147] on input "number" at bounding box center [755, 141] width 61 height 21
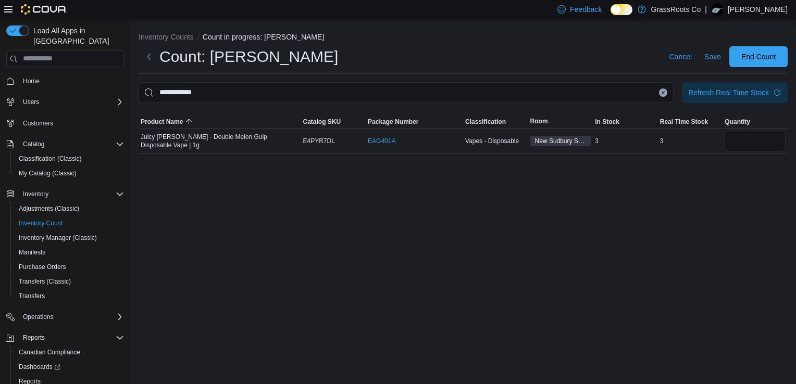
click at [664, 93] on icon "Clear input" at bounding box center [663, 93] width 4 height 4
click at [764, 145] on input "number" at bounding box center [755, 141] width 61 height 21
click at [663, 91] on icon "Clear input" at bounding box center [663, 93] width 4 height 4
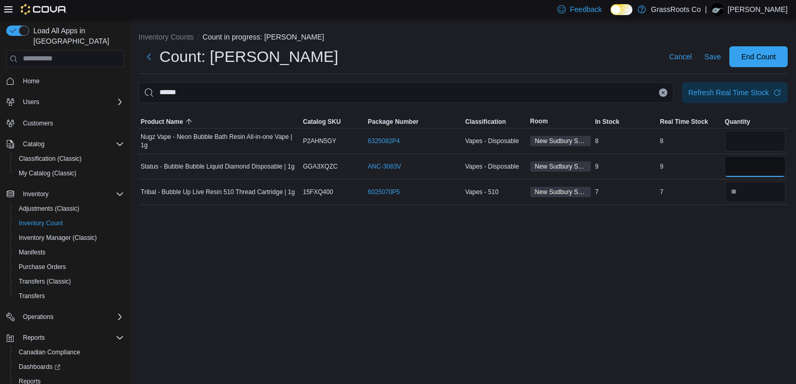
click at [755, 173] on input "number" at bounding box center [755, 166] width 61 height 21
click at [660, 91] on button "Clear input" at bounding box center [663, 93] width 8 height 8
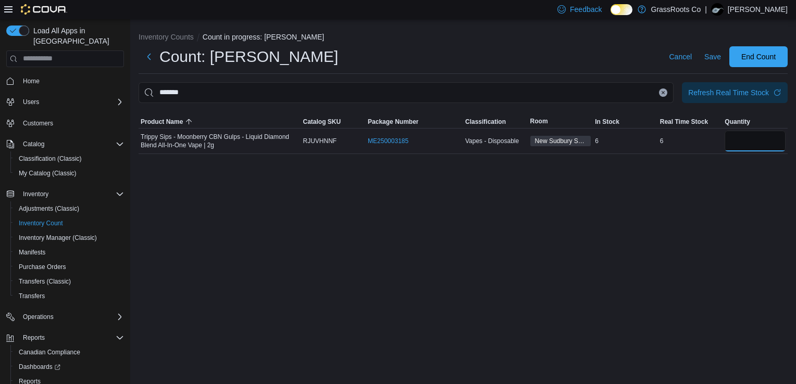
click at [739, 147] on input "number" at bounding box center [755, 141] width 61 height 21
click at [661, 95] on button "Clear input" at bounding box center [663, 93] width 8 height 8
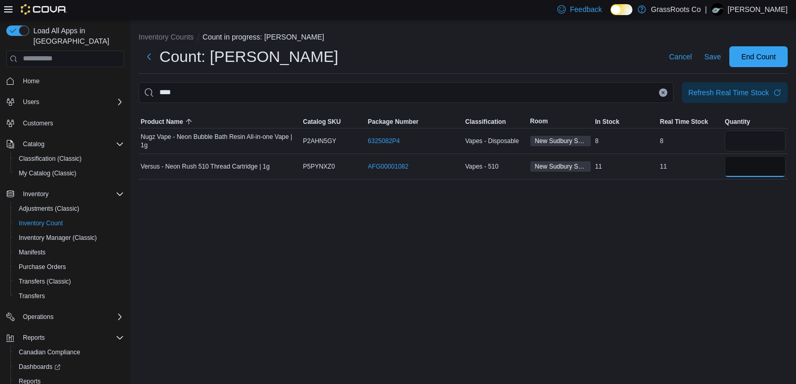
click at [734, 167] on input "number" at bounding box center [755, 166] width 61 height 21
drag, startPoint x: 734, startPoint y: 167, endPoint x: 697, endPoint y: 155, distance: 38.4
click at [697, 155] on tr "Versus - Neon Rush 510 Thread Cartridge | 1g Catalog SKU P5PYNXZ0 Package Numbe…" at bounding box center [463, 167] width 649 height 26
click at [748, 168] on input "*" at bounding box center [755, 166] width 61 height 21
click at [665, 95] on button "Clear input" at bounding box center [663, 93] width 8 height 8
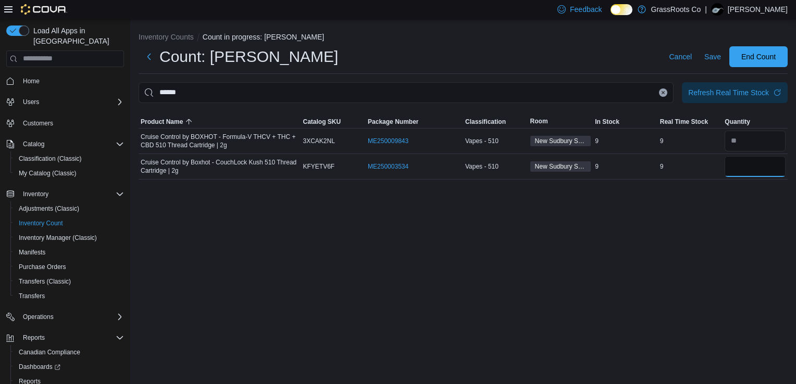
click at [763, 176] on input "number" at bounding box center [755, 166] width 61 height 21
click at [664, 92] on icon "Clear input" at bounding box center [663, 92] width 3 height 3
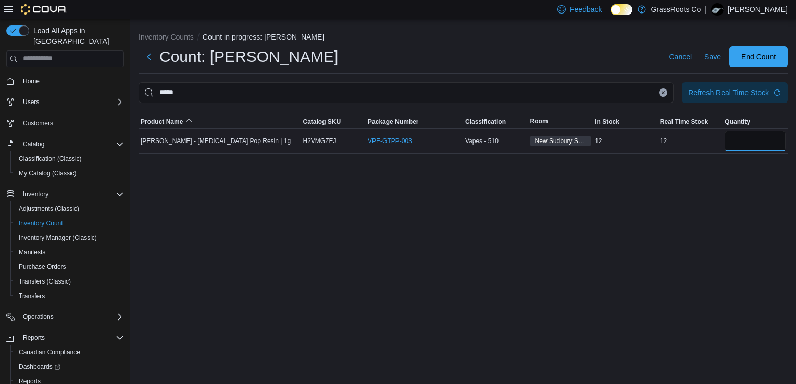
click at [753, 138] on input "number" at bounding box center [755, 141] width 61 height 21
click at [661, 93] on icon "Clear input" at bounding box center [663, 93] width 4 height 4
click at [747, 140] on input "number" at bounding box center [755, 141] width 61 height 21
click at [662, 93] on icon "Clear input" at bounding box center [663, 93] width 4 height 4
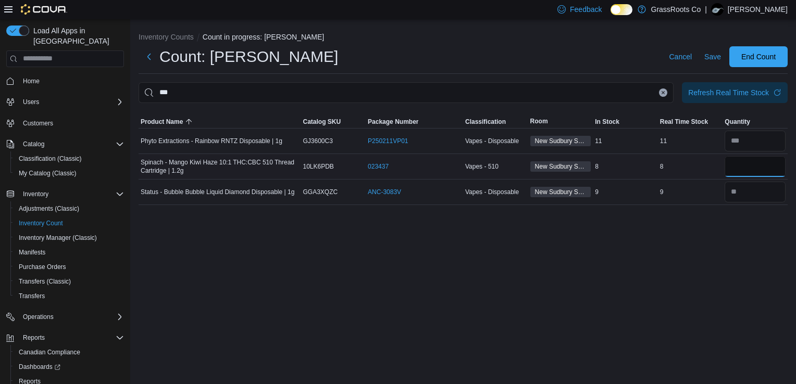
click at [751, 175] on input "number" at bounding box center [755, 166] width 61 height 21
click at [661, 90] on button "Clear input" at bounding box center [663, 93] width 8 height 8
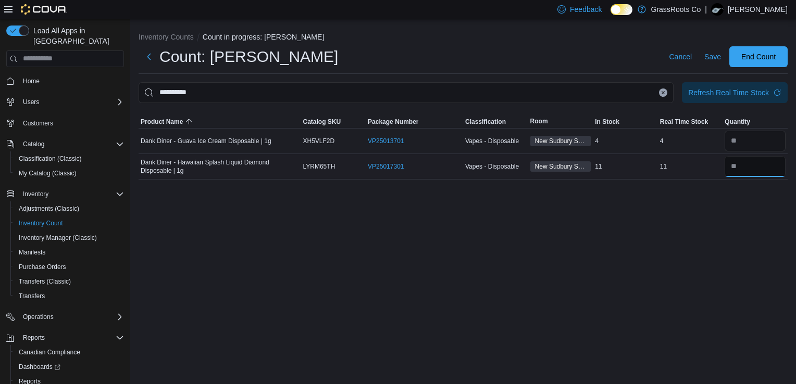
click at [746, 170] on input "number" at bounding box center [755, 166] width 61 height 21
click at [662, 94] on icon "Clear input" at bounding box center [663, 93] width 4 height 4
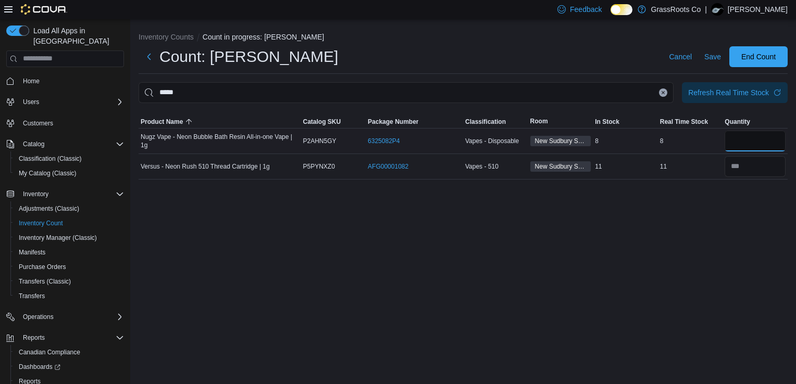
click at [755, 142] on input "number" at bounding box center [755, 141] width 61 height 21
click at [663, 91] on icon "Clear input" at bounding box center [663, 93] width 4 height 4
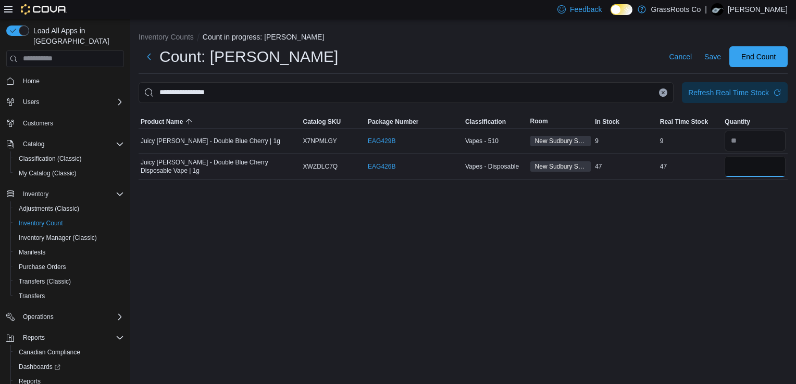
click at [748, 167] on input "number" at bounding box center [755, 166] width 61 height 21
click at [662, 91] on icon "Clear input" at bounding box center [663, 93] width 4 height 4
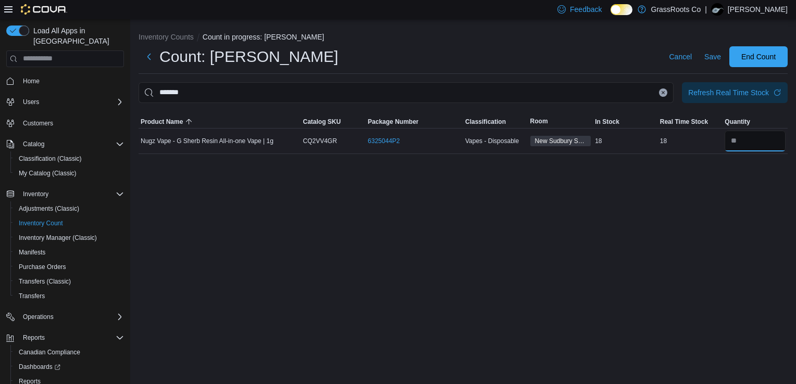
click at [750, 138] on input "number" at bounding box center [755, 141] width 61 height 21
click at [661, 91] on button "Clear input" at bounding box center [663, 93] width 8 height 8
click at [751, 145] on input "number" at bounding box center [755, 141] width 61 height 21
click at [664, 94] on icon "Clear input" at bounding box center [663, 93] width 4 height 4
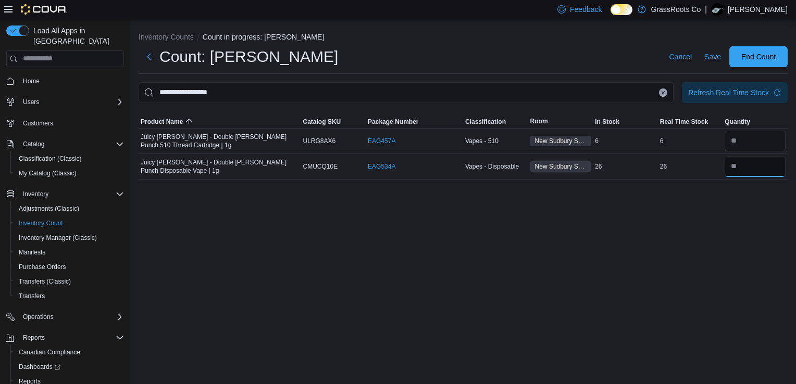
click at [749, 172] on input "number" at bounding box center [755, 166] width 61 height 21
click at [662, 93] on icon "Clear input" at bounding box center [663, 93] width 4 height 4
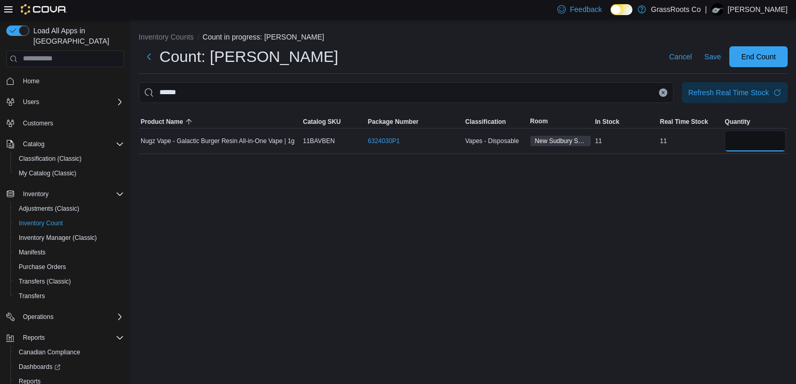
click at [738, 141] on input "number" at bounding box center [755, 141] width 61 height 21
click at [665, 94] on icon "Clear input" at bounding box center [663, 93] width 4 height 4
click at [745, 133] on input "number" at bounding box center [755, 141] width 61 height 21
click at [663, 95] on button "Clear input" at bounding box center [663, 93] width 8 height 8
click at [754, 147] on input "number" at bounding box center [755, 141] width 61 height 21
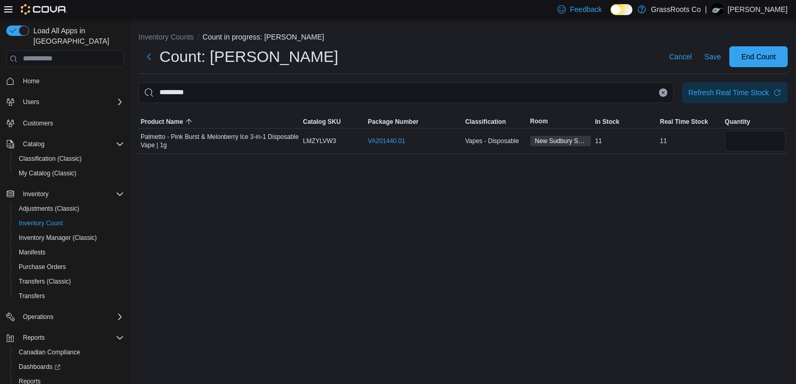
click at [665, 93] on icon "Clear input" at bounding box center [663, 93] width 4 height 4
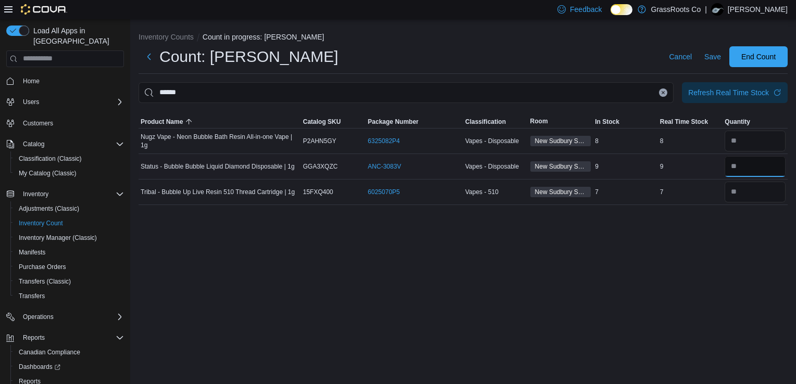
click at [763, 165] on input "number" at bounding box center [755, 166] width 61 height 21
click at [663, 91] on icon "Clear input" at bounding box center [663, 93] width 4 height 4
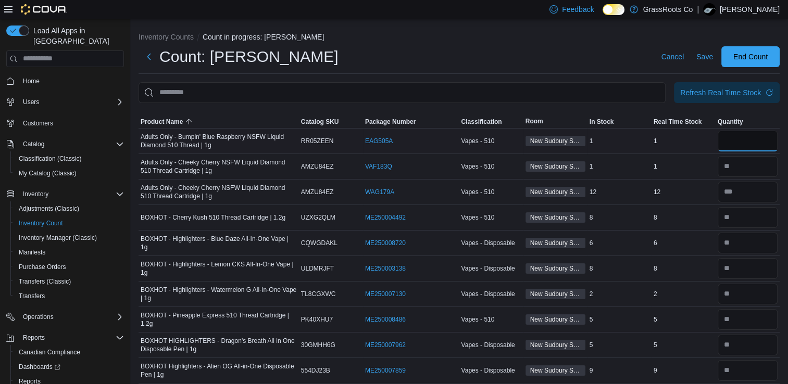
click at [748, 143] on input "number" at bounding box center [748, 141] width 60 height 21
click at [747, 141] on input "number" at bounding box center [748, 141] width 60 height 21
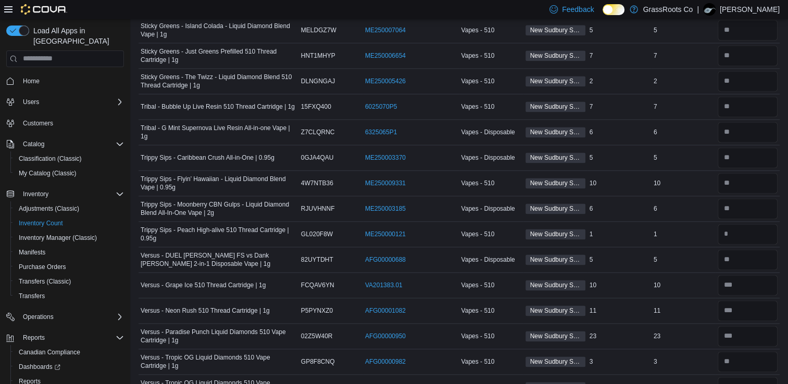
scroll to position [1582, 0]
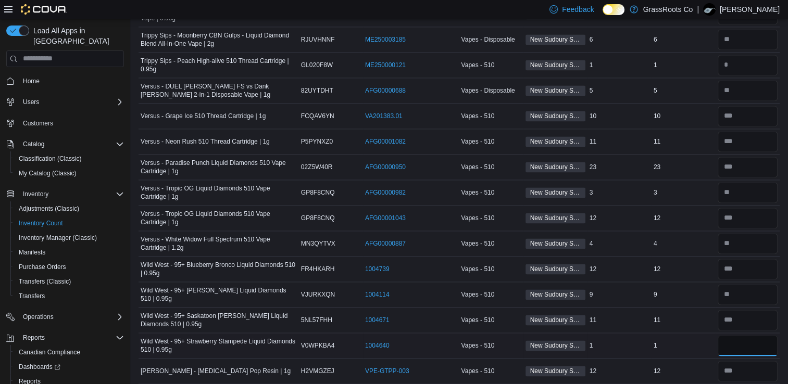
click at [736, 345] on input "number" at bounding box center [748, 345] width 60 height 21
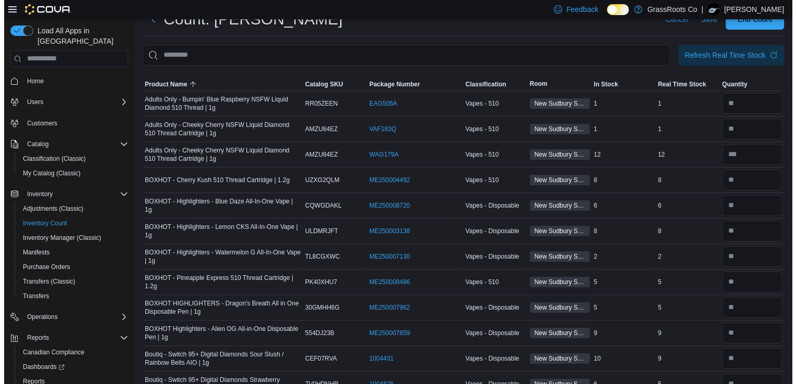
scroll to position [0, 0]
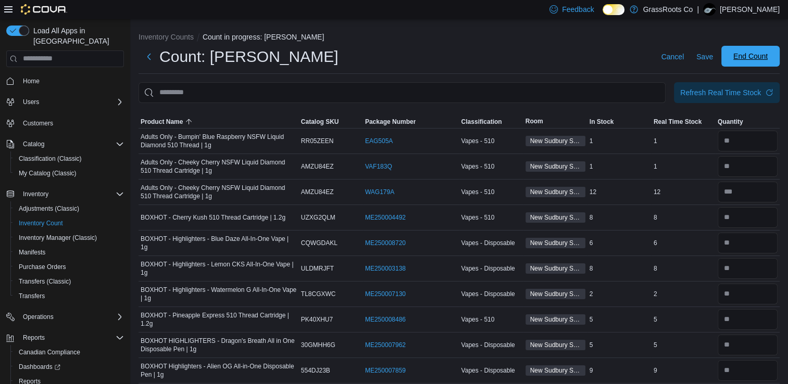
click at [747, 57] on span "End Count" at bounding box center [751, 56] width 34 height 10
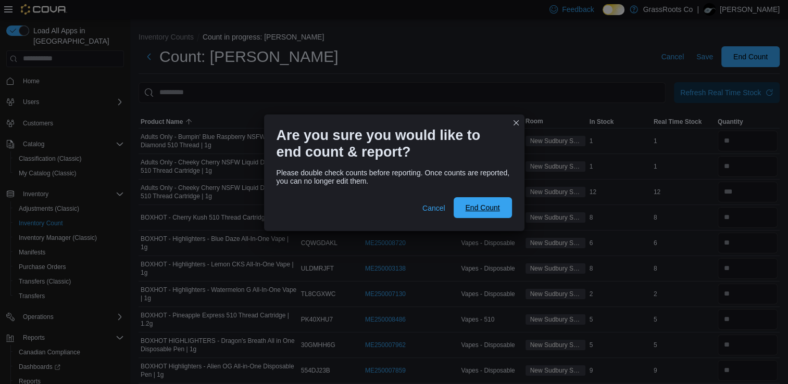
click at [475, 201] on span "End Count" at bounding box center [483, 207] width 46 height 21
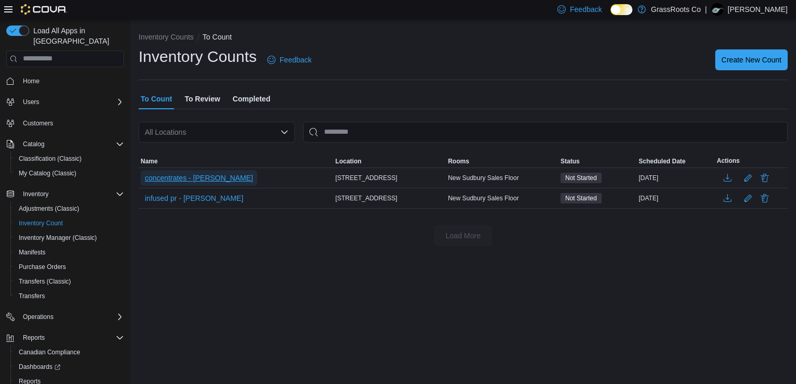
click at [179, 176] on span "concentrates - [PERSON_NAME]" at bounding box center [199, 178] width 108 height 10
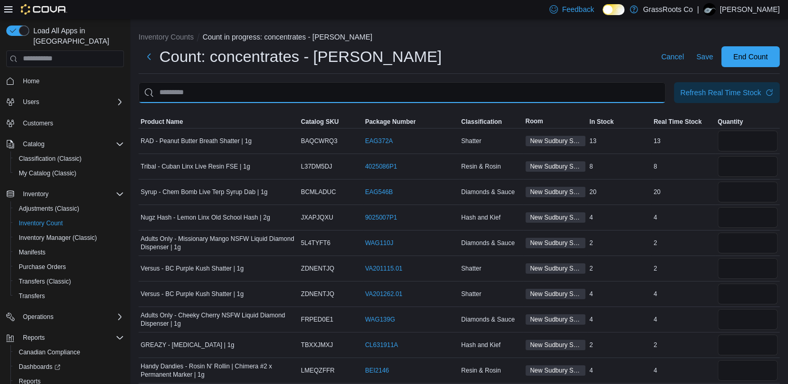
click at [203, 95] on input "This is a search bar. After typing your query, hit enter to filter the results …" at bounding box center [402, 92] width 527 height 21
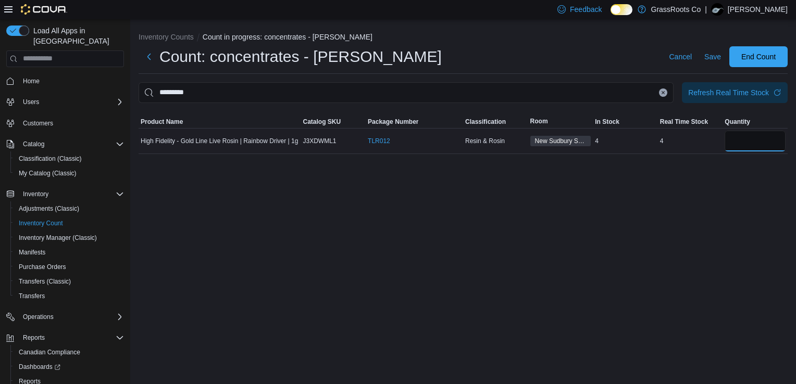
click at [760, 145] on input "number" at bounding box center [755, 141] width 61 height 21
click at [661, 91] on icon "Clear input" at bounding box center [663, 93] width 4 height 4
click at [752, 148] on input "number" at bounding box center [755, 141] width 61 height 21
click at [664, 90] on button "Clear input" at bounding box center [663, 93] width 8 height 8
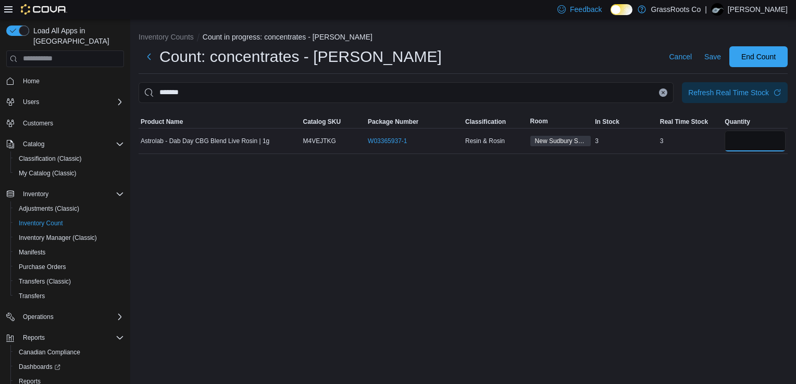
click at [752, 150] on input "number" at bounding box center [755, 141] width 61 height 21
click at [663, 95] on button "Clear input" at bounding box center [663, 93] width 8 height 8
click at [759, 148] on input "number" at bounding box center [755, 141] width 61 height 21
click at [664, 91] on icon "Clear input" at bounding box center [663, 93] width 4 height 4
click at [760, 145] on input "number" at bounding box center [755, 141] width 61 height 21
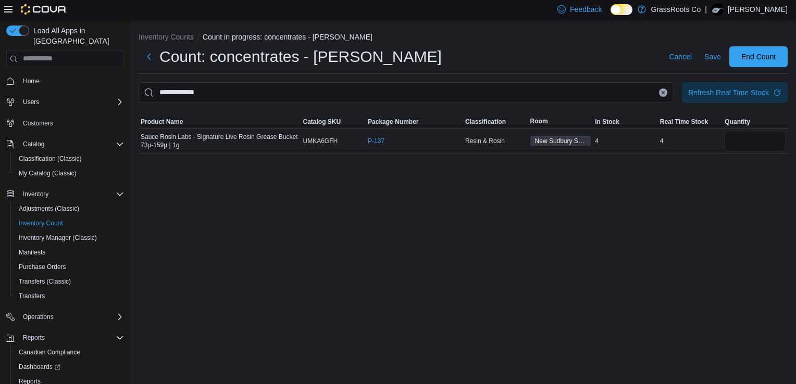
click at [662, 95] on button "Clear input" at bounding box center [663, 93] width 8 height 8
click at [745, 141] on input "number" at bounding box center [755, 141] width 61 height 21
click at [662, 92] on icon "Clear input" at bounding box center [663, 93] width 4 height 4
click at [748, 141] on input "number" at bounding box center [755, 141] width 61 height 21
click at [663, 91] on icon "Clear input" at bounding box center [663, 93] width 4 height 4
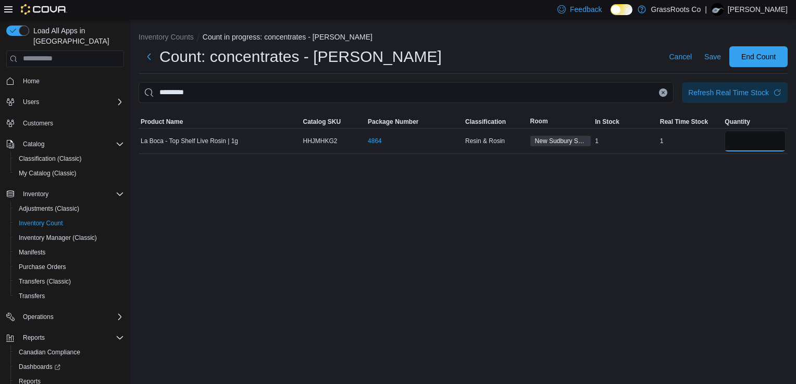
click at [753, 142] on input "number" at bounding box center [755, 141] width 61 height 21
click at [666, 93] on button "Clear input" at bounding box center [663, 93] width 8 height 8
click at [743, 138] on input "number" at bounding box center [755, 141] width 61 height 21
click at [662, 91] on icon "Clear input" at bounding box center [663, 93] width 4 height 4
click at [743, 142] on input "number" at bounding box center [755, 141] width 61 height 21
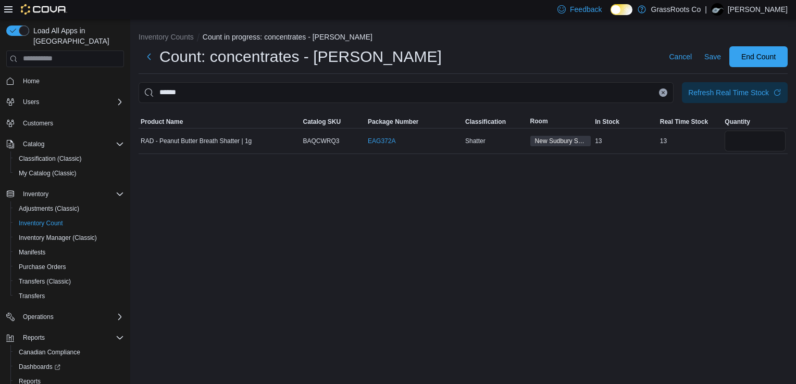
click at [664, 93] on icon "Clear input" at bounding box center [663, 92] width 3 height 3
click at [748, 147] on input "number" at bounding box center [755, 141] width 61 height 21
click at [660, 92] on button "Clear input" at bounding box center [663, 93] width 8 height 8
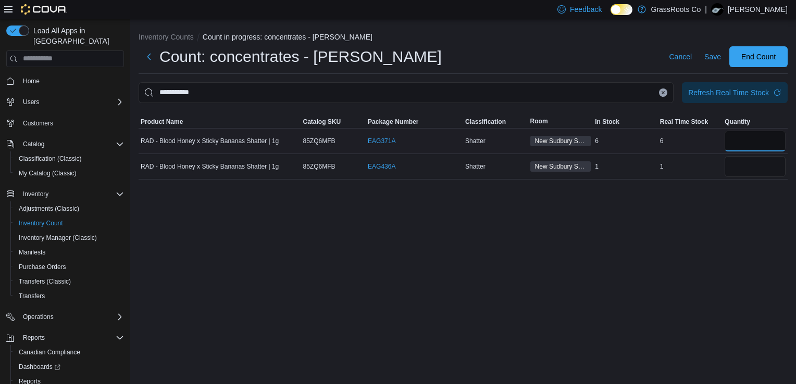
click at [759, 148] on input "number" at bounding box center [755, 141] width 61 height 21
click at [664, 93] on icon "Clear input" at bounding box center [663, 93] width 4 height 4
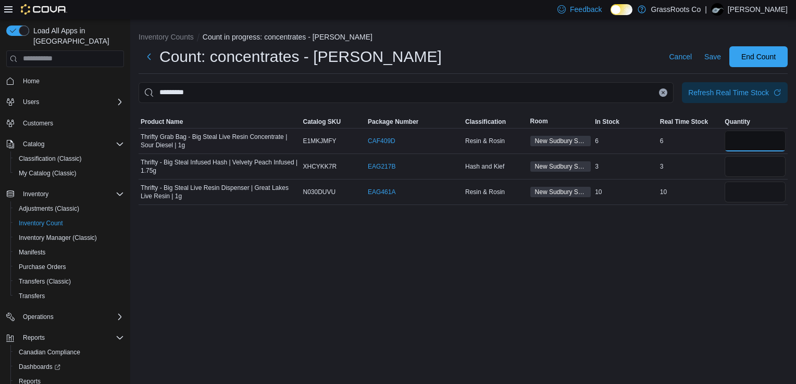
click at [729, 144] on input "number" at bounding box center [755, 141] width 61 height 21
click at [736, 166] on input "number" at bounding box center [755, 166] width 61 height 21
click at [732, 143] on input "number" at bounding box center [755, 141] width 61 height 21
click at [736, 155] on div at bounding box center [755, 166] width 65 height 25
click at [738, 160] on input "number" at bounding box center [755, 166] width 61 height 21
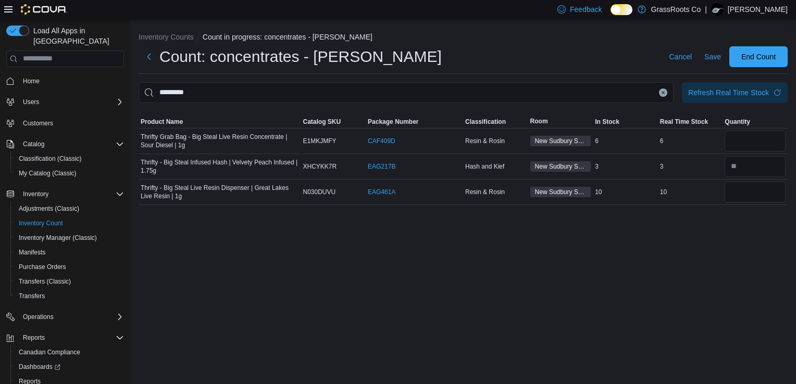
click at [664, 93] on icon "Clear input" at bounding box center [663, 92] width 3 height 3
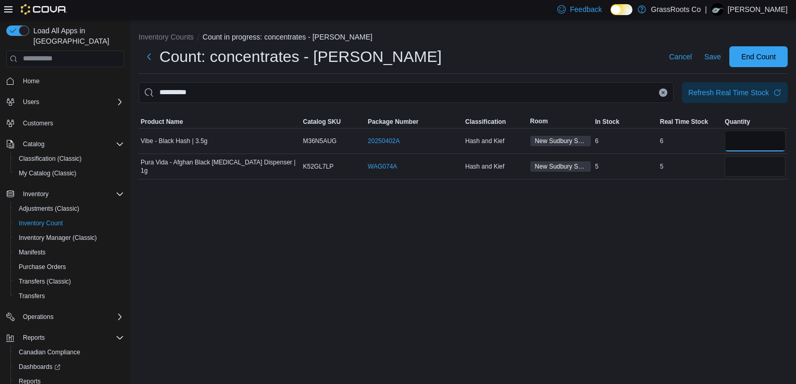
click at [745, 142] on input "number" at bounding box center [755, 141] width 61 height 21
click at [747, 157] on input "number" at bounding box center [755, 166] width 61 height 21
click at [664, 92] on icon "Clear input" at bounding box center [663, 92] width 3 height 3
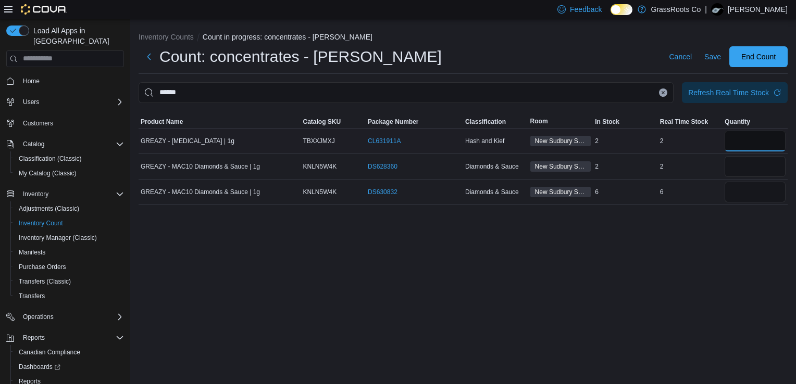
click at [759, 142] on input "number" at bounding box center [755, 141] width 61 height 21
click at [661, 94] on icon "Clear input" at bounding box center [663, 93] width 4 height 4
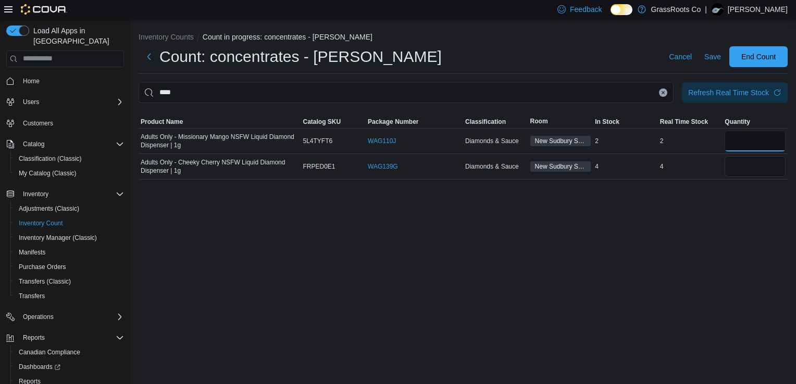
click at [759, 146] on input "number" at bounding box center [755, 141] width 61 height 21
click at [664, 93] on icon "Clear input" at bounding box center [663, 93] width 4 height 4
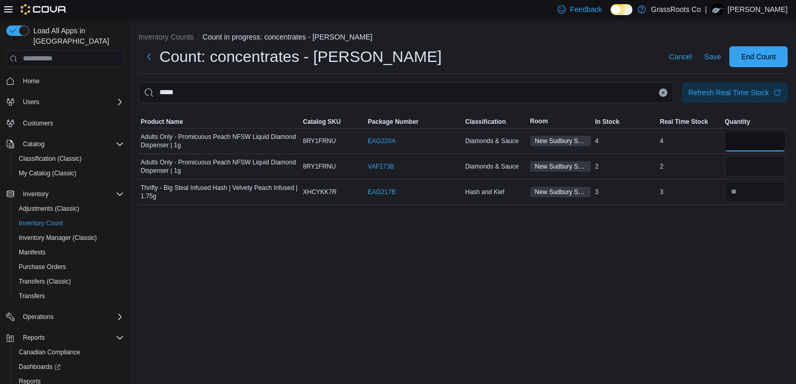
click at [753, 147] on input "number" at bounding box center [755, 141] width 61 height 21
click at [761, 170] on input "number" at bounding box center [755, 166] width 61 height 21
click at [662, 93] on icon "Clear input" at bounding box center [663, 92] width 3 height 3
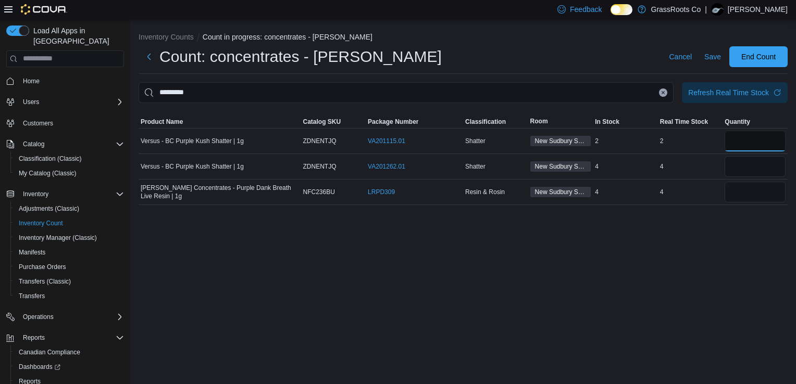
click at [739, 148] on input "number" at bounding box center [755, 141] width 61 height 21
click at [662, 94] on icon "Clear input" at bounding box center [663, 93] width 4 height 4
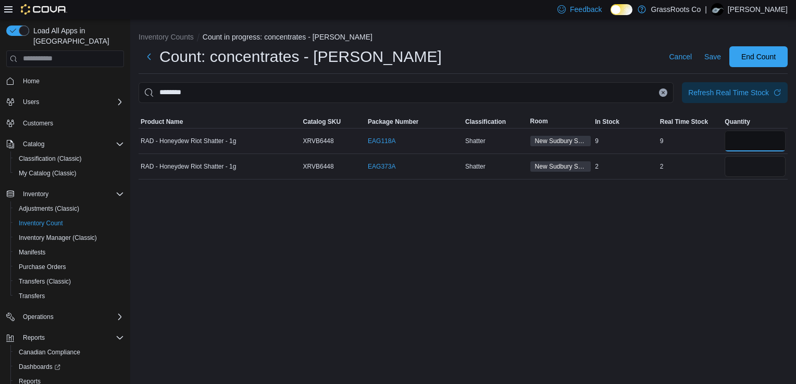
click at [739, 149] on input "number" at bounding box center [755, 141] width 61 height 21
click at [662, 93] on icon "Clear input" at bounding box center [663, 93] width 4 height 4
click at [741, 146] on input "number" at bounding box center [755, 141] width 61 height 21
click at [661, 91] on button "Clear input" at bounding box center [663, 93] width 8 height 8
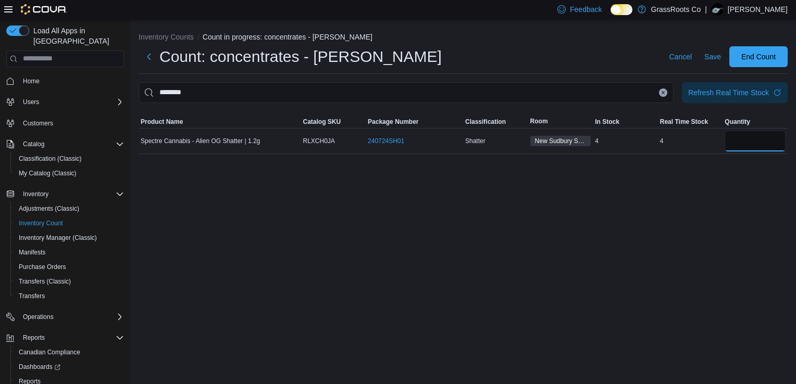
click at [744, 136] on input "number" at bounding box center [755, 141] width 61 height 21
click at [662, 94] on icon "Clear input" at bounding box center [663, 92] width 3 height 3
click at [761, 139] on input "number" at bounding box center [755, 141] width 61 height 21
click at [663, 95] on button "Clear input" at bounding box center [663, 93] width 8 height 8
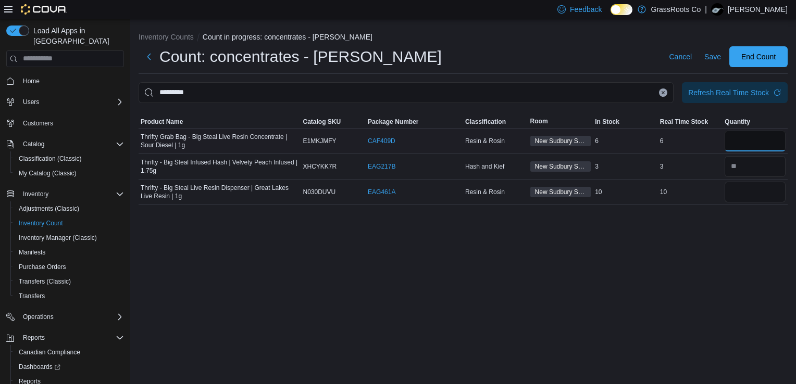
click at [739, 141] on input "number" at bounding box center [755, 141] width 61 height 21
click at [663, 94] on icon "Clear input" at bounding box center [663, 93] width 4 height 4
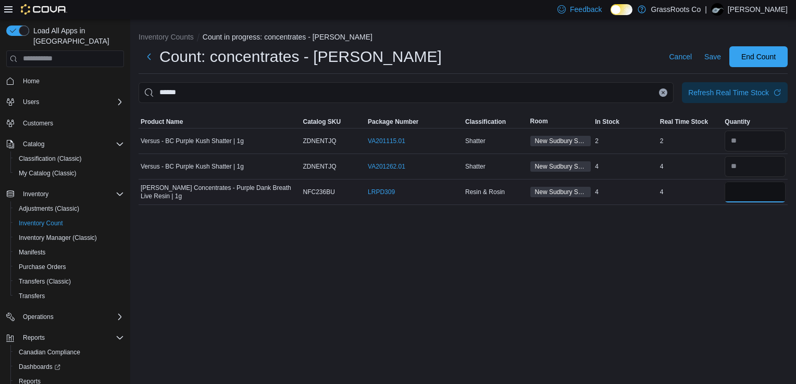
click at [747, 192] on input "number" at bounding box center [755, 192] width 61 height 21
click at [661, 93] on icon "Clear input" at bounding box center [663, 93] width 4 height 4
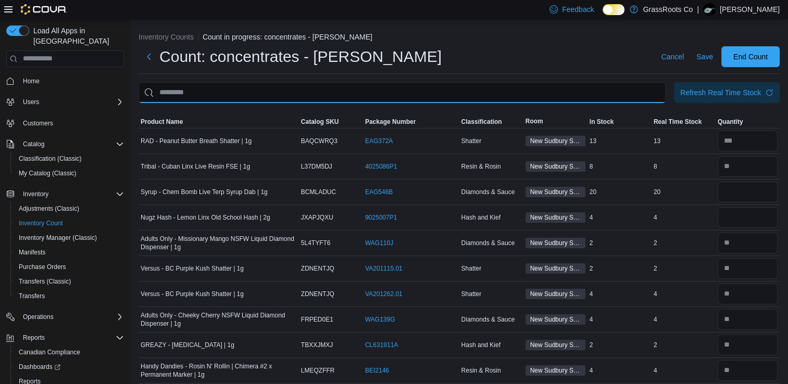
click at [652, 94] on input "This is a search bar. After typing your query, hit enter to filter the results …" at bounding box center [402, 92] width 527 height 21
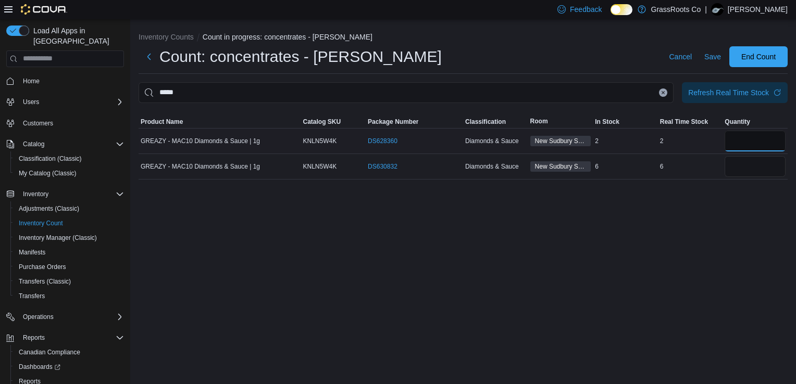
click at [744, 144] on input "number" at bounding box center [755, 141] width 61 height 21
click at [661, 91] on button "Clear input" at bounding box center [663, 93] width 8 height 8
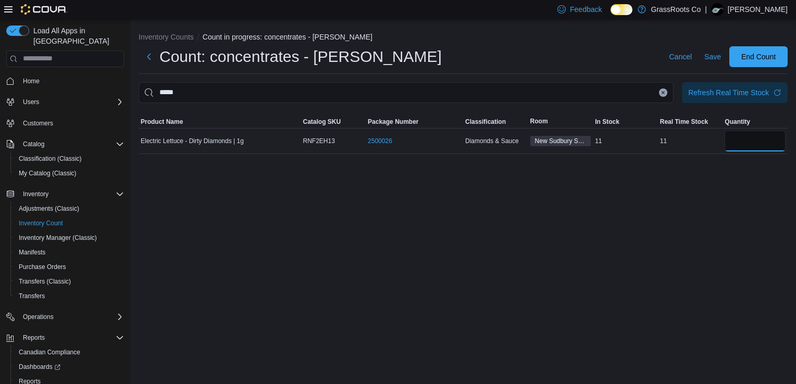
click at [756, 146] on input "number" at bounding box center [755, 141] width 61 height 21
click at [665, 93] on icon "Clear input" at bounding box center [663, 93] width 4 height 4
click at [754, 151] on div at bounding box center [755, 141] width 65 height 25
click at [764, 142] on input "number" at bounding box center [755, 141] width 61 height 21
click at [660, 91] on button "Clear input" at bounding box center [663, 93] width 8 height 8
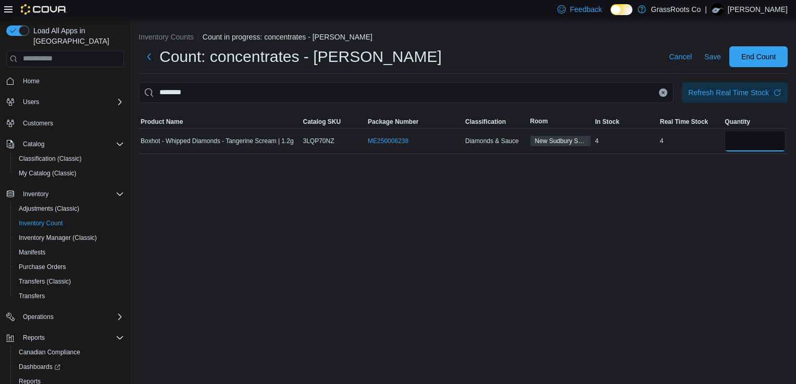
click at [753, 146] on input "number" at bounding box center [755, 141] width 61 height 21
click at [661, 93] on button "Clear input" at bounding box center [663, 93] width 8 height 8
click at [736, 135] on input "number" at bounding box center [755, 141] width 61 height 21
click at [662, 91] on icon "Clear input" at bounding box center [663, 93] width 4 height 4
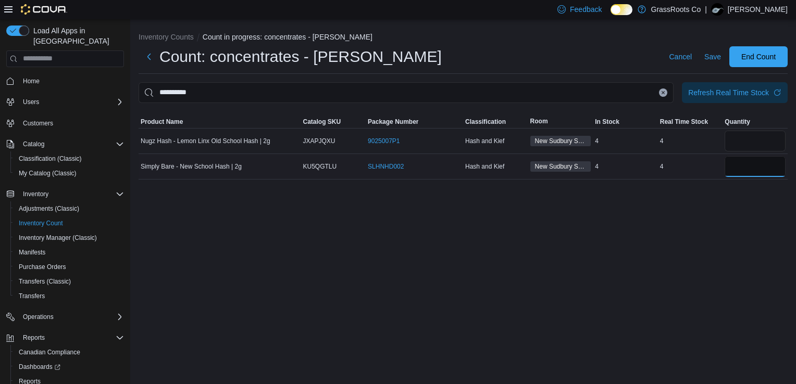
click at [726, 166] on input "number" at bounding box center [755, 166] width 61 height 21
click at [665, 93] on icon "Clear input" at bounding box center [663, 93] width 4 height 4
click at [760, 168] on input "number" at bounding box center [755, 166] width 61 height 21
click at [662, 90] on button "Clear input" at bounding box center [663, 93] width 8 height 8
click at [761, 166] on input "number" at bounding box center [755, 166] width 61 height 21
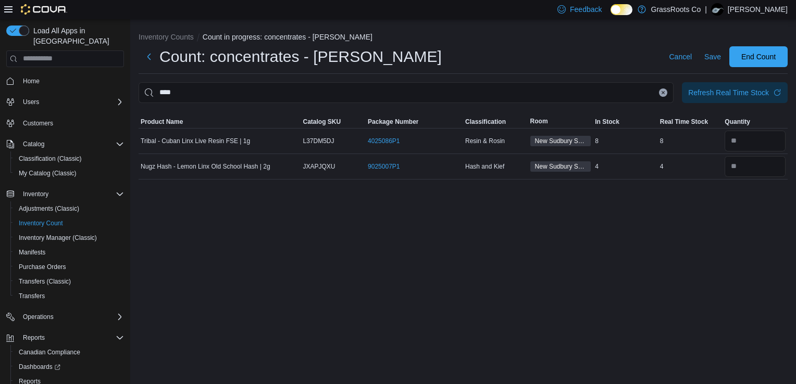
click at [663, 92] on icon "Clear input" at bounding box center [663, 92] width 3 height 3
click at [702, 160] on div "11" at bounding box center [690, 166] width 65 height 13
click at [721, 164] on div "11" at bounding box center [690, 166] width 65 height 13
click at [728, 163] on input "number" at bounding box center [755, 166] width 61 height 21
click at [663, 91] on icon "Clear input" at bounding box center [663, 93] width 4 height 4
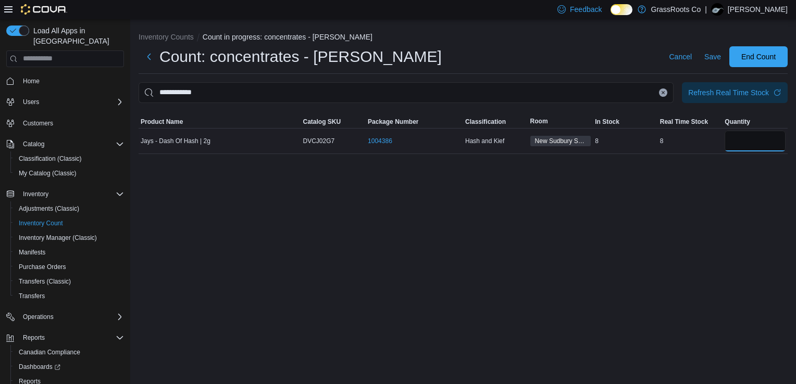
click at [741, 145] on input "number" at bounding box center [755, 141] width 61 height 21
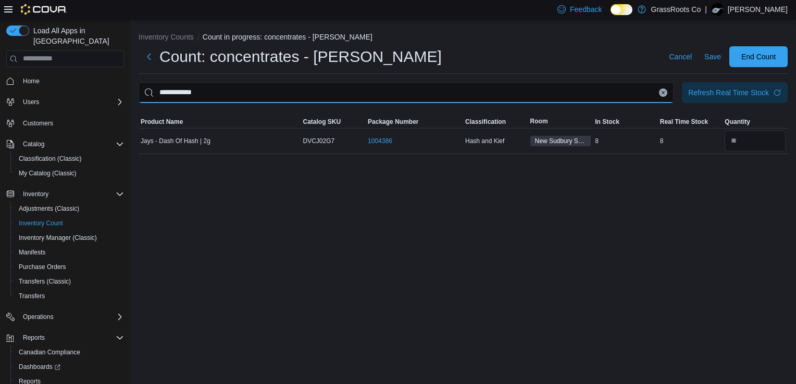
click at [660, 86] on input "**********" at bounding box center [406, 92] width 535 height 21
click at [661, 90] on button "Clear input" at bounding box center [663, 93] width 8 height 8
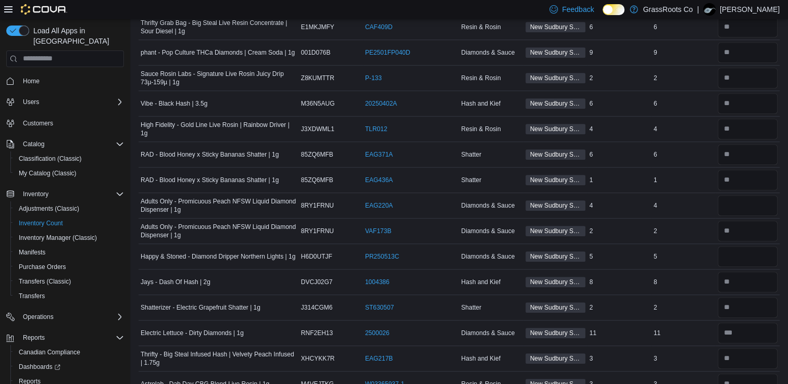
scroll to position [504, 0]
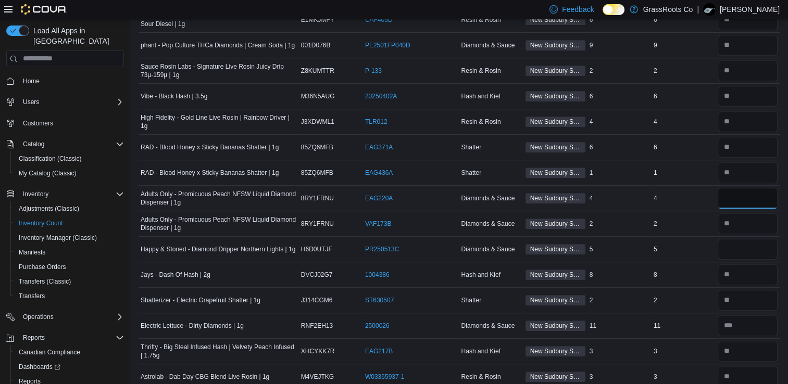
click at [739, 194] on input "number" at bounding box center [748, 198] width 60 height 21
click at [752, 246] on input "number" at bounding box center [748, 249] width 60 height 21
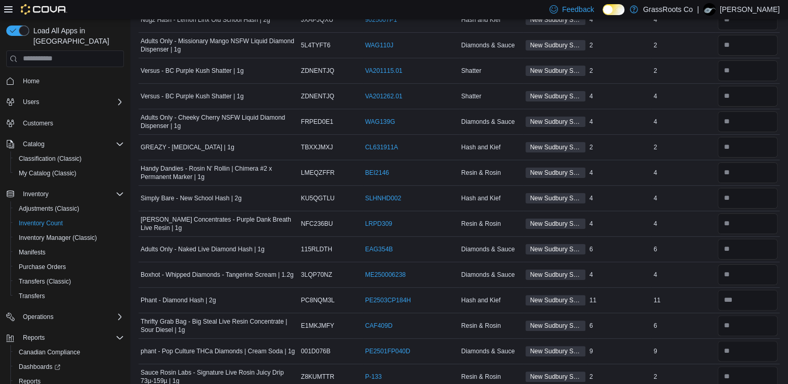
scroll to position [0, 0]
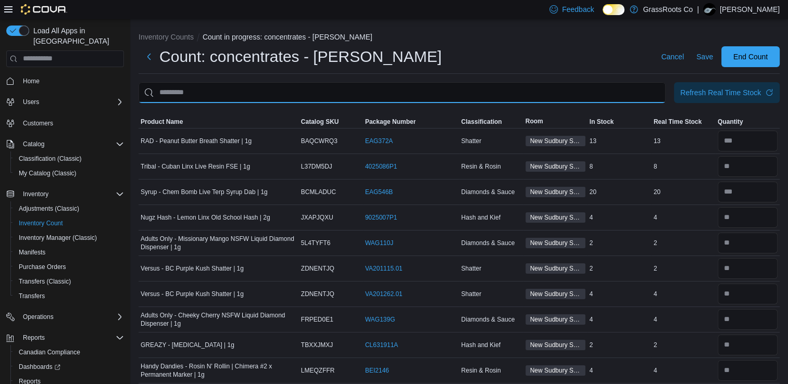
click at [598, 92] on input "This is a search bar. After typing your query, hit enter to filter the results …" at bounding box center [402, 92] width 527 height 21
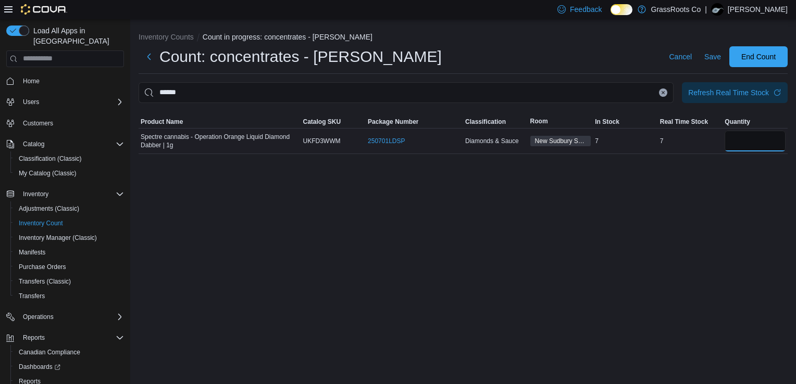
click at [731, 137] on input "number" at bounding box center [755, 141] width 61 height 21
click at [665, 91] on icon "Clear input" at bounding box center [663, 92] width 3 height 3
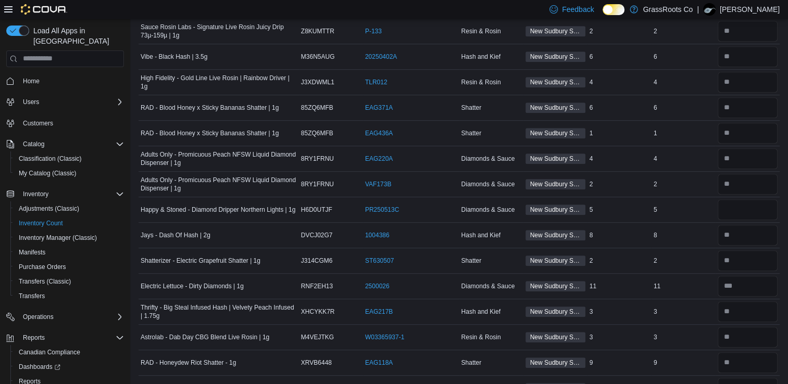
scroll to position [545, 0]
click at [733, 207] on input "number" at bounding box center [748, 208] width 60 height 21
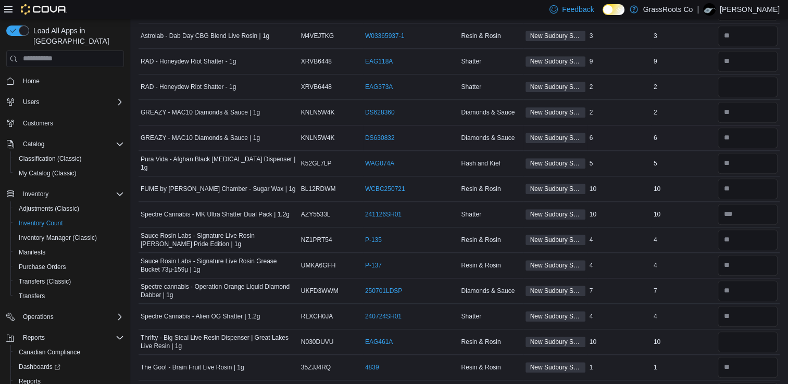
scroll to position [871, 0]
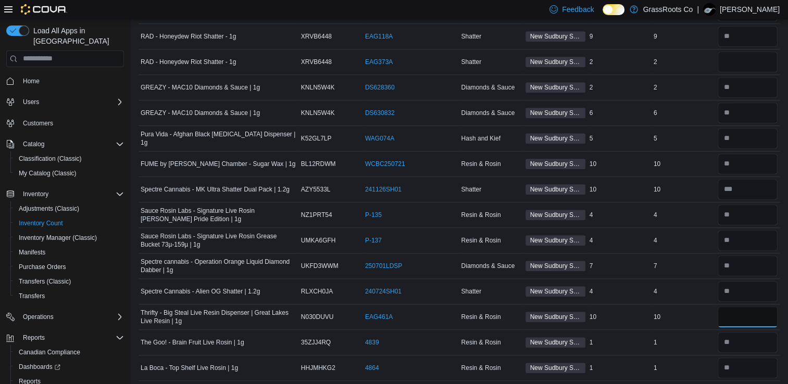
click at [745, 319] on input "number" at bounding box center [748, 317] width 60 height 21
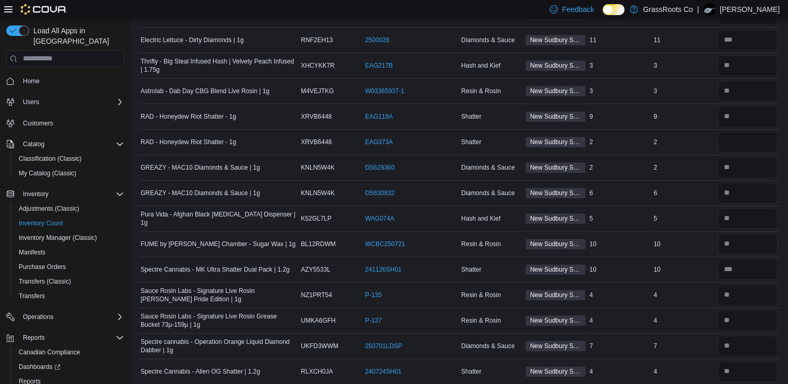
scroll to position [788, 0]
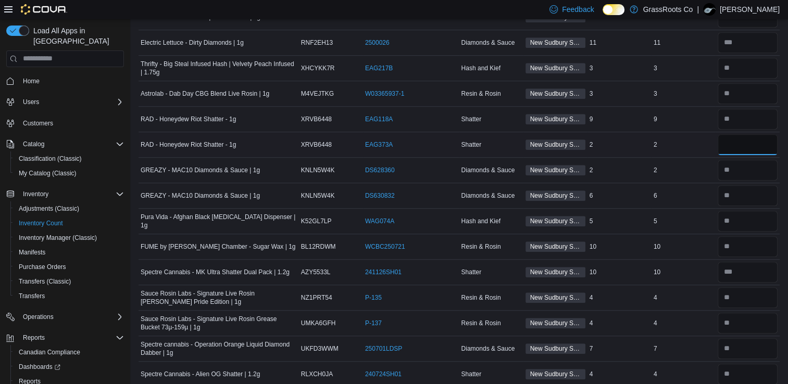
click at [750, 141] on input "number" at bounding box center [748, 144] width 60 height 21
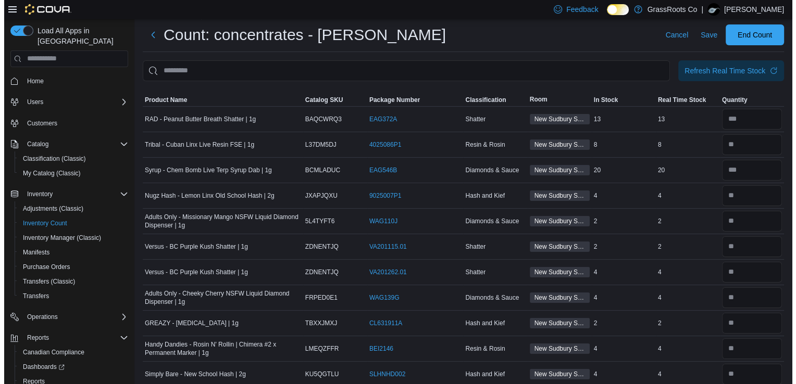
scroll to position [0, 0]
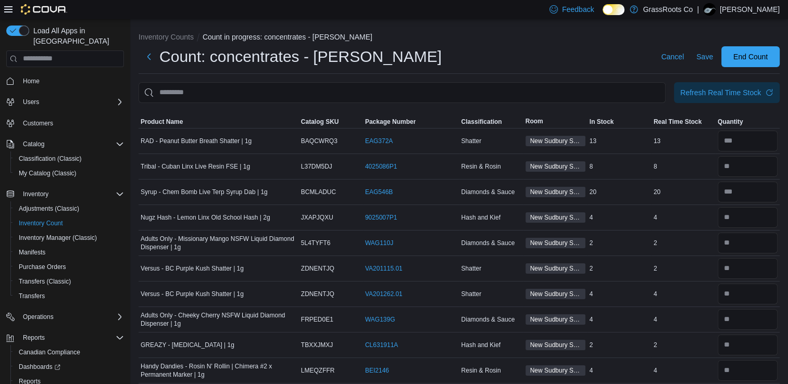
click at [771, 40] on ol "Inventory Counts Count in progress: concentrates - [PERSON_NAME]" at bounding box center [459, 38] width 641 height 13
click at [765, 61] on span "End Count" at bounding box center [751, 56] width 34 height 10
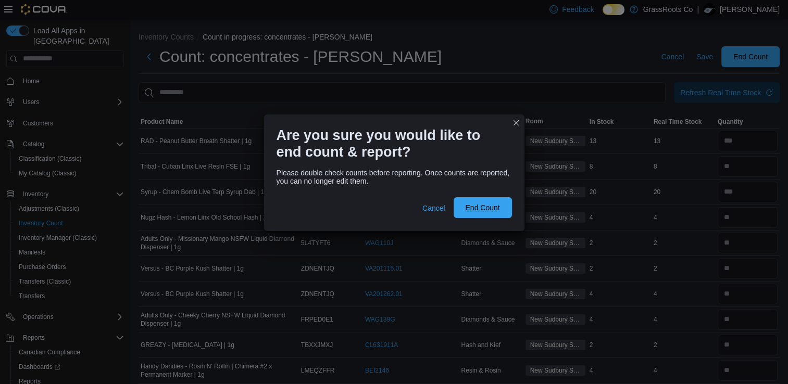
click at [494, 207] on span "End Count" at bounding box center [482, 208] width 34 height 10
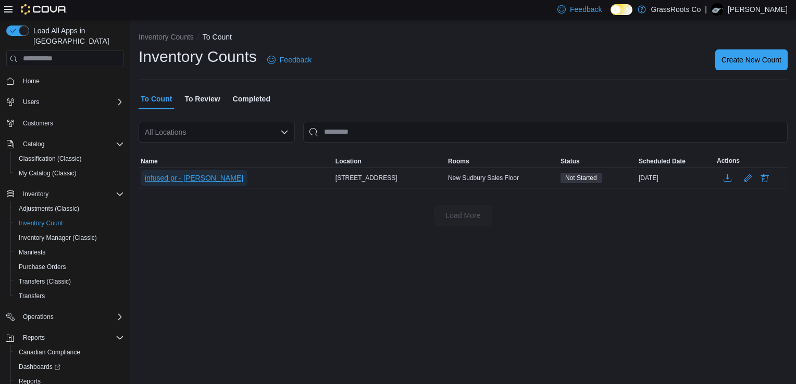
click at [157, 180] on span "infused pr - [PERSON_NAME]" at bounding box center [194, 178] width 98 height 10
